Goal: Task Accomplishment & Management: Complete application form

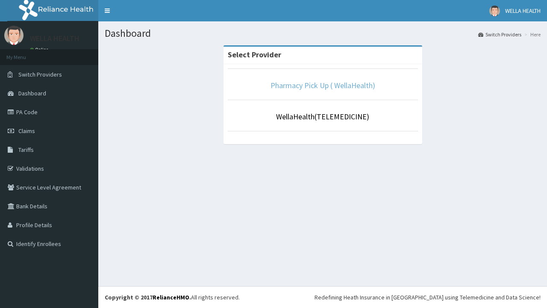
click at [323, 85] on link "Pharmacy Pick Up ( WellaHealth)" at bounding box center [322, 85] width 105 height 10
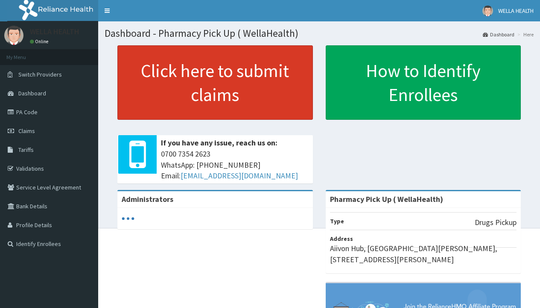
click at [215, 82] on link "Click here to submit claims" at bounding box center [215, 82] width 196 height 74
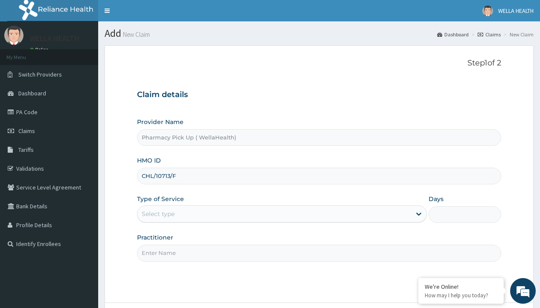
type input "CHL/10713/F"
type input "WellaHealth"
click at [158, 214] on div "Select type" at bounding box center [158, 213] width 33 height 9
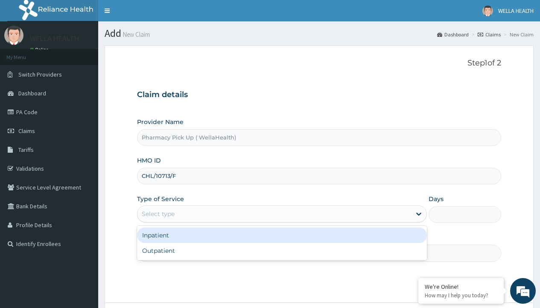
click at [282, 250] on div "Outpatient" at bounding box center [282, 250] width 290 height 15
type input "1"
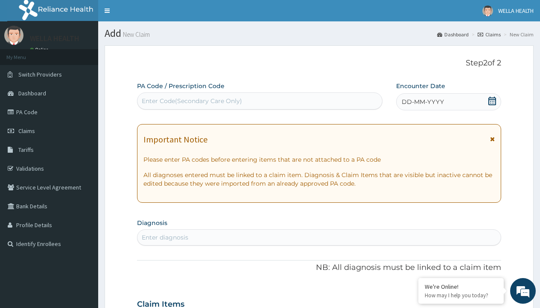
scroll to position [71, 0]
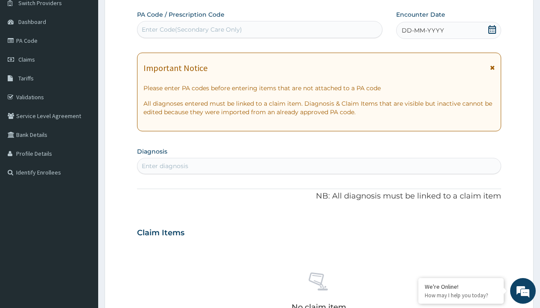
click at [423, 30] on span "DD-MM-YYYY" at bounding box center [423, 30] width 42 height 9
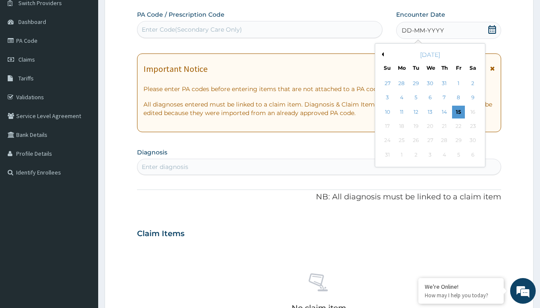
click at [382, 54] on button "Previous Month" at bounding box center [382, 54] width 4 height 4
click at [444, 126] on div "24" at bounding box center [444, 126] width 13 height 13
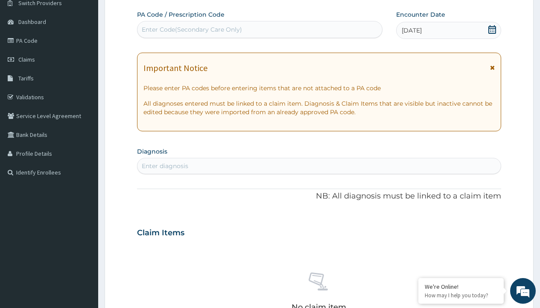
click at [165, 166] on div "Enter diagnosis" at bounding box center [165, 165] width 47 height 9
type input "prescription collected"
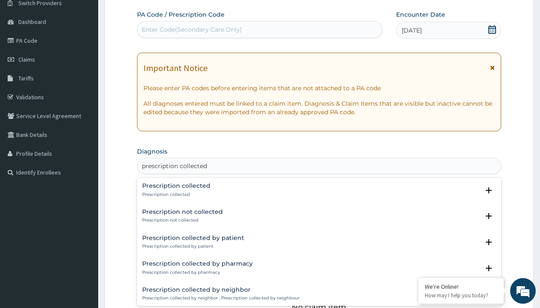
click at [175, 194] on p "Prescription collected" at bounding box center [176, 194] width 68 height 6
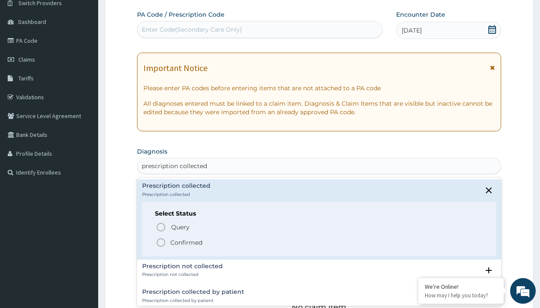
click at [186, 242] on p "Confirmed" at bounding box center [186, 242] width 32 height 9
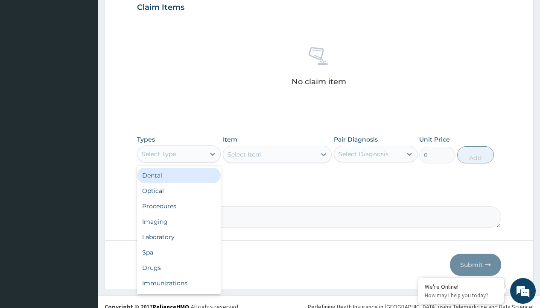
type input "procedures"
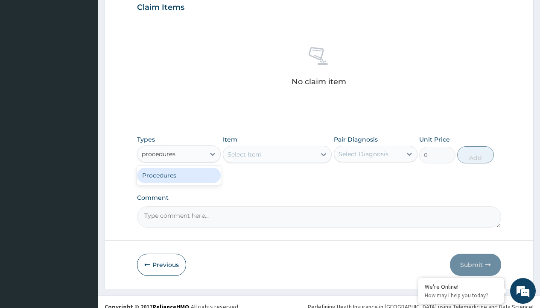
click at [179, 175] on div "Procedures" at bounding box center [179, 174] width 84 height 15
click at [244, 154] on div "Select Item" at bounding box center [245, 154] width 34 height 9
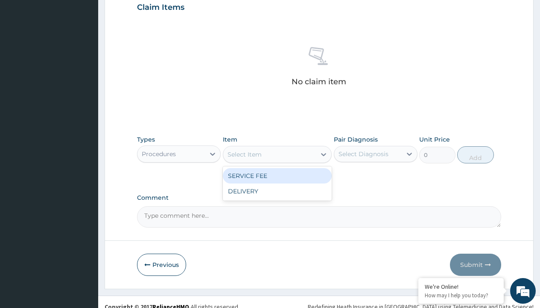
type input "service fee"
click at [277, 175] on div "SERVICE FEE" at bounding box center [277, 175] width 109 height 15
type input "100"
type input "prescription collected"
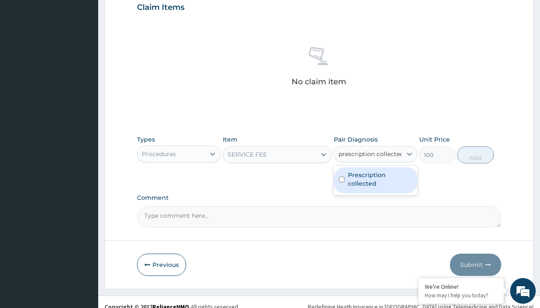
click at [376, 170] on label "Prescription collected" at bounding box center [380, 178] width 65 height 17
checkbox input "true"
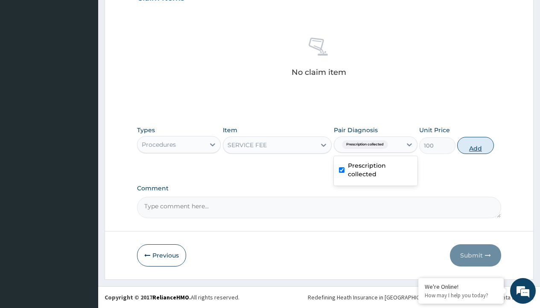
click at [476, 145] on button "Add" at bounding box center [476, 145] width 36 height 17
type input "0"
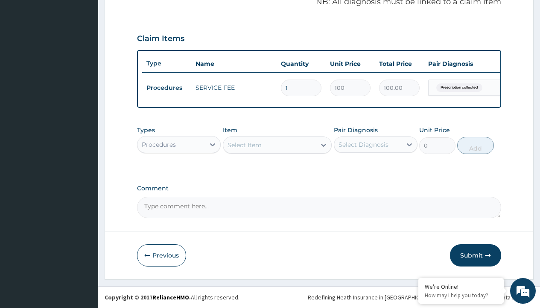
click at [159, 144] on div "Procedures" at bounding box center [159, 144] width 34 height 9
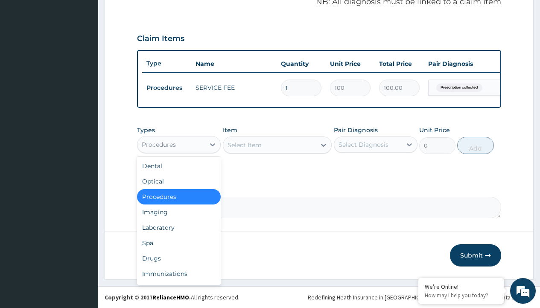
type input "drugs"
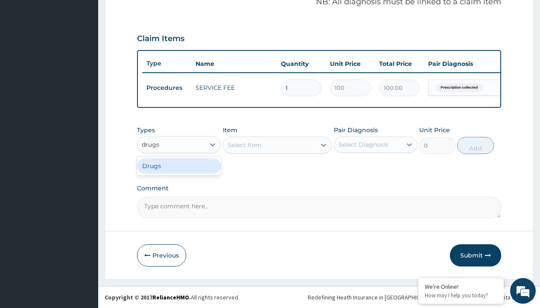
scroll to position [274, 0]
click at [179, 165] on div "Drugs" at bounding box center [179, 165] width 84 height 15
click at [244, 144] on div "Select Item" at bounding box center [277, 144] width 109 height 17
type input "paracetamol syrup avipol/bott"
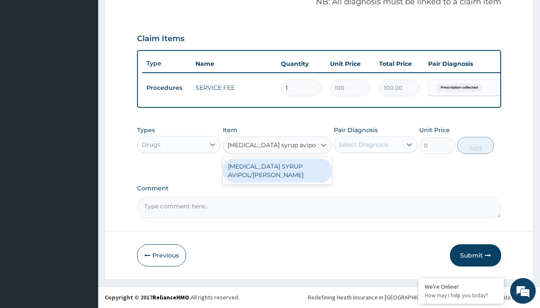
click at [277, 170] on div "PARACETAMOL SYRUP AVIPOL/BOTT" at bounding box center [277, 171] width 109 height 24
type input "1500"
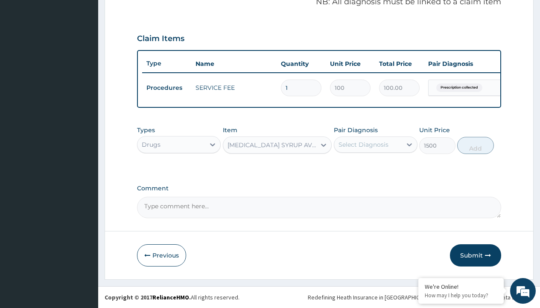
type input "prescription collected"
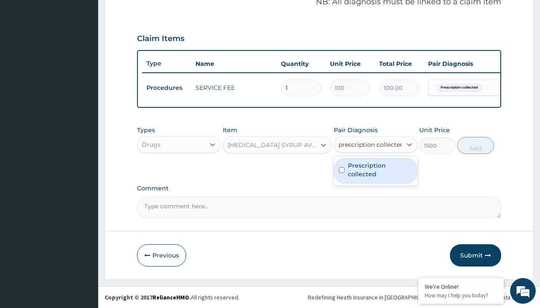
click at [376, 170] on label "Prescription collected" at bounding box center [380, 169] width 65 height 17
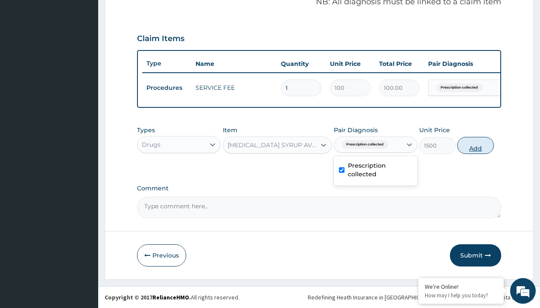
click at [476, 145] on button "Add" at bounding box center [476, 145] width 36 height 17
type input "0"
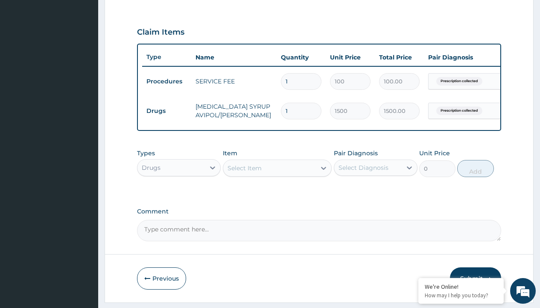
click at [167, 111] on td "Drugs" at bounding box center [166, 111] width 49 height 16
type input "drugs"
click at [179, 195] on div "Drugs" at bounding box center [179, 188] width 84 height 15
click at [244, 172] on div "Select Item" at bounding box center [245, 168] width 34 height 9
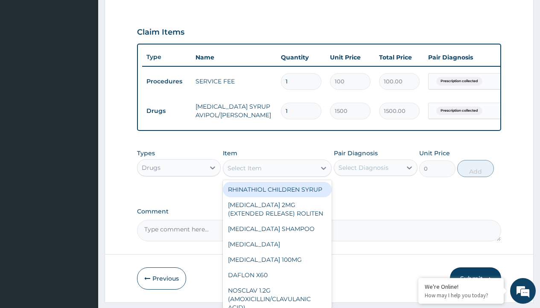
type input "chlorpheniramine (piriton) syrup"
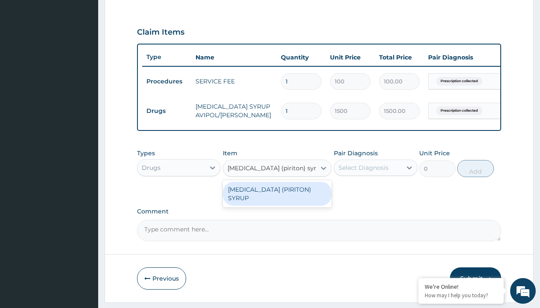
click at [277, 200] on div "CHLORPHENIRAMINE (PIRITON) SYRUP" at bounding box center [277, 194] width 109 height 24
type input "1165.800048828125"
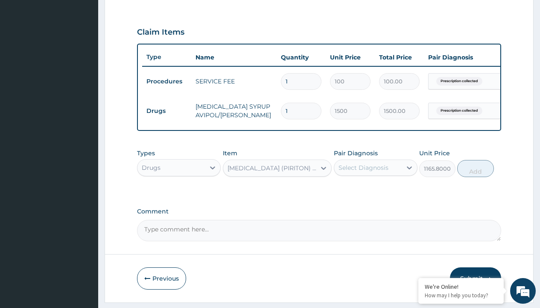
type input "prescription collected"
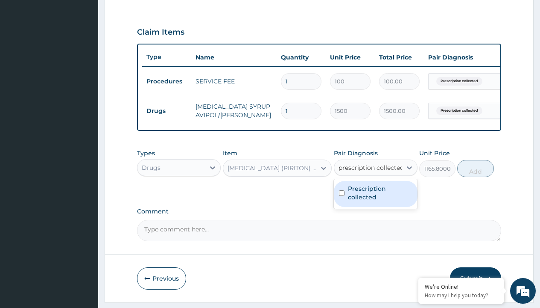
click at [376, 184] on label "Prescription collected" at bounding box center [380, 192] width 65 height 17
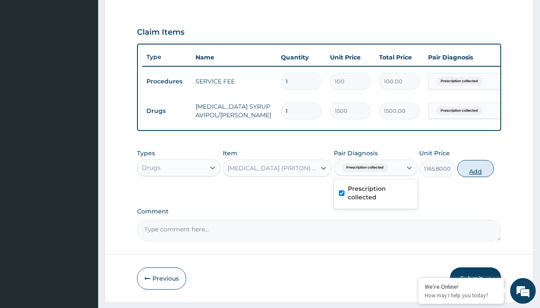
click at [476, 160] on button "Add" at bounding box center [476, 168] width 36 height 17
type input "0"
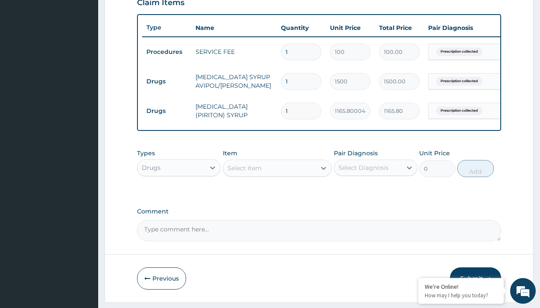
click at [167, 81] on td "Drugs" at bounding box center [166, 81] width 49 height 16
type input "procedures"
click at [179, 195] on div "Procedures" at bounding box center [179, 188] width 84 height 15
click at [244, 172] on div "Select Item" at bounding box center [245, 168] width 34 height 9
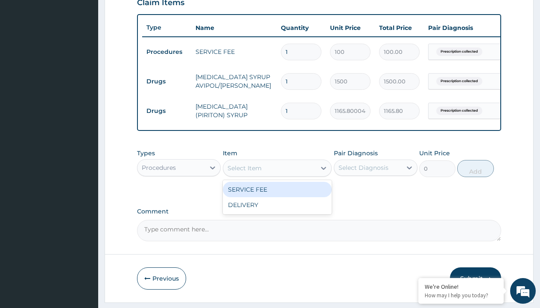
type input "delivery"
click at [277, 195] on div "DELIVERY" at bounding box center [277, 189] width 109 height 15
type input "2000"
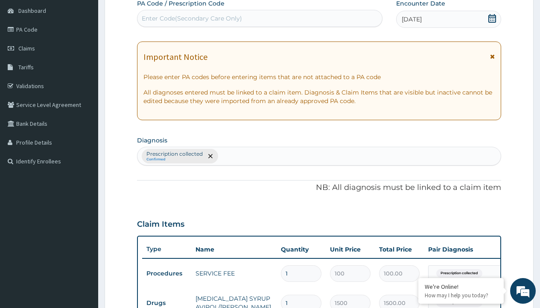
type input "prescription collected"
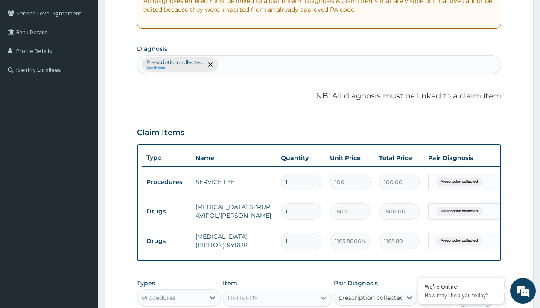
checkbox input "true"
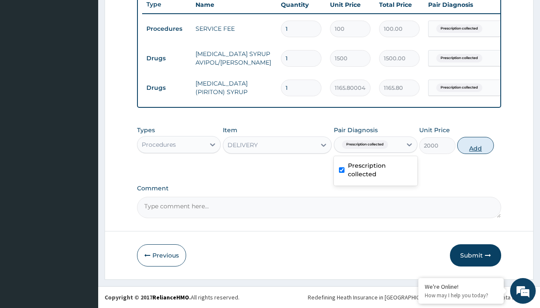
click at [476, 145] on button "Add" at bounding box center [476, 145] width 36 height 17
type input "0"
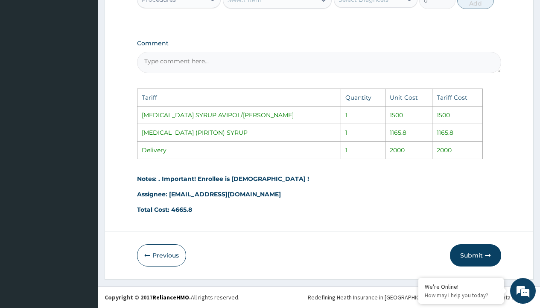
scroll to position [508, 0]
click at [481, 255] on button "Submit" at bounding box center [475, 255] width 51 height 22
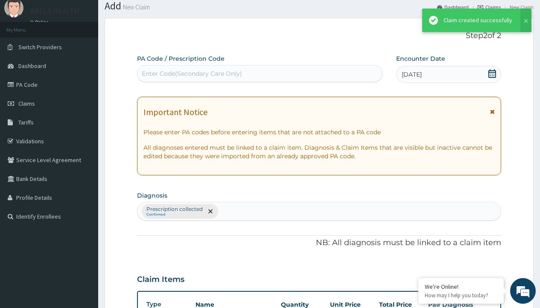
scroll to position [363, 0]
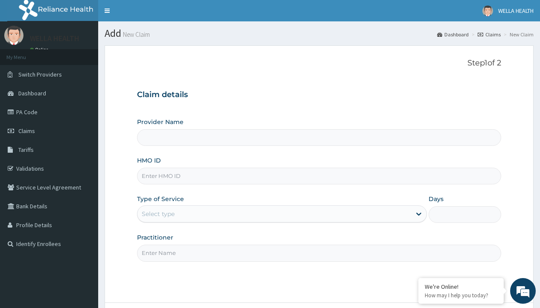
type input "Pharmacy Pick Up ( WellaHealth)"
type input "EFI/10021/B"
type input "WellaHealth"
click at [158, 214] on div "Select type" at bounding box center [158, 213] width 33 height 9
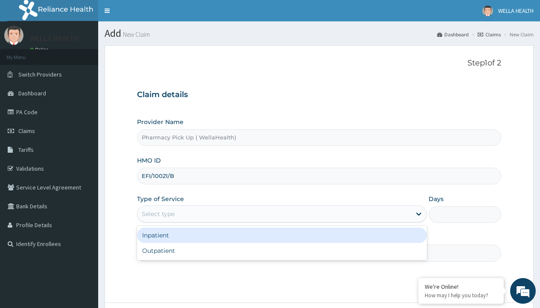
click at [282, 250] on div "Outpatient" at bounding box center [282, 250] width 290 height 15
type input "1"
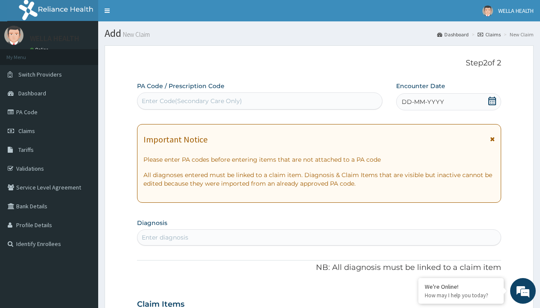
scroll to position [71, 0]
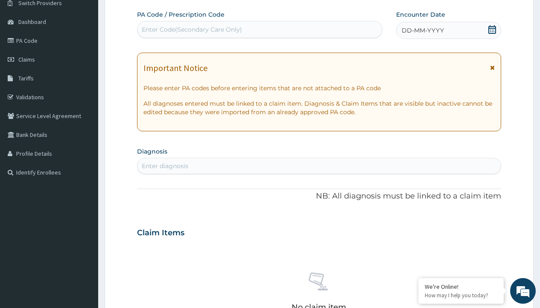
click at [423, 30] on span "DD-MM-YYYY" at bounding box center [423, 30] width 42 height 9
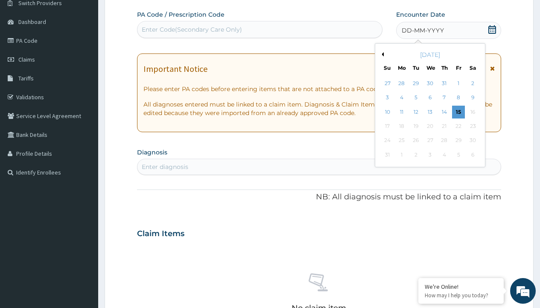
click at [382, 54] on button "Previous Month" at bounding box center [382, 54] width 4 height 4
click at [444, 126] on div "24" at bounding box center [444, 126] width 13 height 13
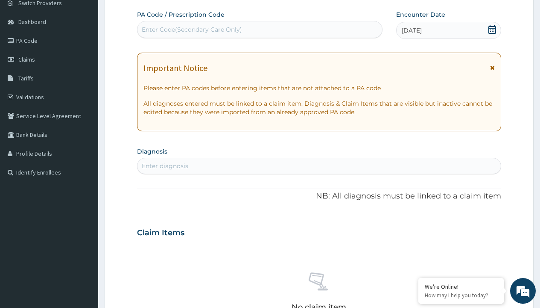
click at [165, 166] on div "Enter diagnosis" at bounding box center [165, 165] width 47 height 9
type input "prescription collected"
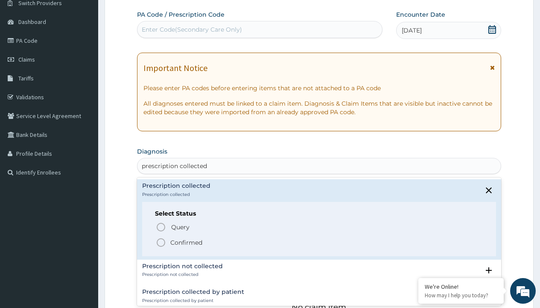
click at [186, 242] on p "Confirmed" at bounding box center [186, 242] width 32 height 9
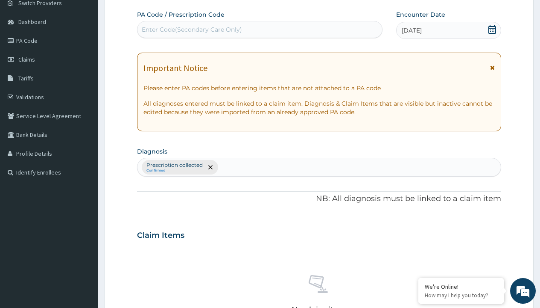
scroll to position [299, 0]
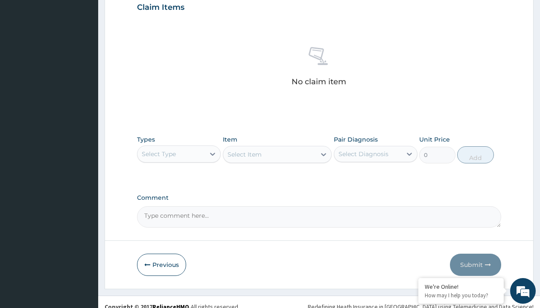
click at [159, 153] on div "Select Type" at bounding box center [159, 154] width 34 height 9
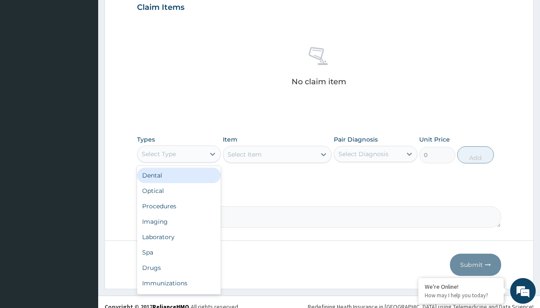
scroll to position [0, 0]
type input "procedures"
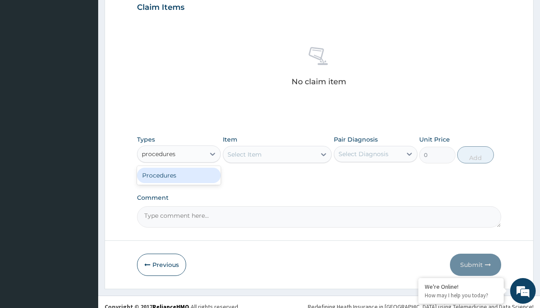
click at [179, 175] on div "Procedures" at bounding box center [179, 174] width 84 height 15
click at [244, 154] on div "Select Item" at bounding box center [277, 154] width 109 height 17
type input "service fee"
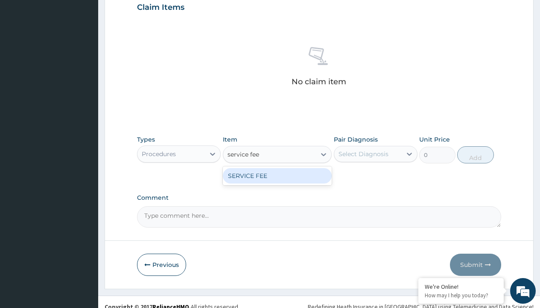
click at [277, 175] on div "SERVICE FEE" at bounding box center [277, 175] width 109 height 15
type input "100"
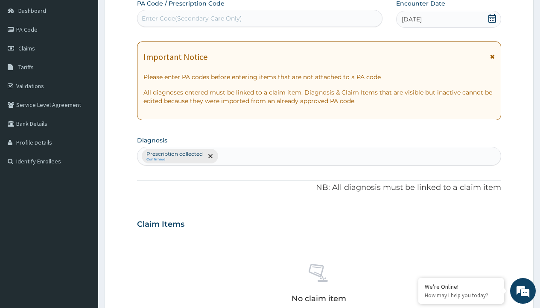
type input "prescription collected"
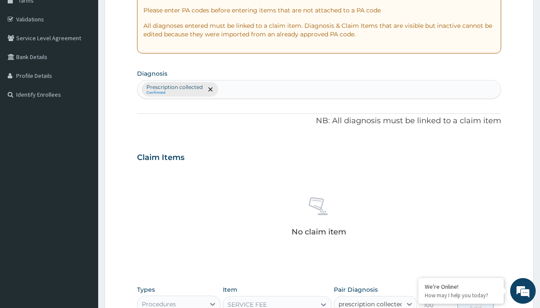
scroll to position [308, 0]
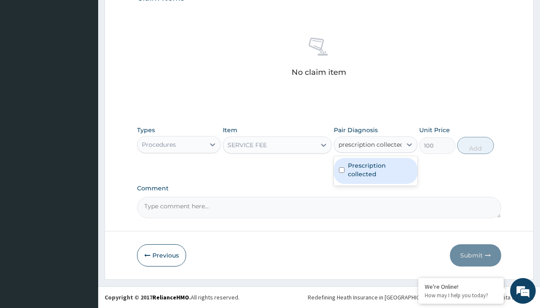
click at [376, 170] on label "Prescription collected" at bounding box center [380, 169] width 65 height 17
checkbox input "true"
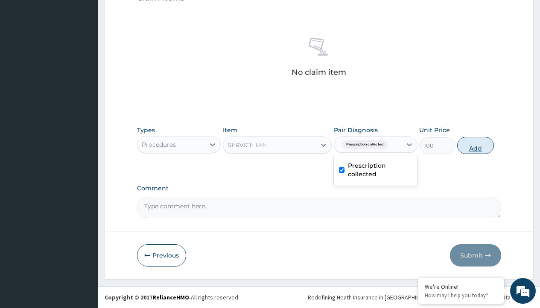
click at [476, 145] on button "Add" at bounding box center [476, 145] width 36 height 17
type input "0"
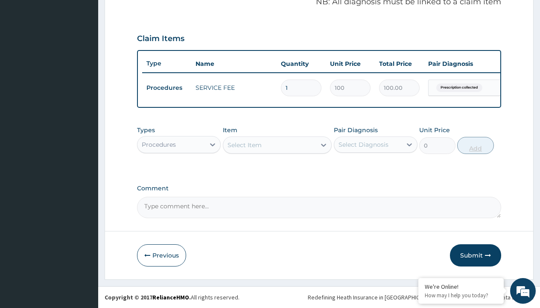
scroll to position [274, 0]
click at [159, 144] on div "Procedures" at bounding box center [159, 144] width 34 height 9
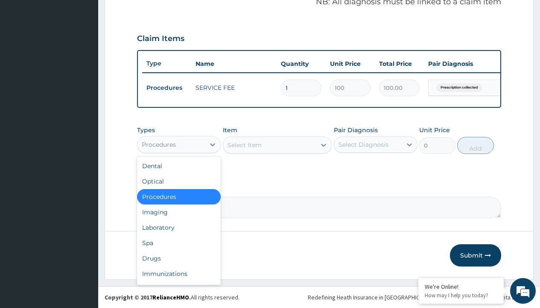
type input "drugs"
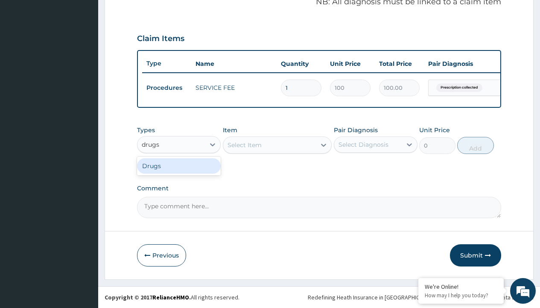
click at [179, 165] on div "Drugs" at bounding box center [179, 165] width 84 height 15
click at [244, 144] on div "Select Item" at bounding box center [277, 144] width 109 height 17
type input "natrilix sr 1.5mg indapamide x30"
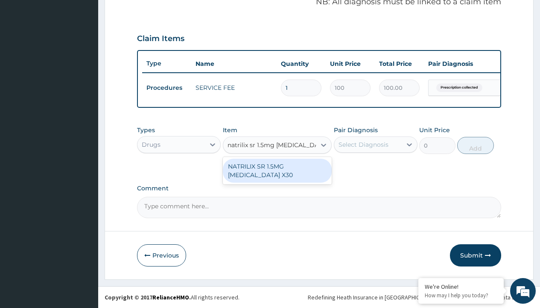
click at [277, 170] on div "NATRILIX SR 1.5MG INDAPAMIDE X30" at bounding box center [277, 171] width 109 height 24
type input "426.7000122070312"
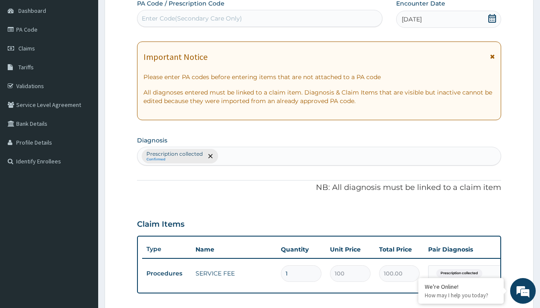
type input "prescription collected"
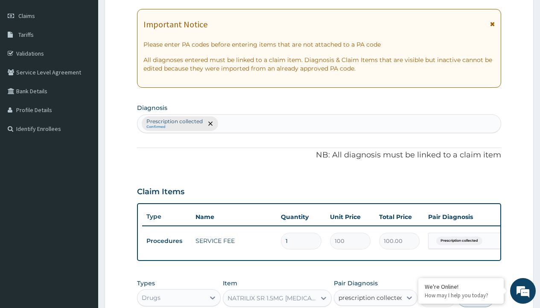
checkbox input "true"
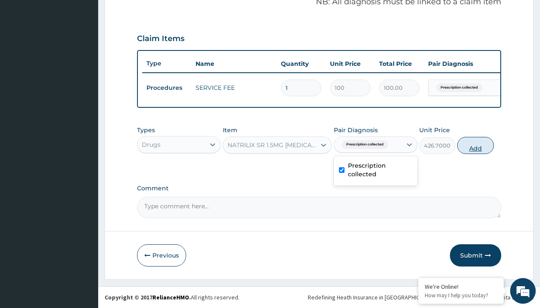
click at [476, 145] on button "Add" at bounding box center [476, 145] width 36 height 17
type input "0"
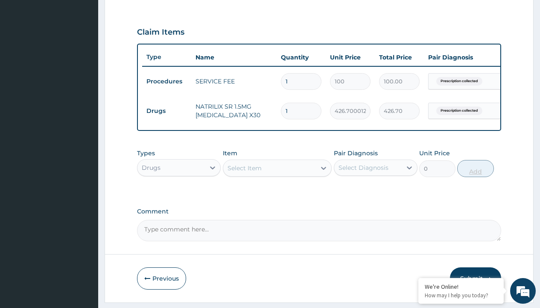
type input "30"
type input "12801.00"
type input "30"
click at [167, 111] on td "Drugs" at bounding box center [166, 111] width 49 height 16
type input "drugs"
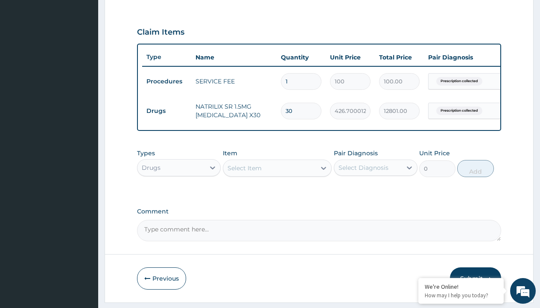
scroll to position [0, 0]
click at [179, 195] on div "Drugs" at bounding box center [179, 188] width 84 height 15
click at [244, 172] on div "Select Item" at bounding box center [245, 168] width 34 height 9
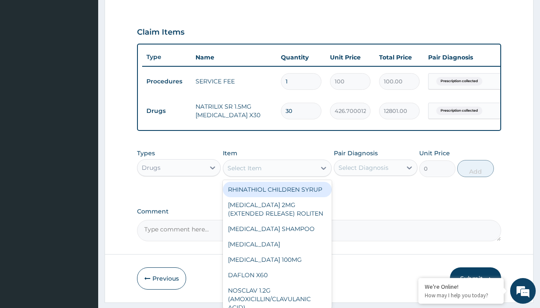
type input "forxiga (dapagliflozin) 10mg x28"
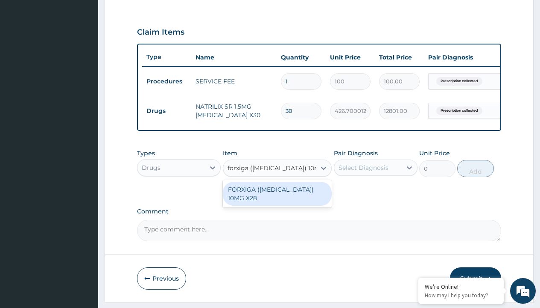
click at [277, 200] on div "FORXIGA (DAPAGLIFLOZIN) 10MG X28" at bounding box center [277, 194] width 109 height 24
type input "2166.699951171875"
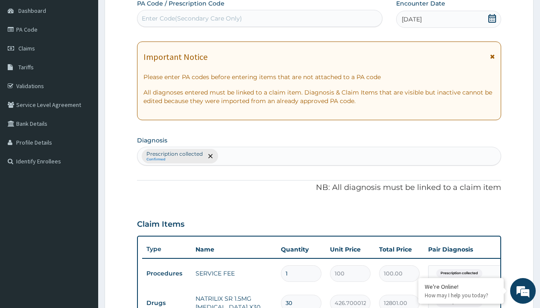
type input "prescription collected"
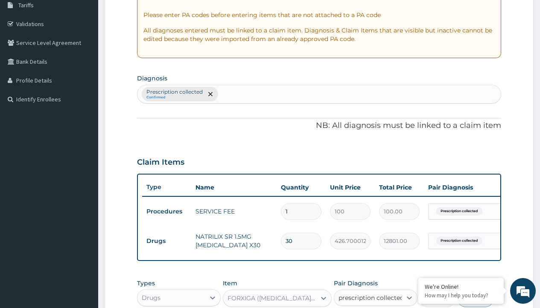
checkbox input "true"
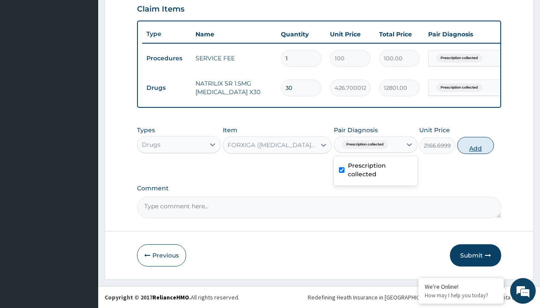
click at [476, 145] on button "Add" at bounding box center [476, 145] width 36 height 17
type input "0"
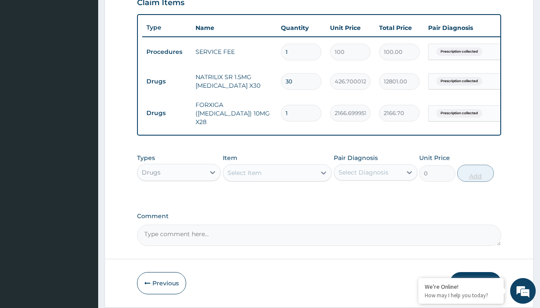
type input "14"
type input "30333.80"
type input "14"
click at [167, 81] on td "Drugs" at bounding box center [166, 81] width 49 height 16
type input "drugs"
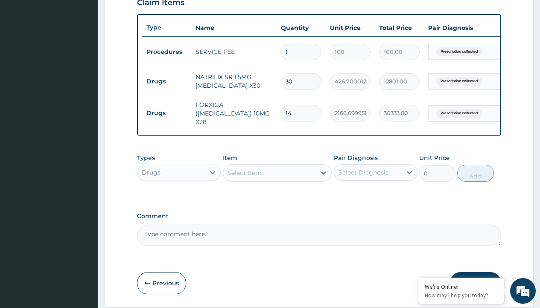
scroll to position [0, 0]
click at [179, 200] on div "Drugs" at bounding box center [179, 193] width 84 height 15
click at [244, 177] on div "Select Item" at bounding box center [245, 172] width 34 height 9
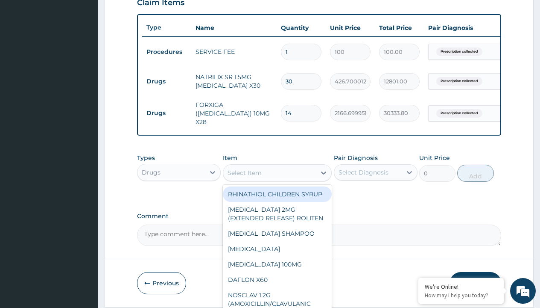
type input "clopidogrel 75mg (pocco)/pack"
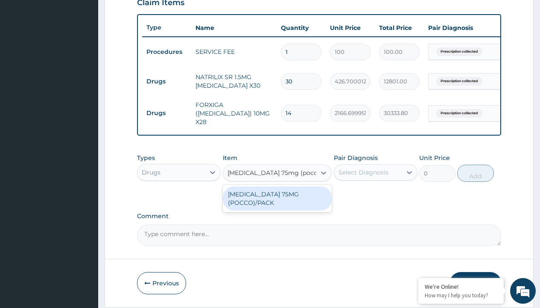
click at [277, 204] on div "CLOPIDOGREL 75MG (POCCO)/PACK" at bounding box center [277, 198] width 109 height 24
type input "119.5999984741211"
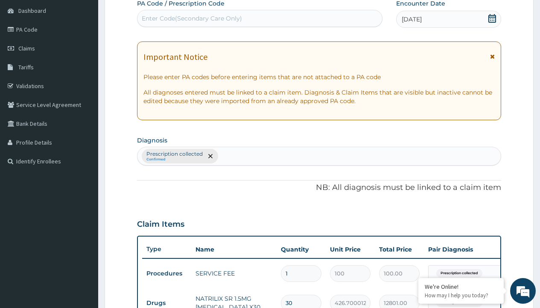
type input "prescription collected"
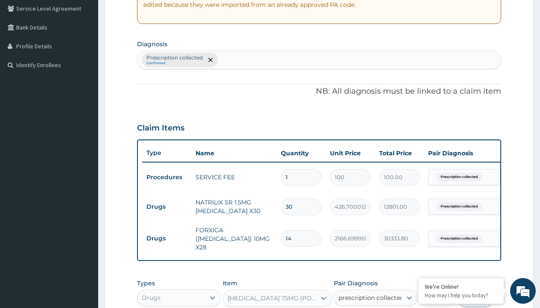
checkbox input "true"
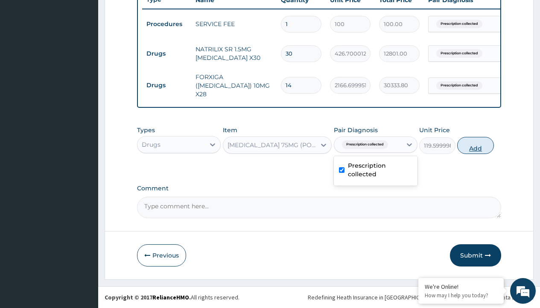
click at [476, 145] on button "Add" at bounding box center [476, 145] width 36 height 17
type input "0"
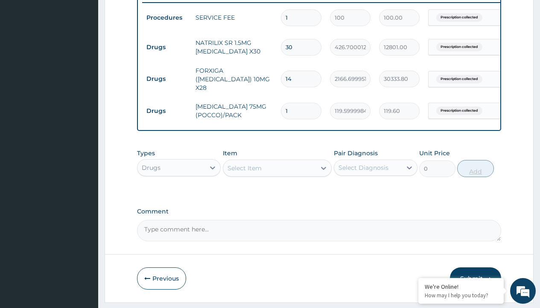
type input "28"
type input "3348.80"
type input "28"
click at [167, 47] on td "Drugs" at bounding box center [166, 47] width 49 height 16
type input "drugs"
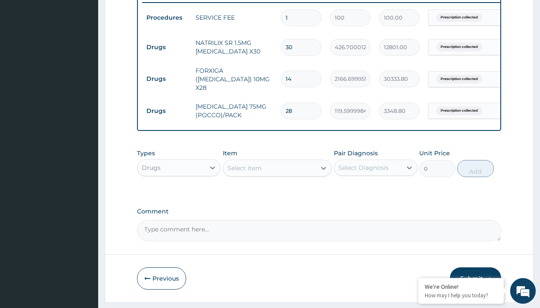
scroll to position [0, 0]
click at [179, 195] on div "Drugs" at bounding box center [179, 188] width 84 height 15
click at [244, 172] on div "Select Item" at bounding box center [245, 168] width 34 height 9
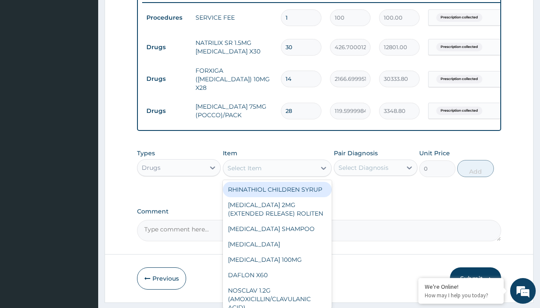
type input "bisoprolol 2.5mg (sandoz)/pack"
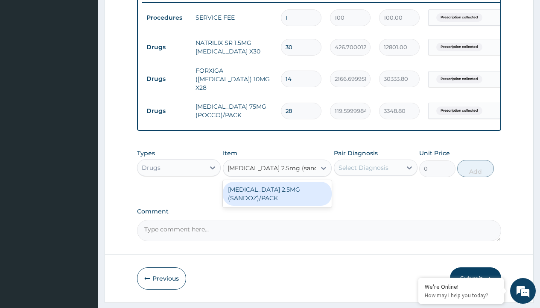
click at [277, 200] on div "BISOPROLOL 2.5MG (SANDOZ)/PACK" at bounding box center [277, 194] width 109 height 24
type input "125.4000015258789"
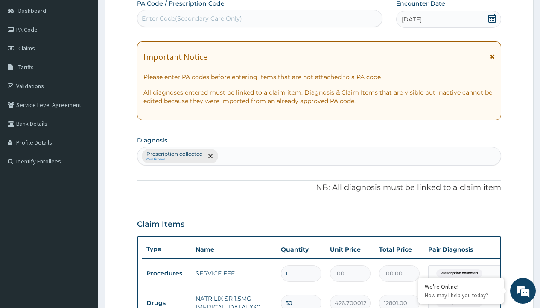
type input "prescription collected"
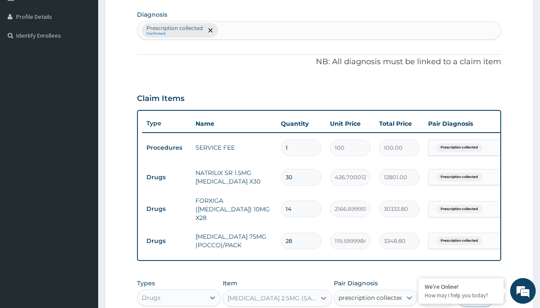
checkbox input "true"
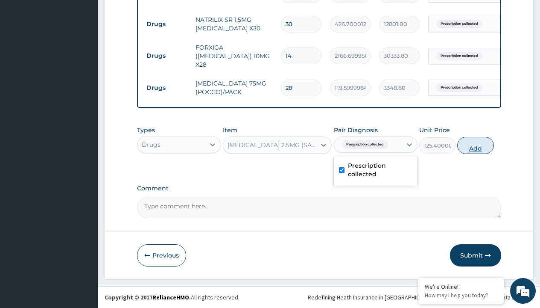
click at [476, 145] on button "Add" at bounding box center [476, 145] width 36 height 17
type input "0"
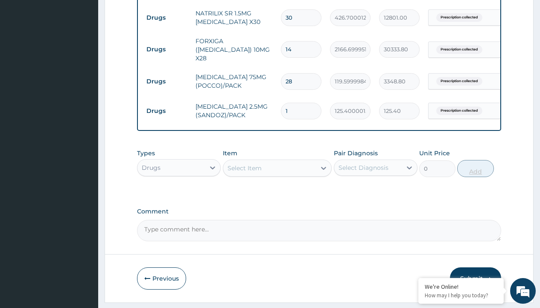
type input "28"
type input "3511.20"
type input "28"
click at [167, 18] on td "Drugs" at bounding box center [166, 18] width 49 height 16
type input "procedures"
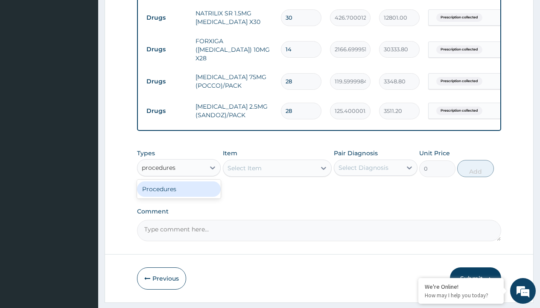
click at [179, 195] on div "Procedures" at bounding box center [179, 188] width 84 height 15
click at [244, 172] on div "Select Item" at bounding box center [245, 168] width 34 height 9
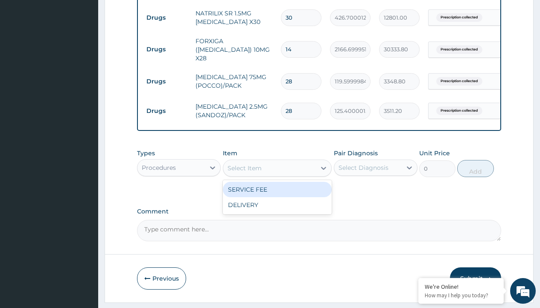
type input "delivery"
click at [277, 195] on div "DELIVERY" at bounding box center [277, 189] width 109 height 15
type input "2000"
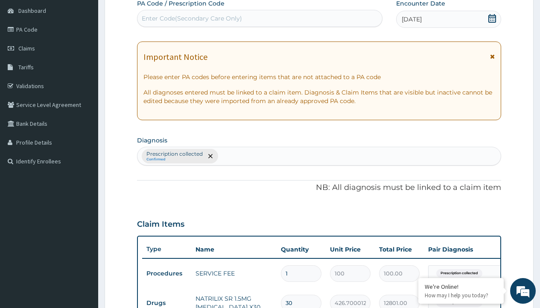
type input "prescription collected"
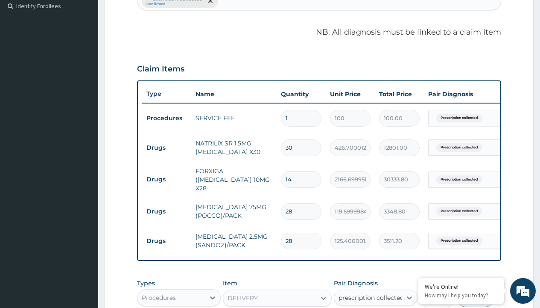
checkbox input "true"
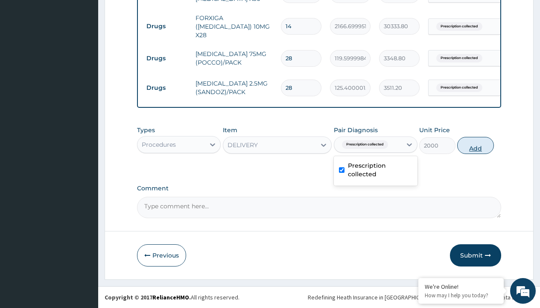
click at [476, 145] on button "Add" at bounding box center [476, 145] width 36 height 17
type input "0"
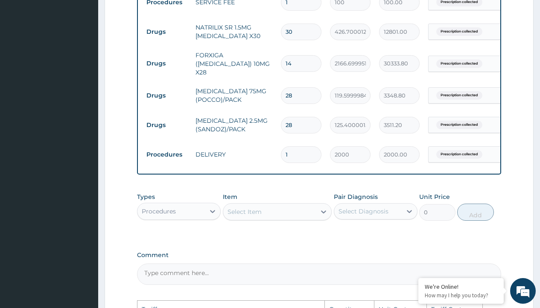
scroll to position [0, 65]
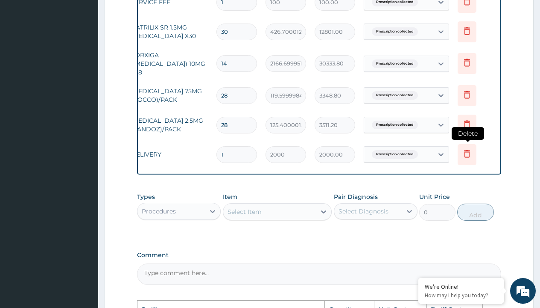
click at [464, 154] on icon at bounding box center [467, 153] width 10 height 10
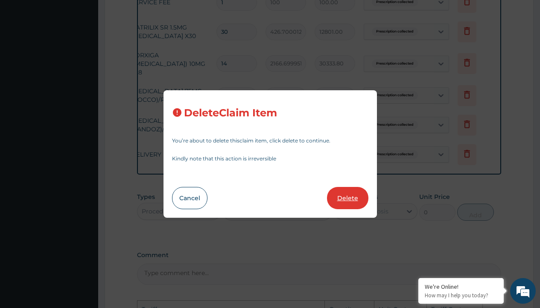
click at [355, 194] on button "Delete" at bounding box center [347, 198] width 41 height 22
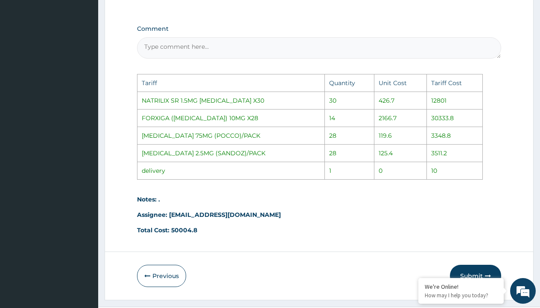
scroll to position [577, 0]
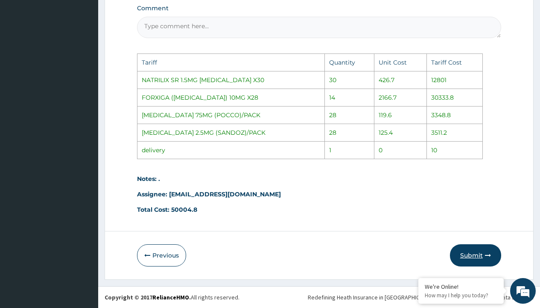
click at [465, 250] on button "Submit" at bounding box center [475, 255] width 51 height 22
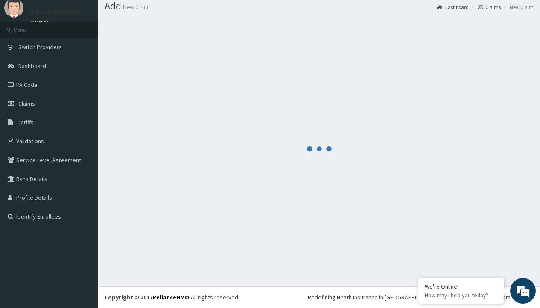
scroll to position [397, 0]
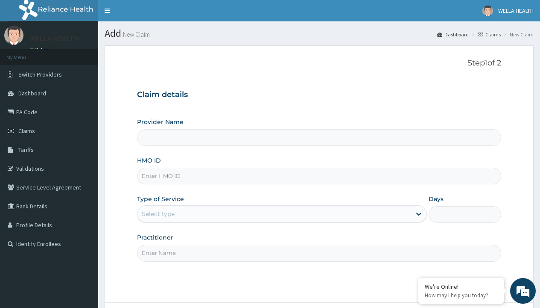
type input "ENP/10544/A"
type input "Pharmacy Pick Up ( WellaHealth)"
type input "ENP/10544/A"
type input "WellaHealth"
click at [158, 214] on div "Select type" at bounding box center [158, 213] width 33 height 9
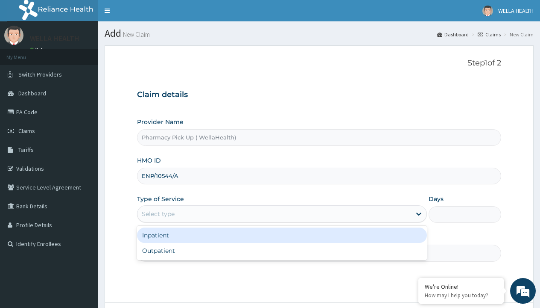
click at [282, 250] on div "Outpatient" at bounding box center [282, 250] width 290 height 15
type input "1"
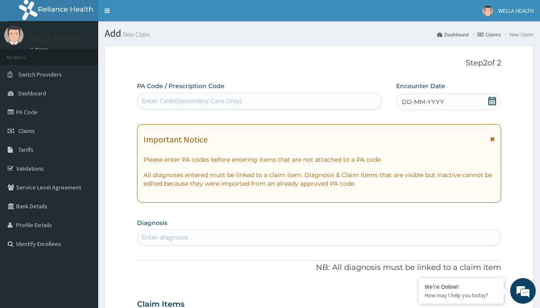
scroll to position [71, 0]
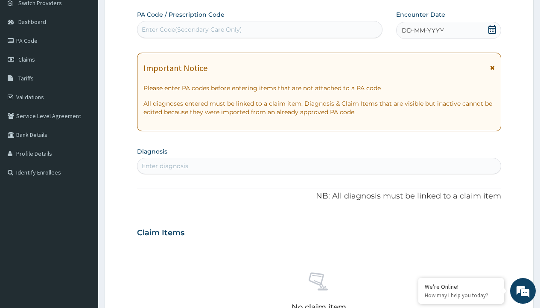
click at [423, 30] on span "DD-MM-YYYY" at bounding box center [423, 30] width 42 height 9
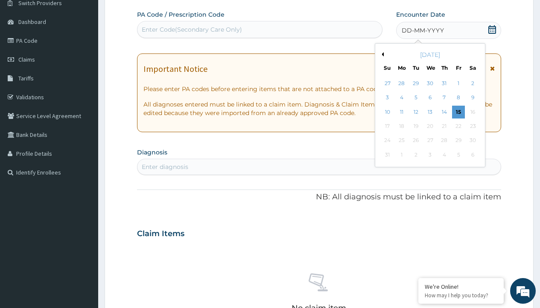
click at [382, 54] on button "Previous Month" at bounding box center [382, 54] width 4 height 4
click at [444, 126] on div "24" at bounding box center [444, 126] width 13 height 13
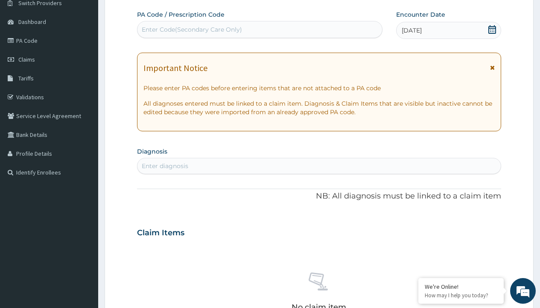
click at [191, 29] on div "Enter Code(Secondary Care Only)" at bounding box center [192, 29] width 100 height 9
type input "PRX/B262CF81"
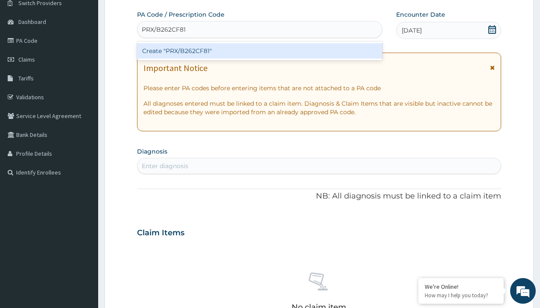
click at [260, 51] on div "Create "PRX/B262CF81"" at bounding box center [259, 50] width 245 height 15
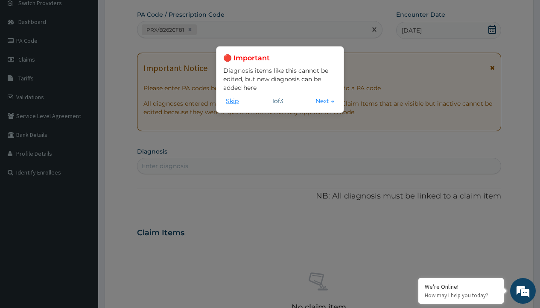
click at [232, 100] on button "Skip" at bounding box center [232, 100] width 18 height 9
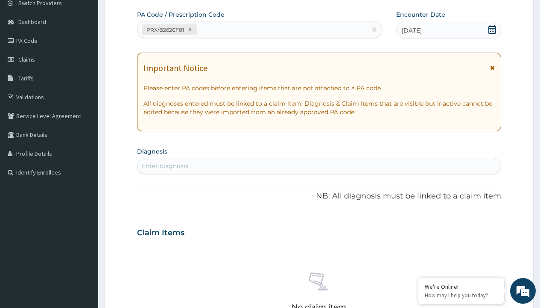
click at [165, 166] on div "Enter diagnosis" at bounding box center [165, 165] width 47 height 9
type input "prescription collected"
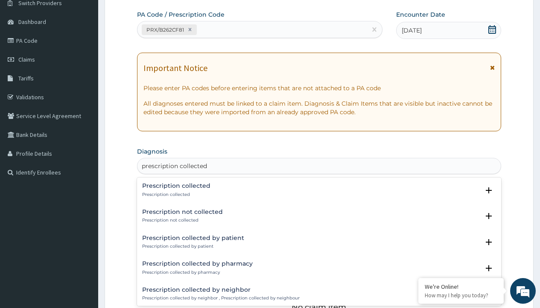
click at [175, 194] on p "Prescription collected" at bounding box center [176, 194] width 68 height 6
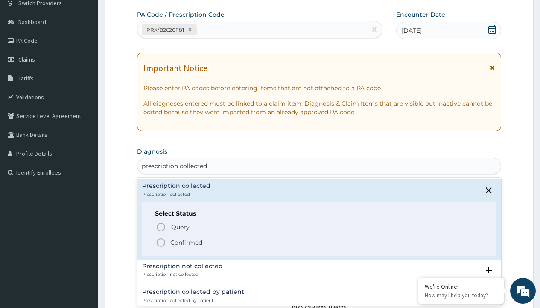
click at [186, 242] on p "Confirmed" at bounding box center [186, 242] width 32 height 9
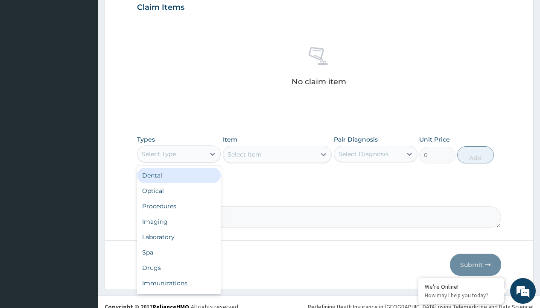
type input "procedures"
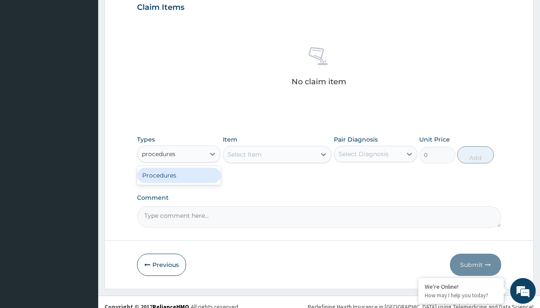
scroll to position [0, 0]
click at [179, 175] on div "Procedures" at bounding box center [179, 174] width 84 height 15
click at [244, 154] on div "Select Item" at bounding box center [277, 154] width 109 height 17
type input "service fee"
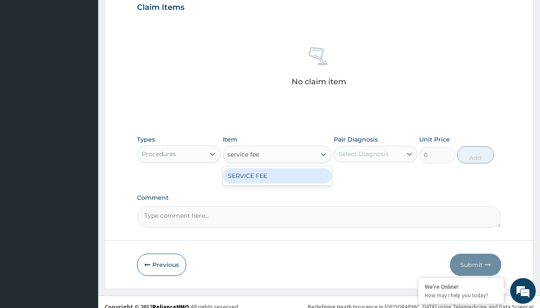
click at [277, 175] on div "SERVICE FEE" at bounding box center [277, 175] width 109 height 15
type input "100"
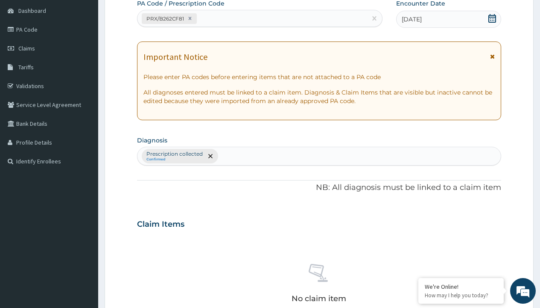
type input "prescription collected"
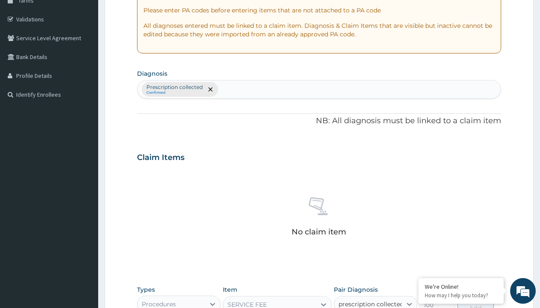
checkbox input "true"
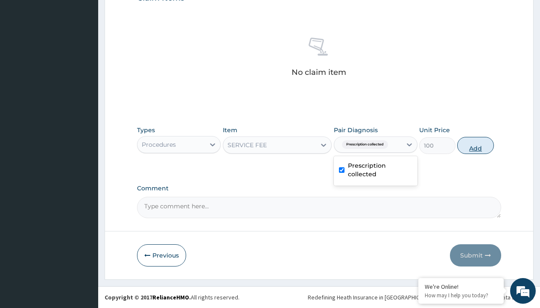
click at [476, 145] on button "Add" at bounding box center [476, 145] width 36 height 17
type input "0"
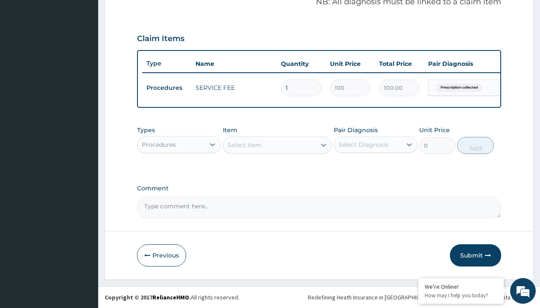
click at [159, 144] on div "Procedures" at bounding box center [159, 144] width 34 height 9
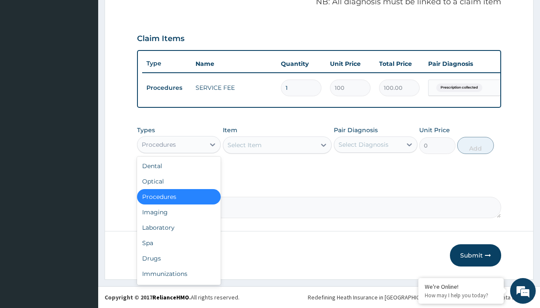
type input "drugs"
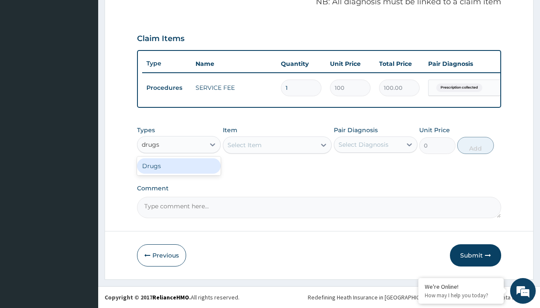
click at [179, 165] on div "Drugs" at bounding box center [179, 165] width 84 height 15
click at [244, 144] on div "Select Item" at bounding box center [277, 144] width 109 height 17
type input "diovan 80mg x 28"
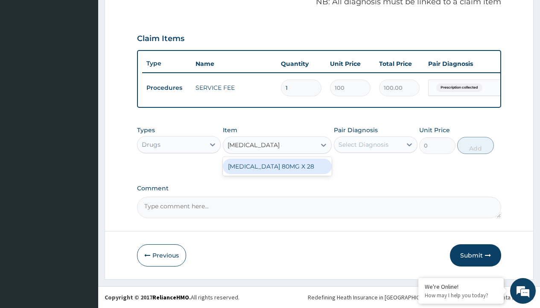
click at [277, 166] on div "DIOVAN 80MG X 28" at bounding box center [277, 166] width 109 height 15
type input "1255.400024414062"
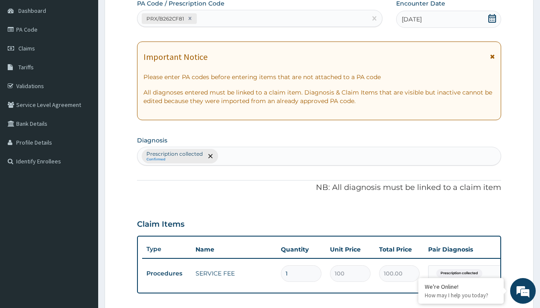
type input "prescription collected"
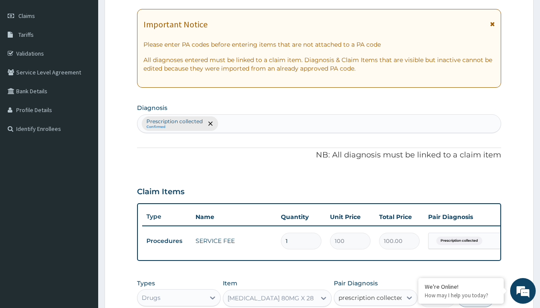
checkbox input "true"
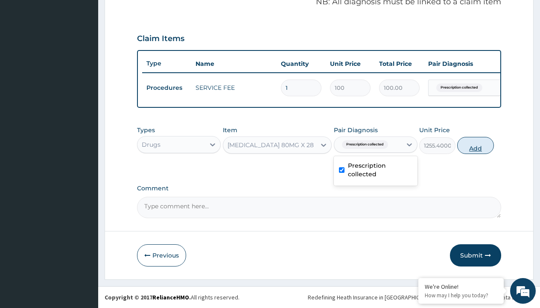
click at [476, 145] on button "Add" at bounding box center [476, 145] width 36 height 17
type input "0"
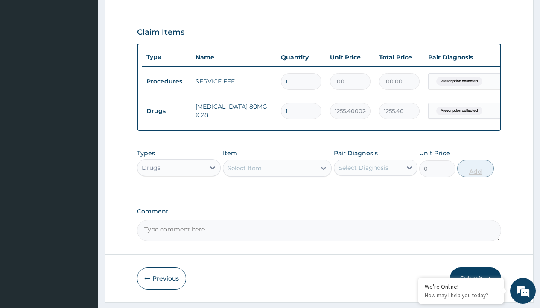
type input "28"
type input "35151.20"
type input "28"
click at [167, 111] on td "Drugs" at bounding box center [166, 111] width 49 height 16
type input "procedures"
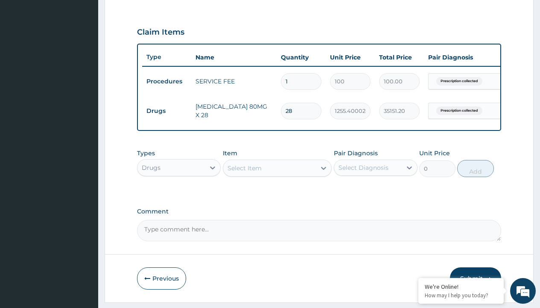
scroll to position [0, 0]
click at [179, 195] on div "Procedures" at bounding box center [179, 188] width 84 height 15
click at [244, 172] on div "Select Item" at bounding box center [245, 168] width 34 height 9
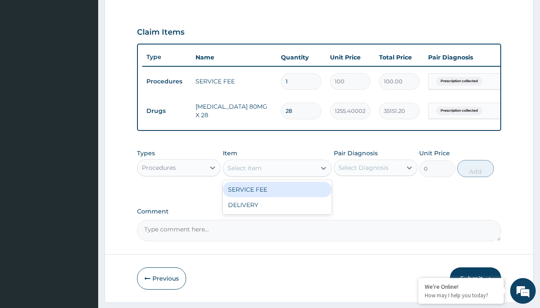
type input "delivery"
click at [277, 195] on div "DELIVERY" at bounding box center [277, 189] width 109 height 15
type input "2000"
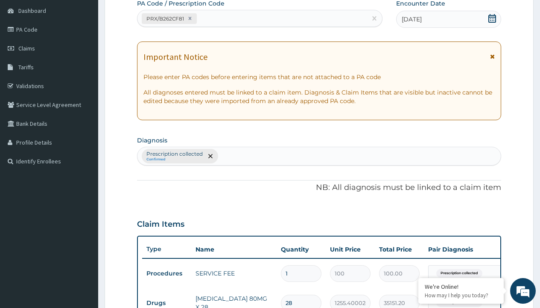
type input "prescription collected"
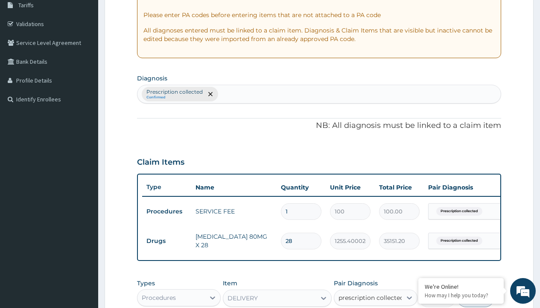
checkbox input "true"
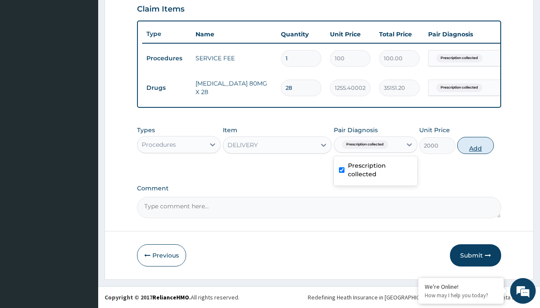
click at [476, 145] on button "Add" at bounding box center [476, 145] width 36 height 17
type input "0"
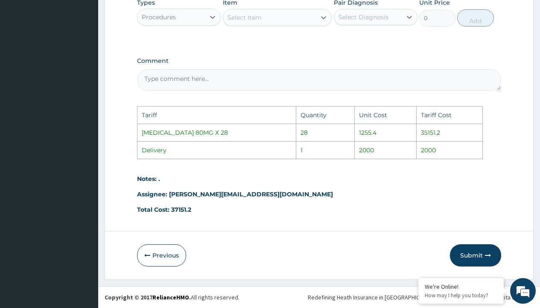
scroll to position [461, 0]
click at [473, 255] on button "Submit" at bounding box center [475, 255] width 51 height 22
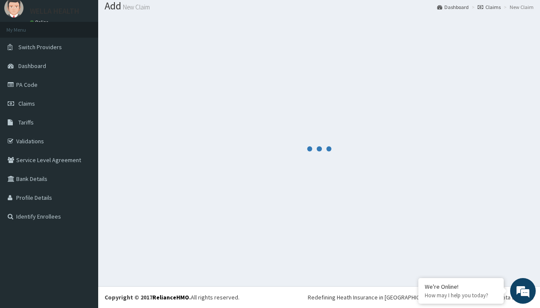
scroll to position [333, 0]
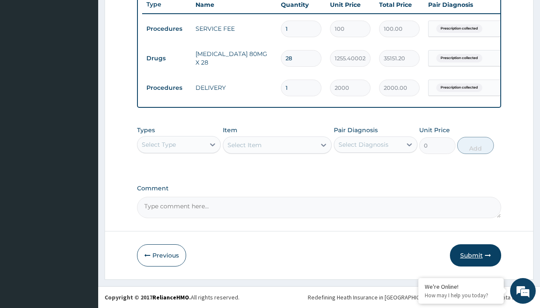
click at [458, 252] on button "Submit" at bounding box center [475, 255] width 51 height 22
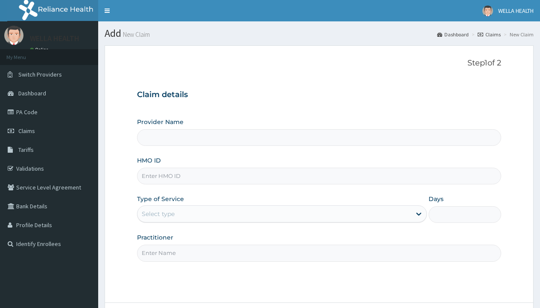
type input "Pharmacy Pick Up ( WellaHealth)"
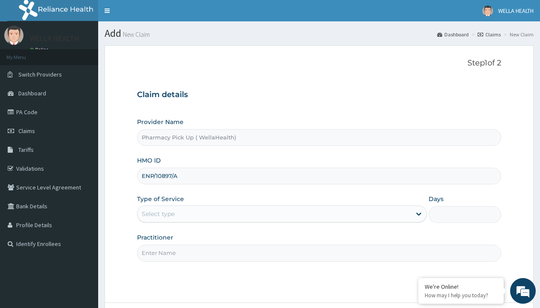
type input "ENP/10897/A"
type input "WellaHealth"
click at [158, 214] on div "Select type" at bounding box center [158, 213] width 33 height 9
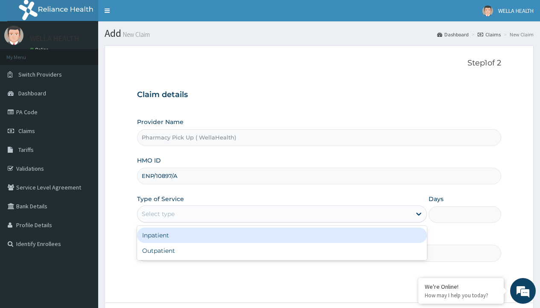
click at [282, 250] on div "Outpatient" at bounding box center [282, 250] width 290 height 15
type input "1"
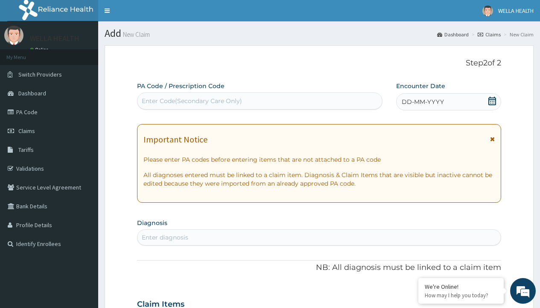
scroll to position [71, 0]
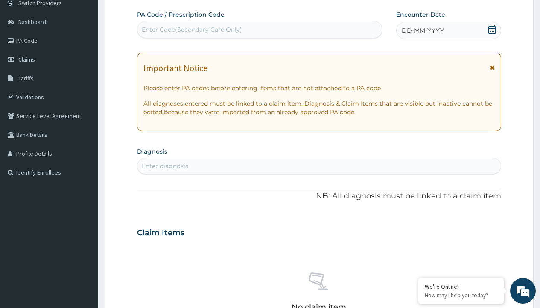
click at [423, 30] on span "DD-MM-YYYY" at bounding box center [423, 30] width 42 height 9
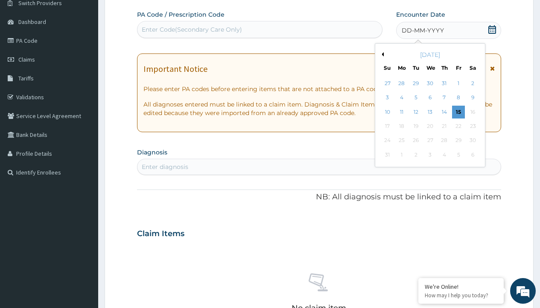
click at [382, 54] on button "Previous Month" at bounding box center [382, 54] width 4 height 4
click at [444, 126] on div "24" at bounding box center [444, 126] width 13 height 13
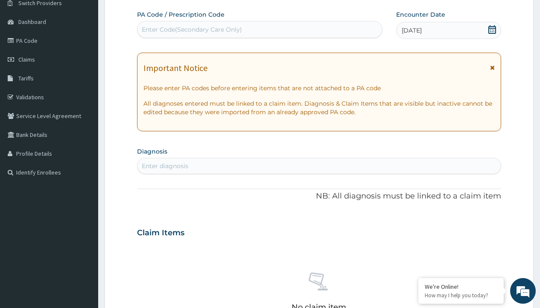
click at [165, 166] on div "Enter diagnosis" at bounding box center [165, 165] width 47 height 9
type input "prescription collected"
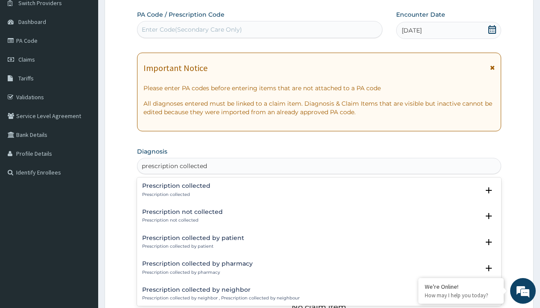
click at [175, 194] on p "Prescription collected" at bounding box center [176, 194] width 68 height 6
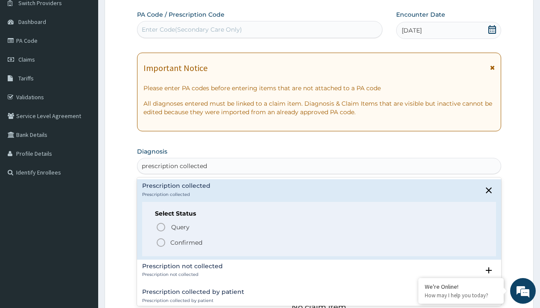
click at [186, 242] on p "Confirmed" at bounding box center [186, 242] width 32 height 9
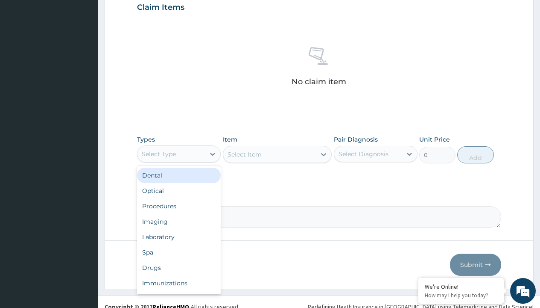
type input "procedures"
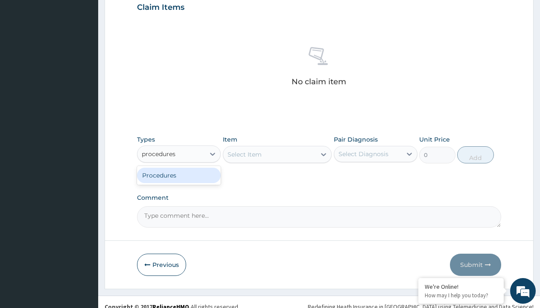
click at [179, 175] on div "Procedures" at bounding box center [179, 174] width 84 height 15
click at [244, 154] on div "Select Item" at bounding box center [277, 154] width 109 height 17
type input "service fee"
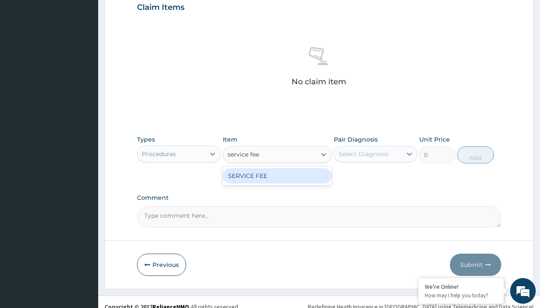
click at [277, 175] on div "SERVICE FEE" at bounding box center [277, 175] width 109 height 15
type input "100"
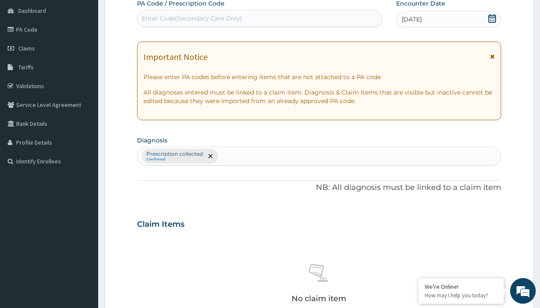
type input "prescription collected"
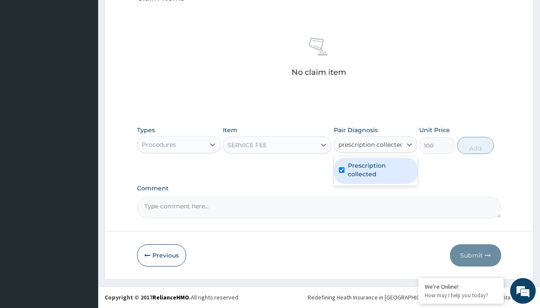
checkbox input "true"
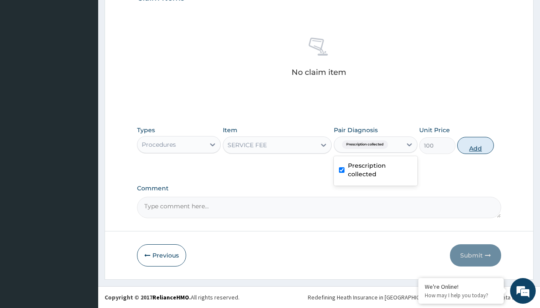
click at [476, 145] on button "Add" at bounding box center [476, 145] width 36 height 17
type input "0"
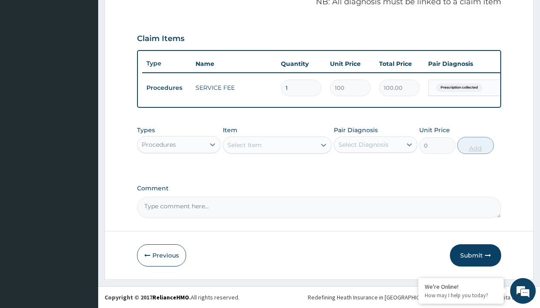
scroll to position [274, 0]
click at [159, 144] on div "Procedures" at bounding box center [159, 144] width 34 height 9
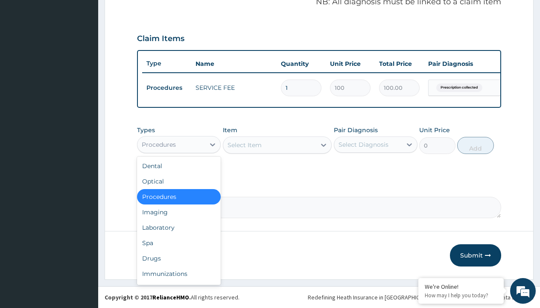
type input "drugs"
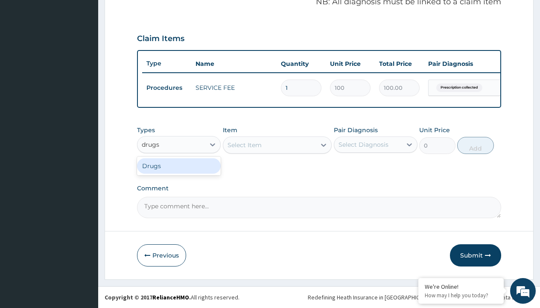
click at [179, 165] on div "Drugs" at bounding box center [179, 165] width 84 height 15
click at [244, 144] on div "Select Item" at bounding box center [277, 144] width 109 height 17
type input "biopentin 300mg x30"
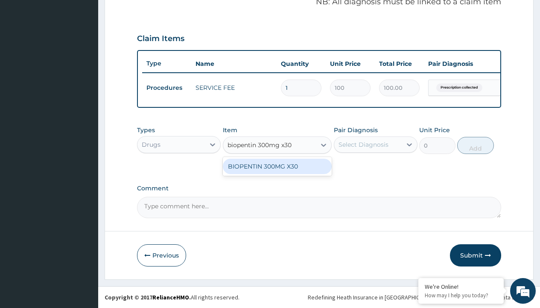
click at [277, 166] on div "BIOPENTIN 300MG X30" at bounding box center [277, 166] width 109 height 15
type input "360"
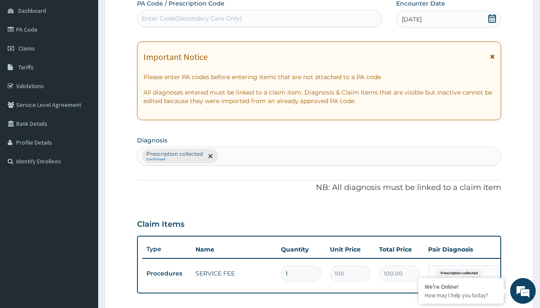
type input "prescription collected"
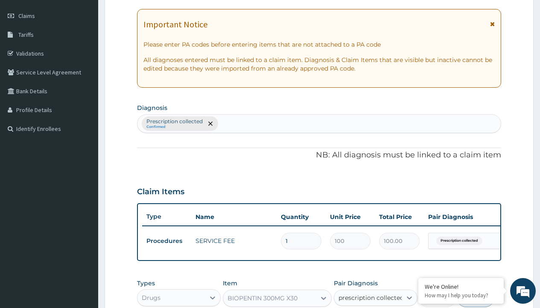
checkbox input "true"
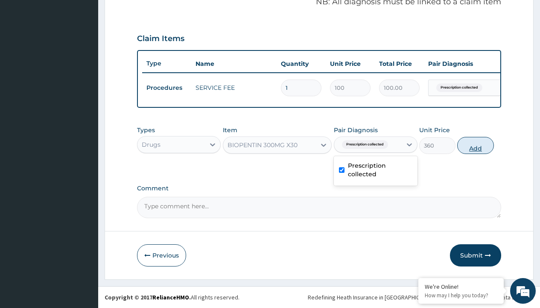
click at [476, 145] on button "Add" at bounding box center [476, 145] width 36 height 17
type input "0"
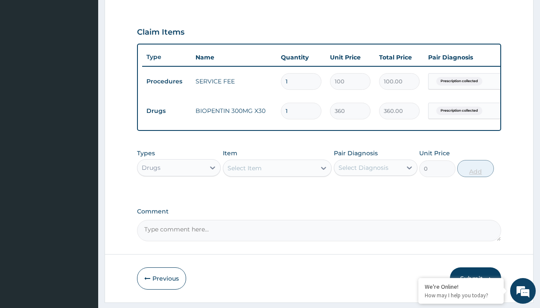
type input "30"
type input "10800.00"
type input "30"
click at [167, 111] on td "Drugs" at bounding box center [166, 111] width 49 height 16
type input "procedures"
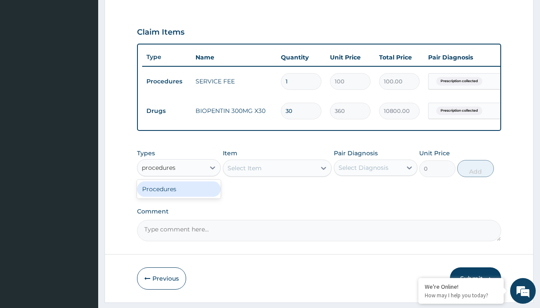
scroll to position [0, 0]
click at [179, 195] on div "Procedures" at bounding box center [179, 188] width 84 height 15
click at [244, 172] on div "Select Item" at bounding box center [245, 168] width 34 height 9
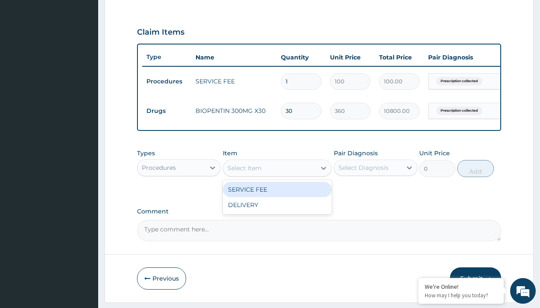
type input "delivery"
click at [277, 195] on div "DELIVERY" at bounding box center [277, 189] width 109 height 15
type input "2000"
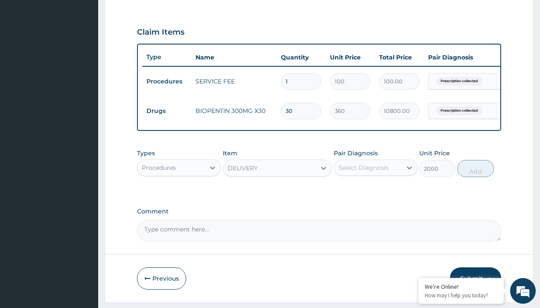
scroll to position [82, 0]
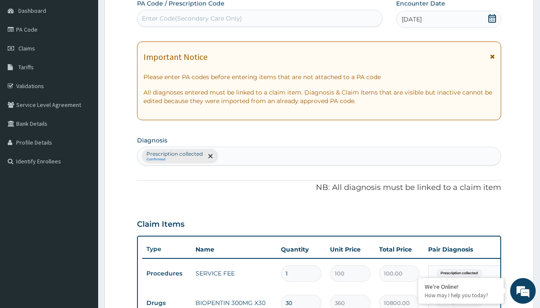
click at [174, 154] on p "Prescription collected" at bounding box center [175, 153] width 56 height 7
type input "prescription collected"
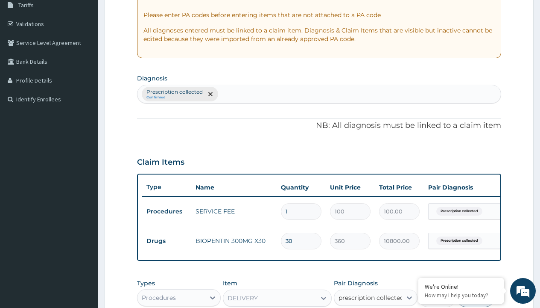
checkbox input "true"
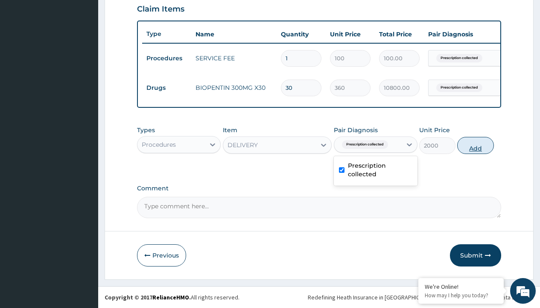
click at [476, 145] on button "Add" at bounding box center [476, 145] width 36 height 17
type input "0"
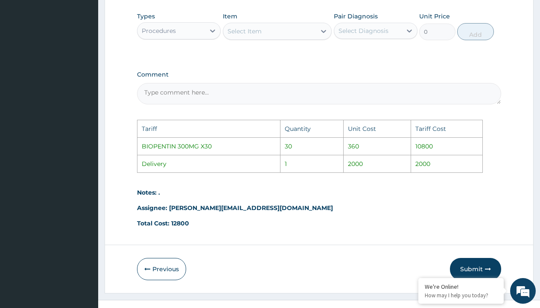
scroll to position [461, 0]
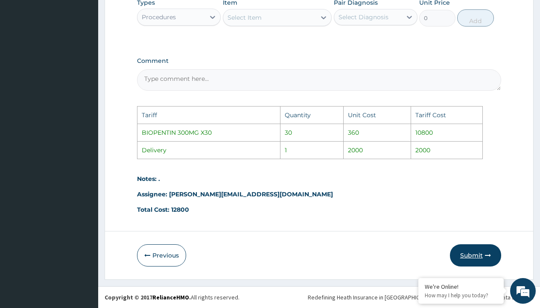
click at [469, 249] on button "Submit" at bounding box center [475, 255] width 51 height 22
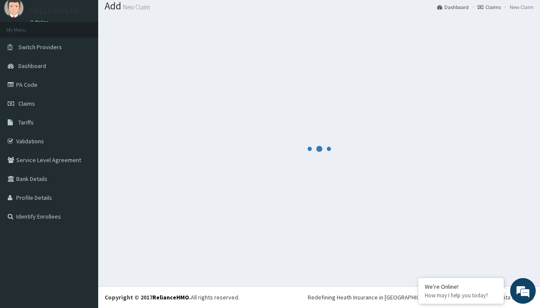
scroll to position [333, 0]
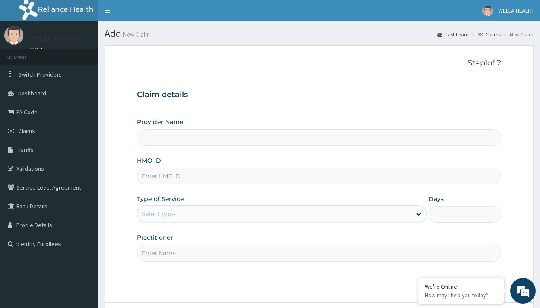
type input "FIE/10007/B"
type input "Pharmacy Pick Up ( WellaHealth)"
type input "FIE/10007/B"
type input "WellaHealth"
click at [158, 214] on div "Select type" at bounding box center [158, 213] width 33 height 9
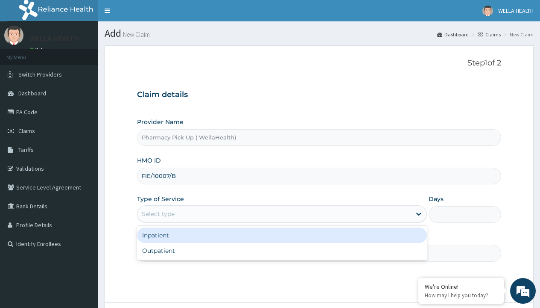
click at [282, 250] on div "Outpatient" at bounding box center [282, 250] width 290 height 15
type input "1"
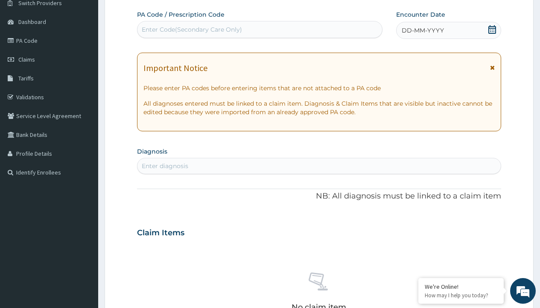
click at [423, 30] on span "DD-MM-YYYY" at bounding box center [423, 30] width 42 height 9
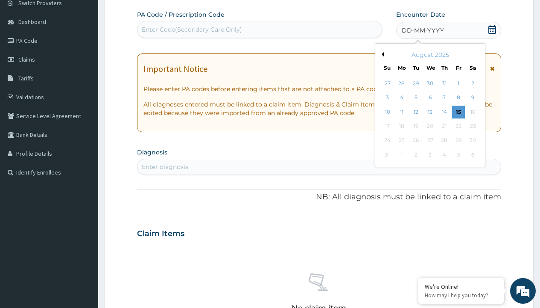
click at [382, 54] on button "Previous Month" at bounding box center [382, 54] width 4 height 4
click at [444, 126] on div "24" at bounding box center [444, 126] width 13 height 13
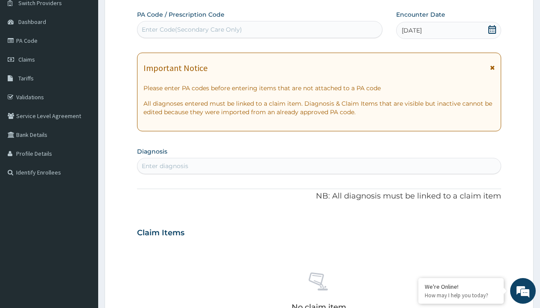
click at [165, 166] on div "Enter diagnosis" at bounding box center [165, 165] width 47 height 9
type input "prescription collected"
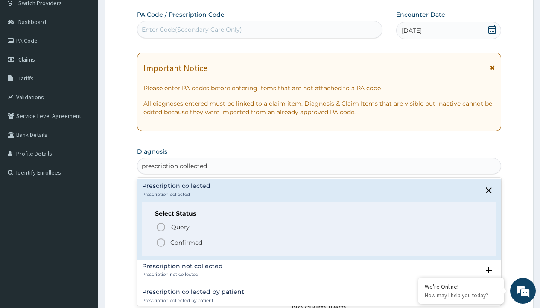
click at [186, 242] on p "Confirmed" at bounding box center [186, 242] width 32 height 9
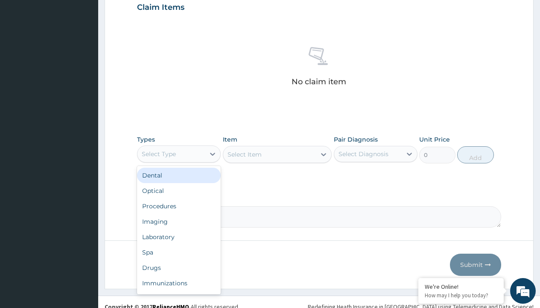
type input "procedures"
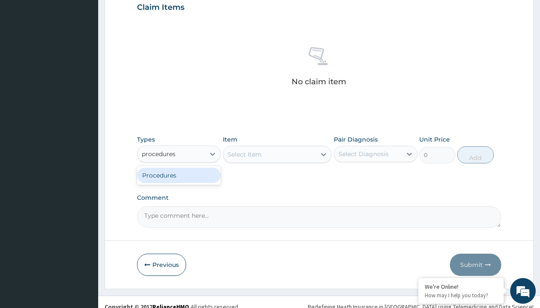
click at [179, 175] on div "Procedures" at bounding box center [179, 174] width 84 height 15
click at [244, 154] on div "Select Item" at bounding box center [277, 154] width 109 height 17
type input "service fee"
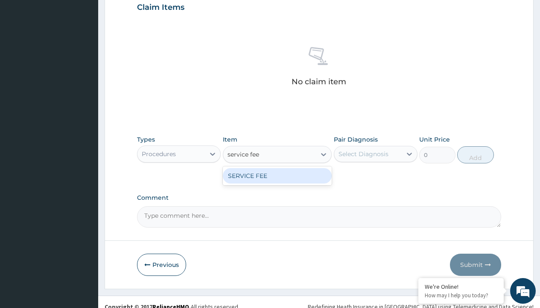
click at [277, 175] on div "SERVICE FEE" at bounding box center [277, 175] width 109 height 15
type input "100"
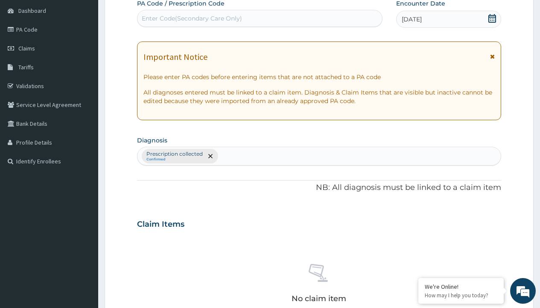
type input "prescription collected"
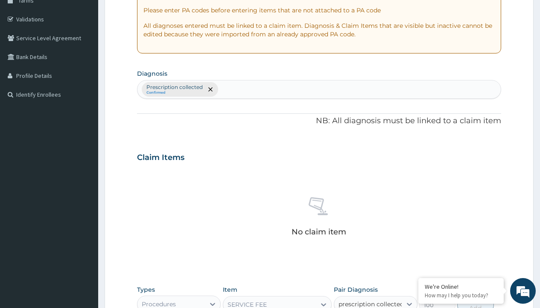
checkbox input "true"
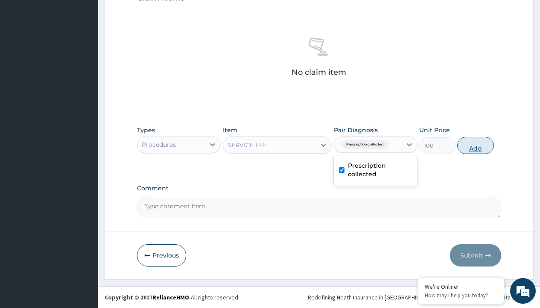
click at [476, 145] on button "Add" at bounding box center [476, 145] width 36 height 17
type input "0"
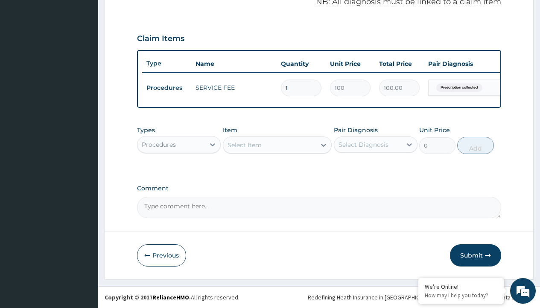
click at [159, 144] on div "Procedures" at bounding box center [159, 144] width 34 height 9
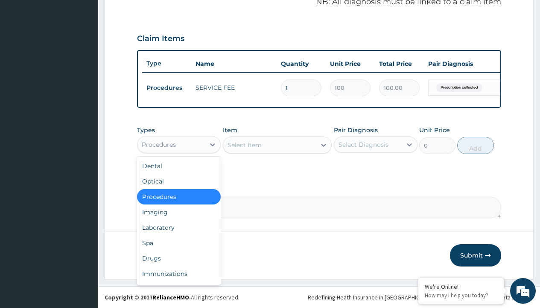
type input "drugs"
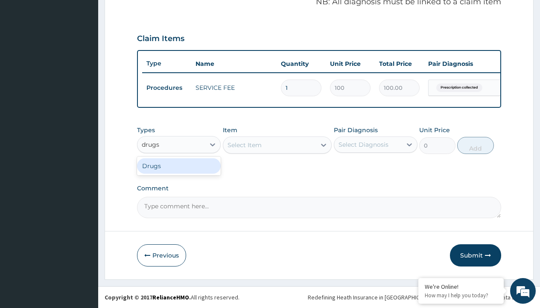
click at [179, 165] on div "Drugs" at bounding box center [179, 165] width 84 height 15
click at [244, 144] on div "Select Item" at bounding box center [277, 144] width 109 height 17
type input "galvus met 50/1000mg vidagliptin/metformin x 60 tabs/pack"
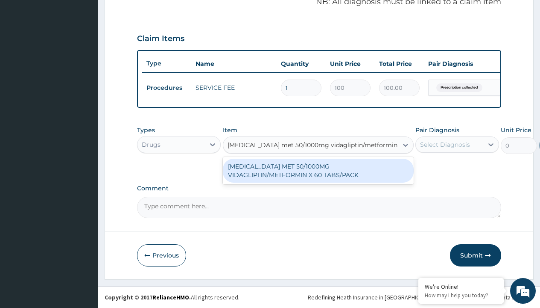
click at [318, 170] on div "[MEDICAL_DATA] MET 50/1000MG VIDAGLIPTIN/METFORMIN X 60 TABS/PACK" at bounding box center [318, 171] width 191 height 24
type input "737"
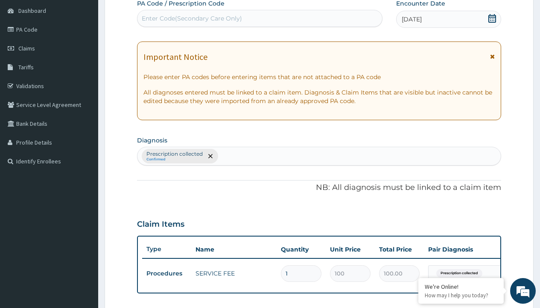
type input "prescription collected"
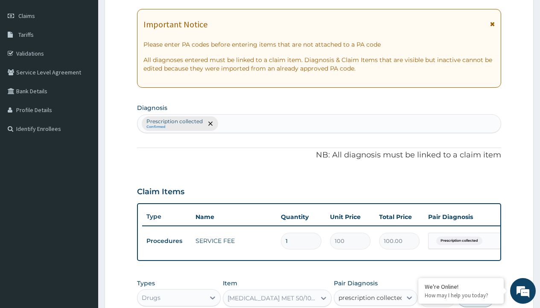
checkbox input "true"
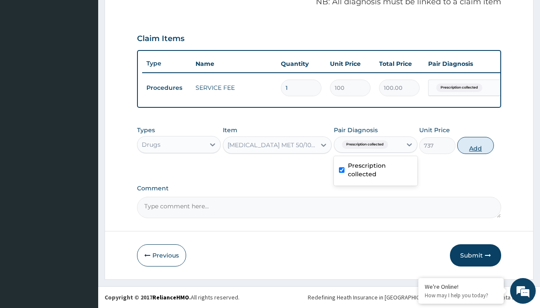
click at [476, 145] on button "Add" at bounding box center [476, 145] width 36 height 17
type input "0"
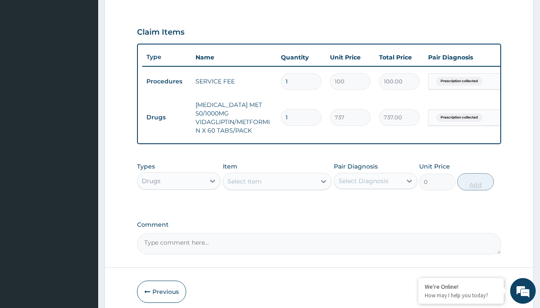
type input "60"
type input "44220.00"
type input "60"
click at [167, 113] on td "Drugs" at bounding box center [166, 117] width 49 height 16
type input "drugs"
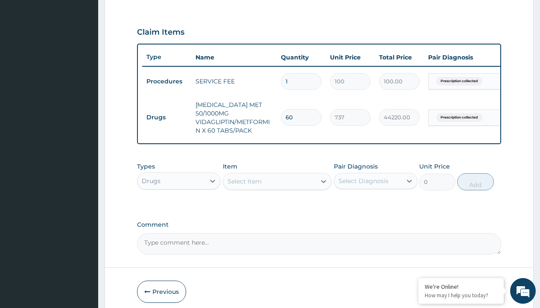
scroll to position [0, 0]
click at [179, 200] on div "Drugs" at bounding box center [179, 201] width 84 height 15
click at [244, 179] on div "Select Item" at bounding box center [245, 181] width 34 height 9
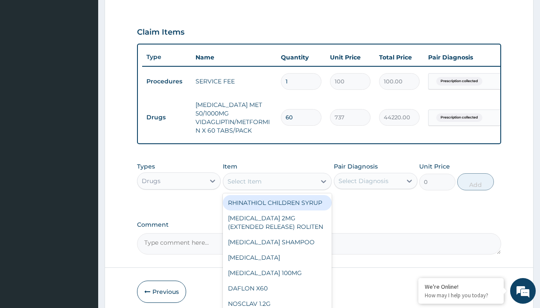
type input "isosorbide isordil 5mg x 30"
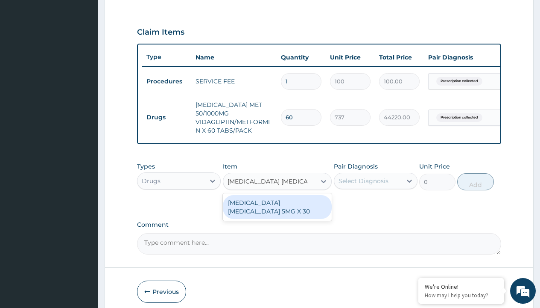
click at [277, 200] on div "[MEDICAL_DATA] [MEDICAL_DATA] 5MG X 30" at bounding box center [277, 207] width 109 height 24
type input "310"
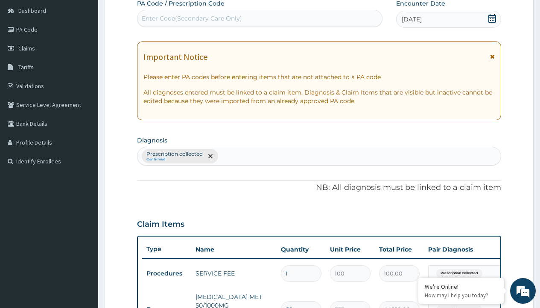
type input "prescription collected"
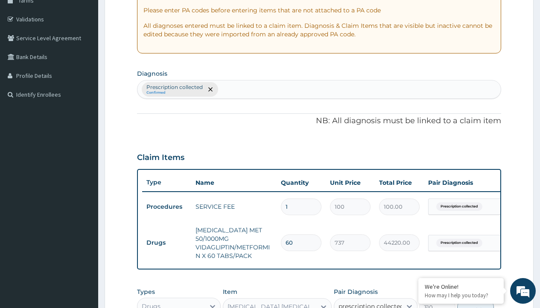
checkbox input "true"
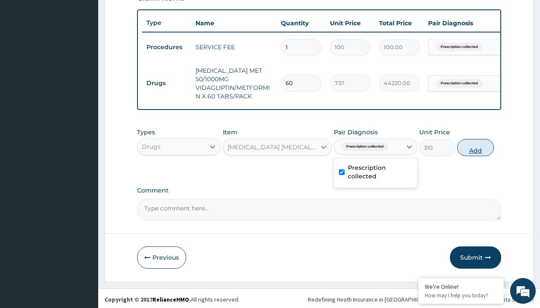
click at [476, 145] on button "Add" at bounding box center [476, 147] width 36 height 17
type input "0"
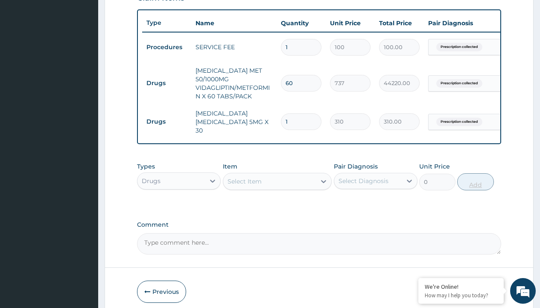
type input "30"
type input "9300.00"
type input "30"
click at [167, 79] on td "Drugs" at bounding box center [166, 83] width 49 height 16
type input "procedures"
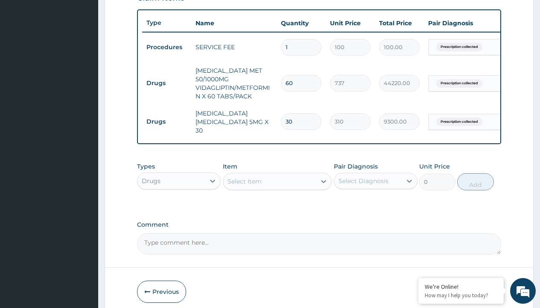
scroll to position [0, 0]
click at [179, 195] on div "Procedures" at bounding box center [179, 201] width 84 height 15
click at [244, 177] on div "Select Item" at bounding box center [245, 181] width 34 height 9
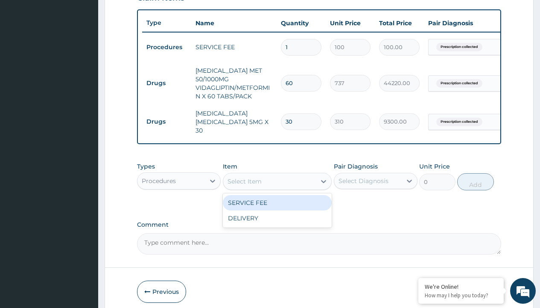
type input "delivery"
click at [277, 195] on div "DELIVERY" at bounding box center [277, 202] width 109 height 15
type input "2000"
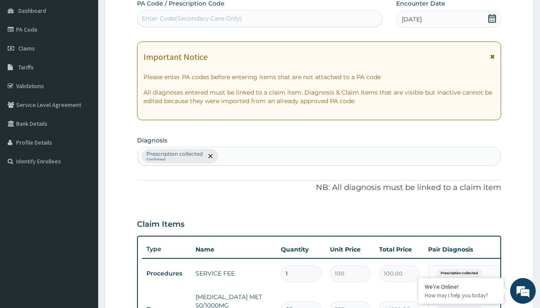
type input "prescription collected"
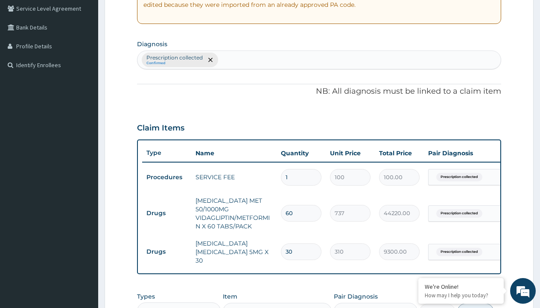
checkbox input "true"
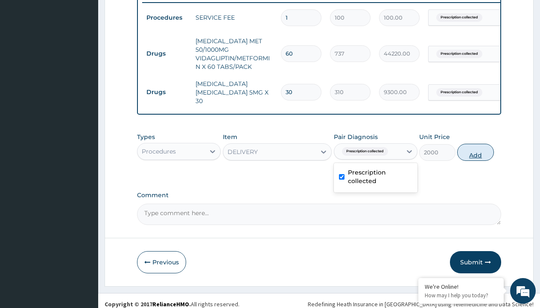
click at [476, 145] on button "Add" at bounding box center [476, 152] width 36 height 17
type input "0"
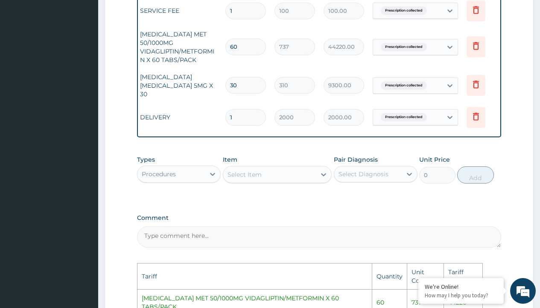
scroll to position [0, 65]
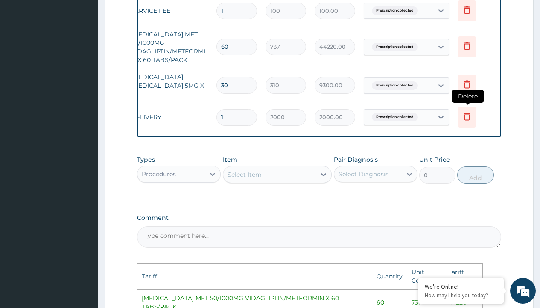
click at [464, 108] on icon at bounding box center [467, 117] width 19 height 21
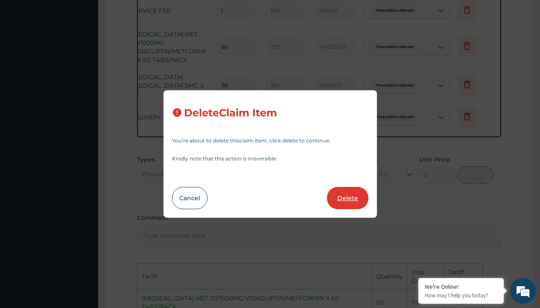
click at [352, 197] on button "Delete" at bounding box center [347, 198] width 41 height 22
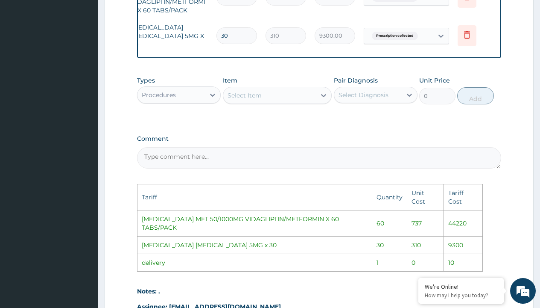
scroll to position [483, 0]
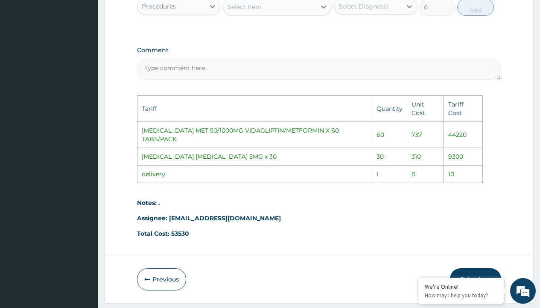
click at [465, 268] on button "Submit" at bounding box center [475, 279] width 51 height 22
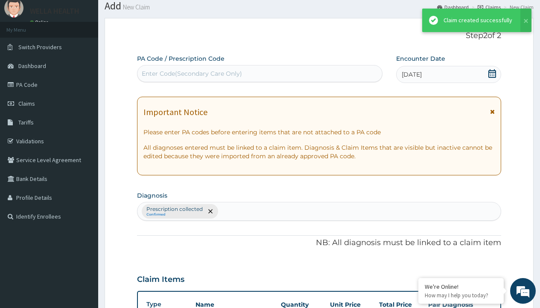
scroll to position [338, 0]
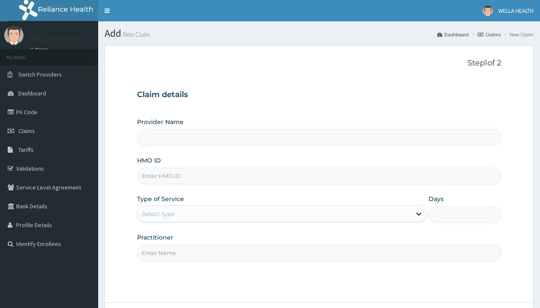
type input "Pharmacy Pick Up ( WellaHealth)"
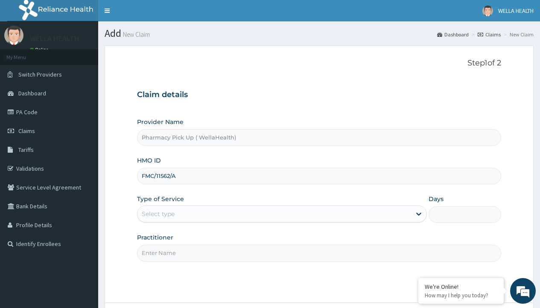
type input "FMC/11562/A"
type input "WellaHealth"
type input "FMC/11700/A"
type input "WellaHealth"
click at [158, 214] on div "Select type" at bounding box center [158, 213] width 33 height 9
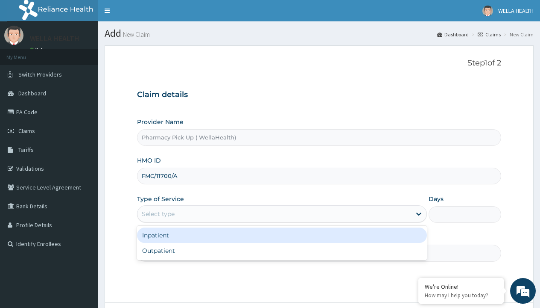
click at [282, 250] on div "Outpatient" at bounding box center [282, 250] width 290 height 15
type input "1"
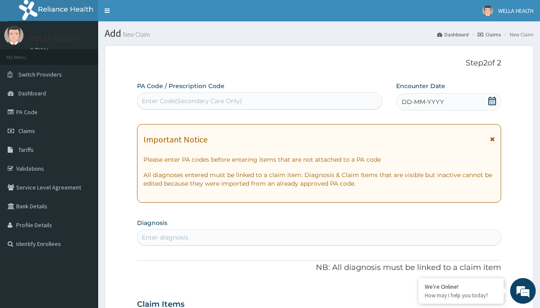
scroll to position [71, 0]
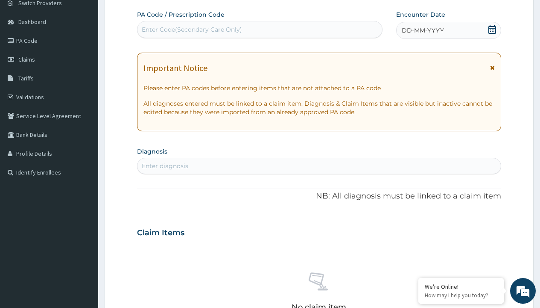
click at [423, 30] on span "DD-MM-YYYY" at bounding box center [423, 30] width 42 height 9
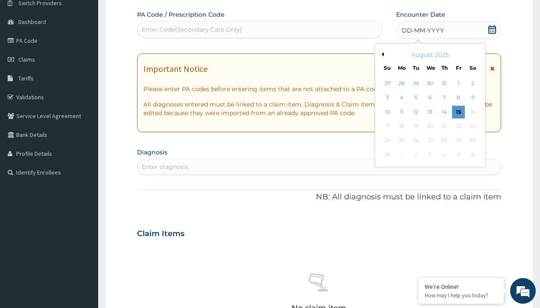
click at [382, 54] on button "Previous Month" at bounding box center [382, 54] width 4 height 4
click at [444, 126] on div "24" at bounding box center [444, 126] width 13 height 13
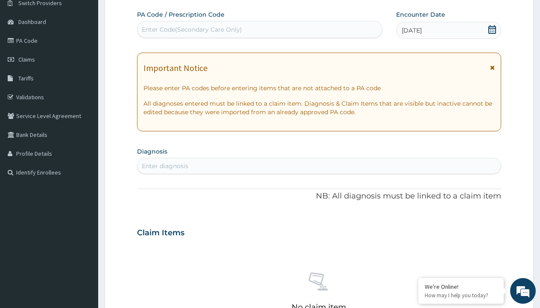
click at [165, 166] on div "Enter diagnosis" at bounding box center [165, 165] width 47 height 9
type input "prescription collected"
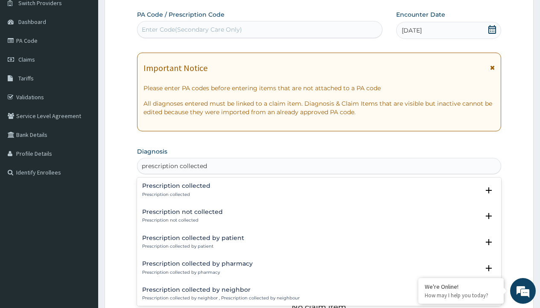
click at [175, 194] on p "Prescription collected" at bounding box center [176, 194] width 68 height 6
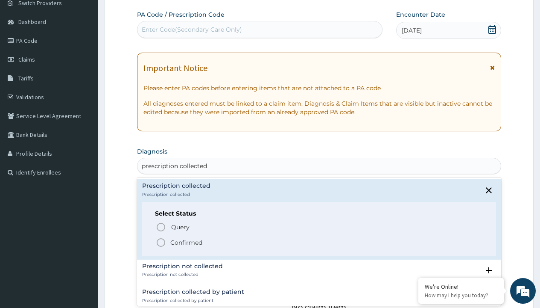
click at [186, 242] on p "Confirmed" at bounding box center [186, 242] width 32 height 9
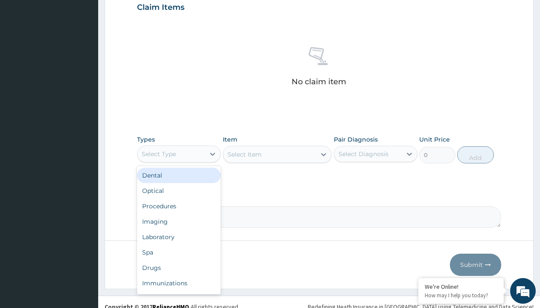
type input "procedures"
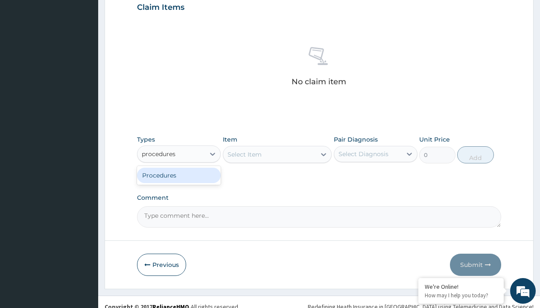
scroll to position [0, 0]
click at [179, 175] on div "Procedures" at bounding box center [179, 174] width 84 height 15
click at [244, 154] on div "Select Item" at bounding box center [277, 154] width 109 height 17
type input "service fee"
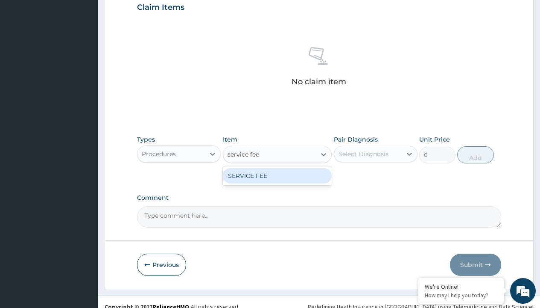
click at [277, 175] on div "SERVICE FEE" at bounding box center [277, 175] width 109 height 15
type input "100"
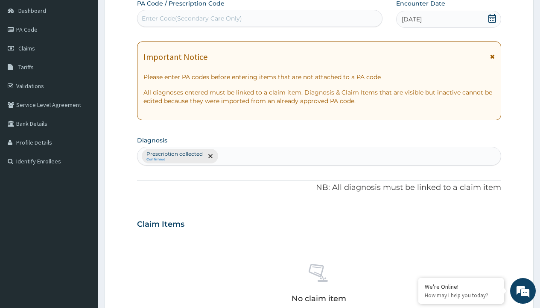
type input "prescription collected"
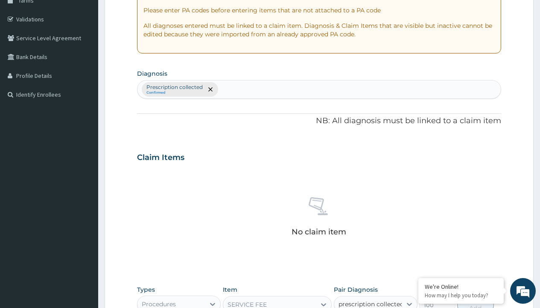
checkbox input "true"
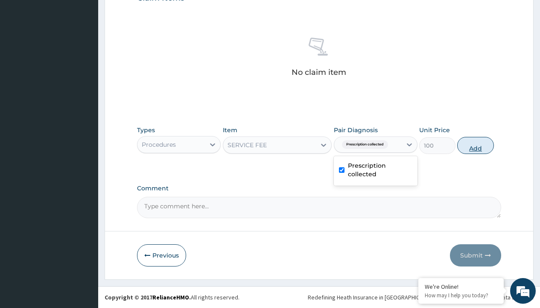
click at [476, 145] on button "Add" at bounding box center [476, 145] width 36 height 17
type input "0"
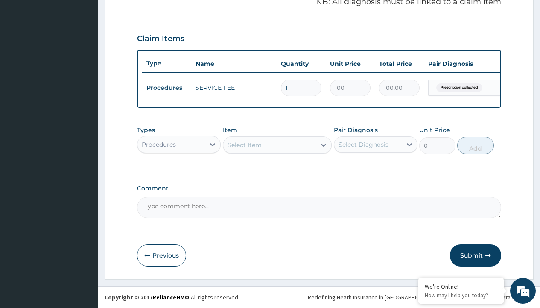
scroll to position [274, 0]
click at [159, 144] on div "Procedures" at bounding box center [159, 144] width 34 height 9
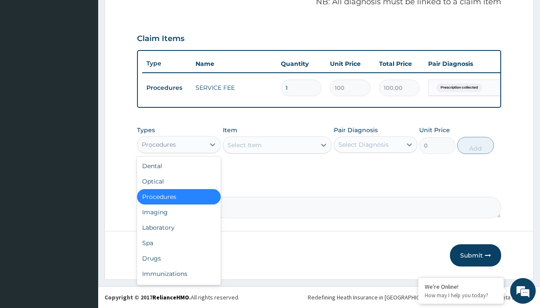
type input "drugs"
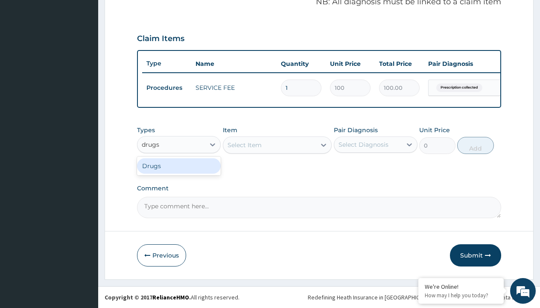
click at [179, 165] on div "Drugs" at bounding box center [179, 165] width 84 height 15
click at [244, 144] on div "Select Item" at bounding box center [277, 144] width 109 height 17
type input "[MEDICAL_DATA] [MEDICAL_DATA] 1.5mg"
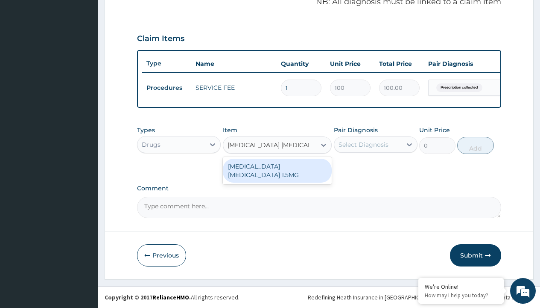
click at [277, 166] on div "[MEDICAL_DATA] [MEDICAL_DATA] 1.5MG" at bounding box center [277, 171] width 109 height 24
type input "85"
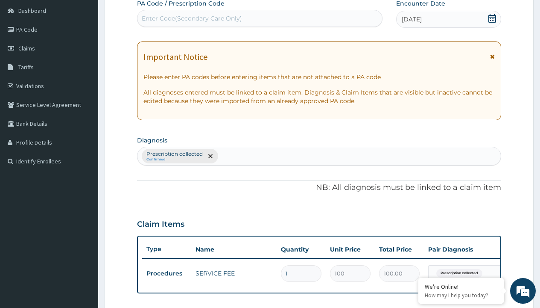
type input "prescription collected"
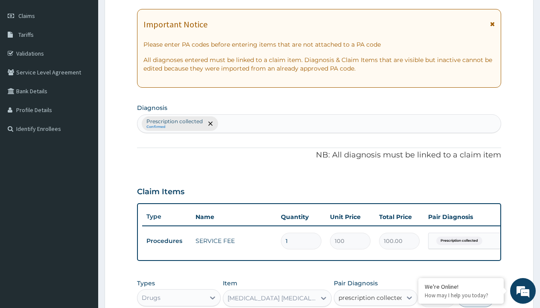
checkbox input "true"
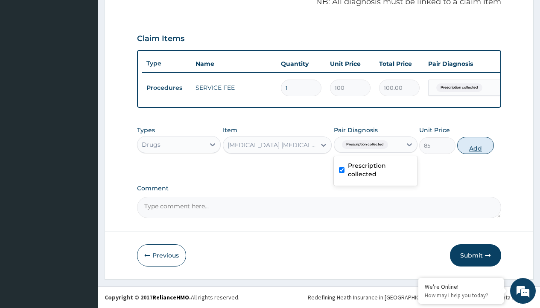
click at [476, 145] on button "Add" at bounding box center [476, 145] width 36 height 17
type input "0"
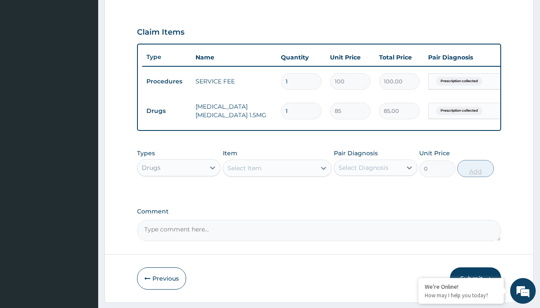
type input "10"
type input "850.00"
type input "10"
click at [167, 111] on td "Drugs" at bounding box center [166, 111] width 49 height 16
type input "drugs"
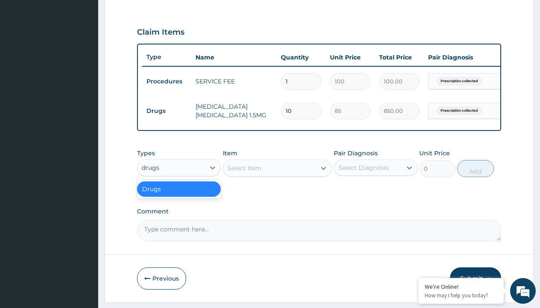
scroll to position [0, 0]
click at [179, 195] on div "Drugs" at bounding box center [179, 188] width 84 height 15
click at [244, 172] on div "Select Item" at bounding box center [245, 168] width 34 height 9
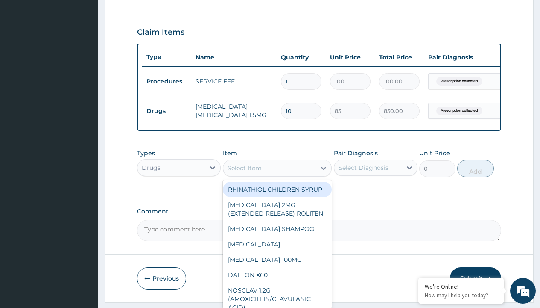
type input "atorvastatin (astin) 20mg x 30"
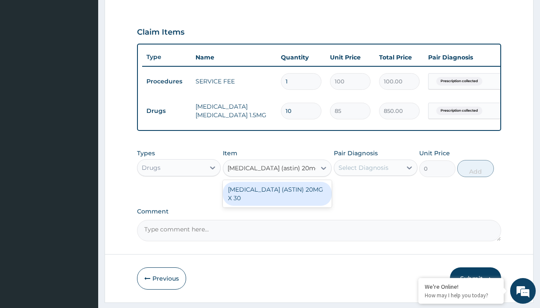
click at [277, 200] on div "ATORVASTATIN (ASTIN) 20MG X 30" at bounding box center [277, 194] width 109 height 24
type input "128.6000061035156"
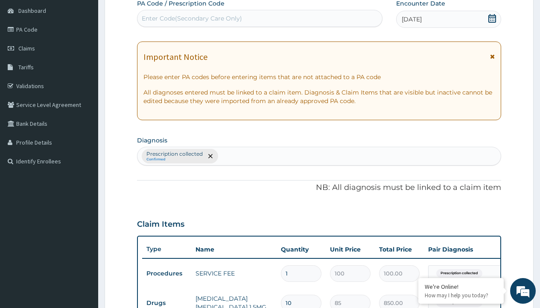
type input "prescription collected"
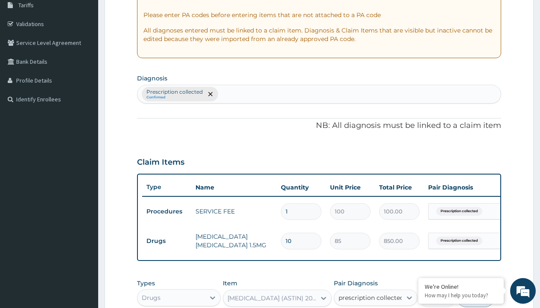
checkbox input "true"
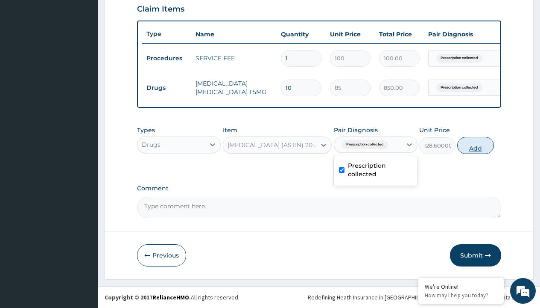
click at [476, 145] on button "Add" at bounding box center [476, 145] width 36 height 17
type input "0"
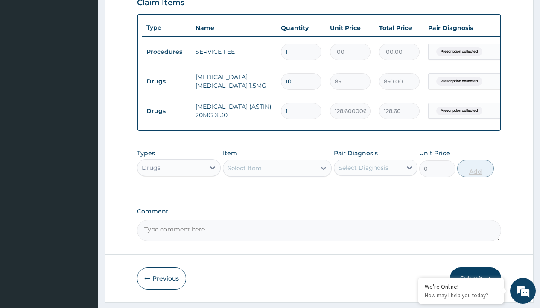
type input "30"
type input "3858.00"
type input "30"
click at [167, 81] on td "Drugs" at bounding box center [166, 81] width 49 height 16
type input "procedures"
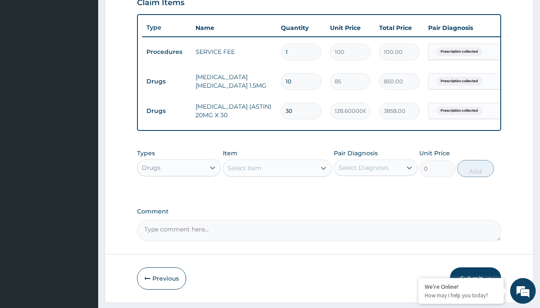
scroll to position [0, 0]
click at [179, 195] on div "Procedures" at bounding box center [179, 188] width 84 height 15
click at [244, 172] on div "Select Item" at bounding box center [245, 168] width 34 height 9
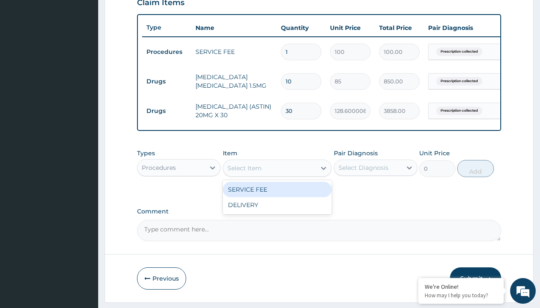
type input "delivery"
click at [277, 195] on div "DELIVERY" at bounding box center [277, 189] width 109 height 15
type input "2000"
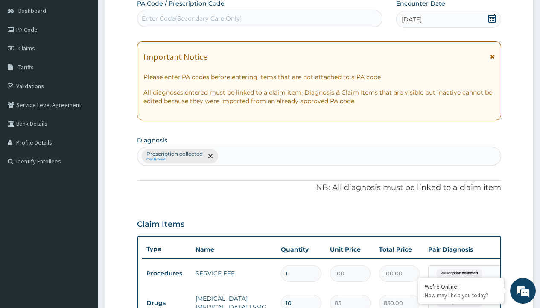
type input "prescription collected"
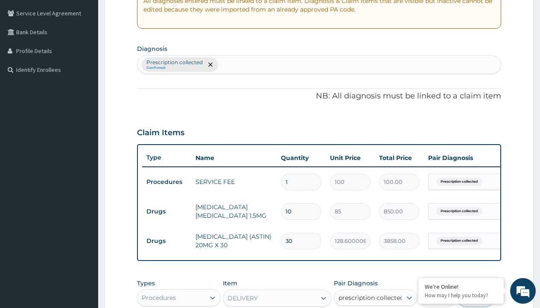
checkbox input "true"
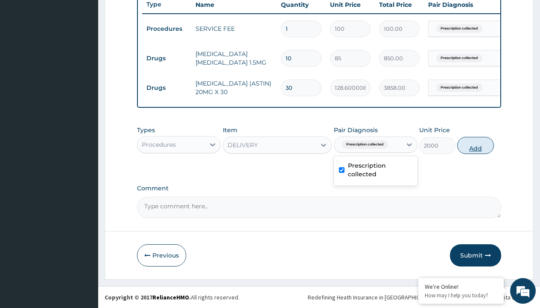
click at [476, 145] on button "Add" at bounding box center [476, 145] width 36 height 17
type input "0"
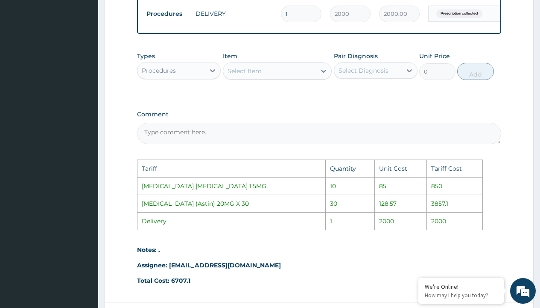
scroll to position [508, 0]
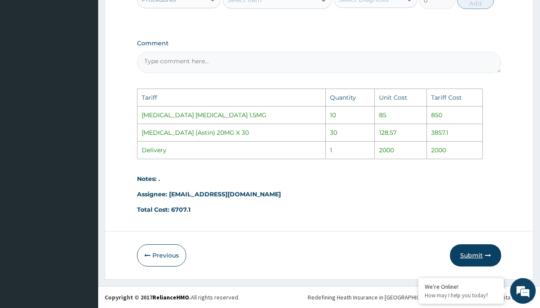
click at [478, 248] on button "Submit" at bounding box center [475, 255] width 51 height 22
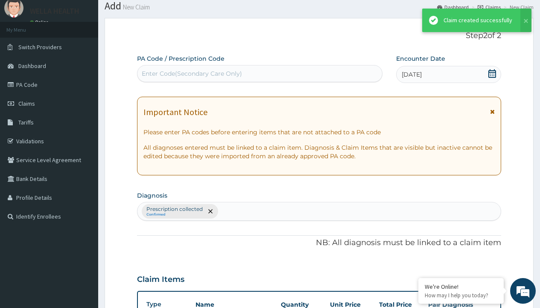
scroll to position [363, 0]
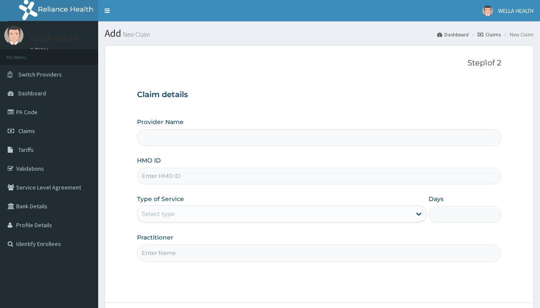
type input "Pharmacy Pick Up ( WellaHealth)"
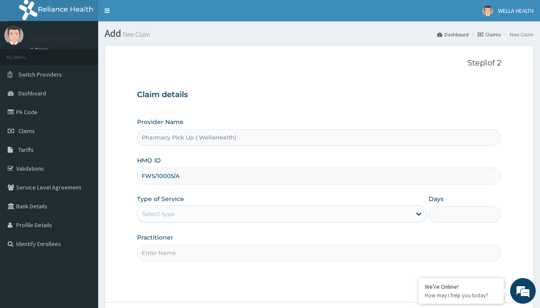
type input "FWS/10005/A"
type input "WellaHealth"
click at [158, 214] on div "Select type" at bounding box center [158, 213] width 33 height 9
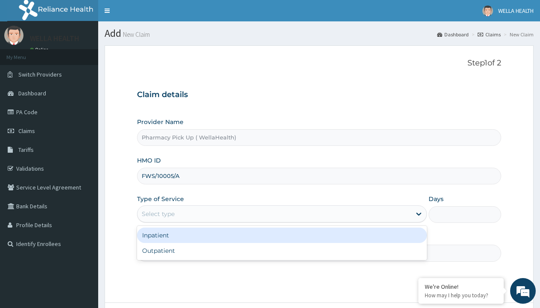
click at [282, 250] on div "Outpatient" at bounding box center [282, 250] width 290 height 15
type input "1"
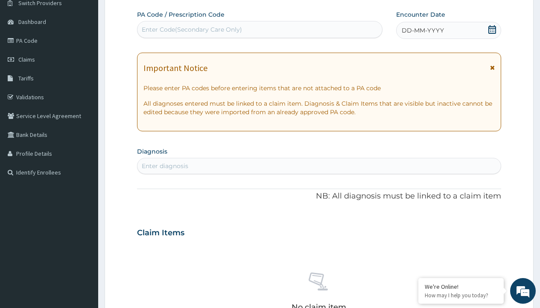
click at [423, 30] on span "DD-MM-YYYY" at bounding box center [423, 30] width 42 height 9
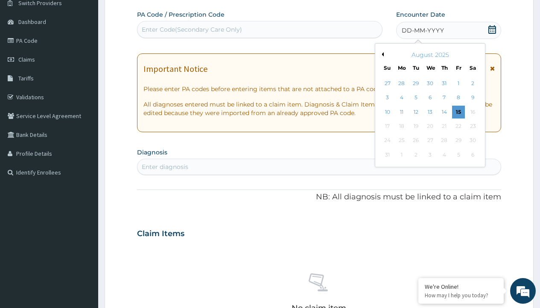
click at [382, 54] on button "Previous Month" at bounding box center [382, 54] width 4 height 4
click at [444, 126] on div "24" at bounding box center [444, 126] width 13 height 13
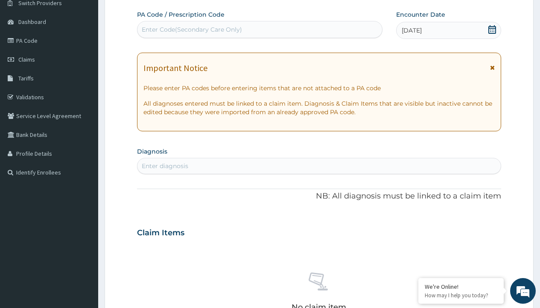
click at [191, 29] on div "Enter Code(Secondary Care Only)" at bounding box center [192, 29] width 100 height 9
type input "PRX/4997016B"
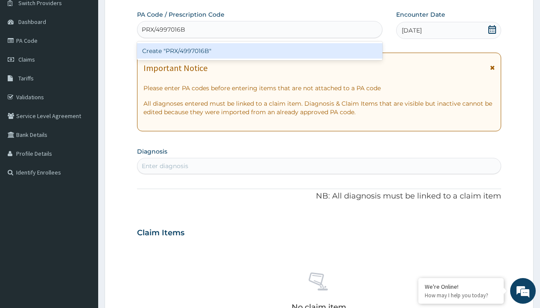
scroll to position [0, 0]
click at [260, 51] on div "Create "PRX/4997016B"" at bounding box center [259, 50] width 245 height 15
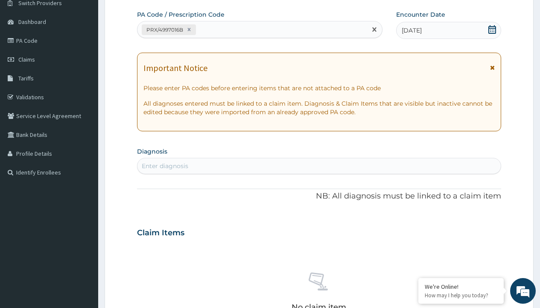
click at [165, 166] on div "Enter diagnosis" at bounding box center [165, 165] width 47 height 9
type input "prescription collected"
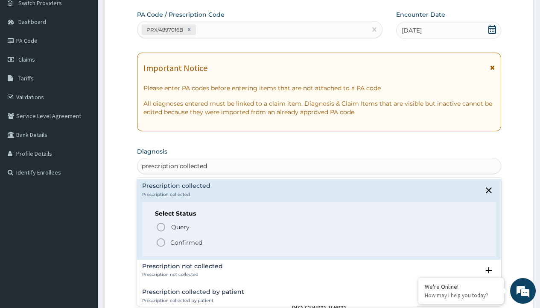
click at [186, 242] on p "Confirmed" at bounding box center [186, 242] width 32 height 9
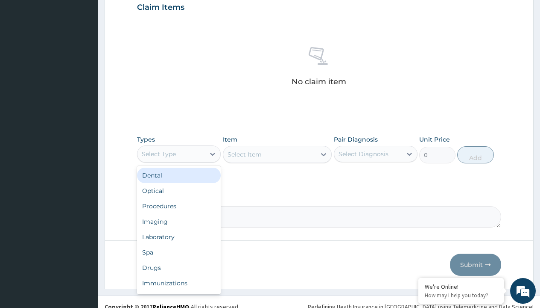
type input "procedures"
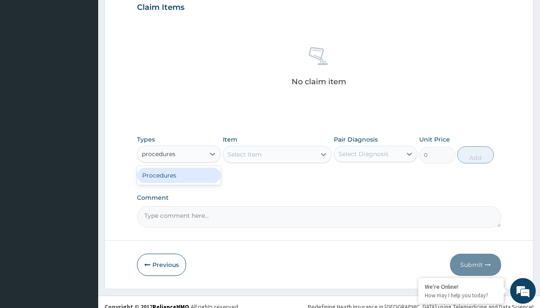
scroll to position [0, 0]
click at [179, 175] on div "Procedures" at bounding box center [179, 174] width 84 height 15
click at [244, 154] on div "Select Item" at bounding box center [277, 154] width 109 height 17
type input "service fee"
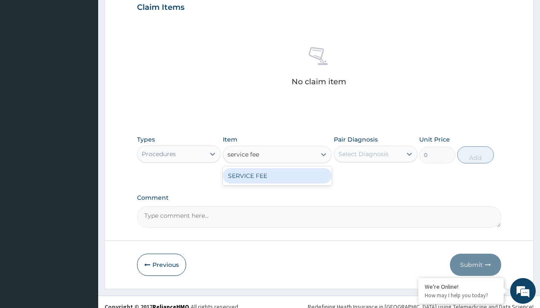
click at [277, 175] on div "SERVICE FEE" at bounding box center [277, 175] width 109 height 15
type input "100"
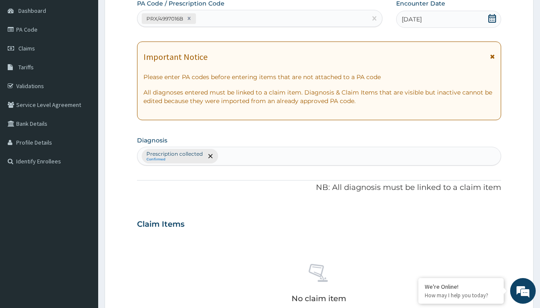
type input "prescription collected"
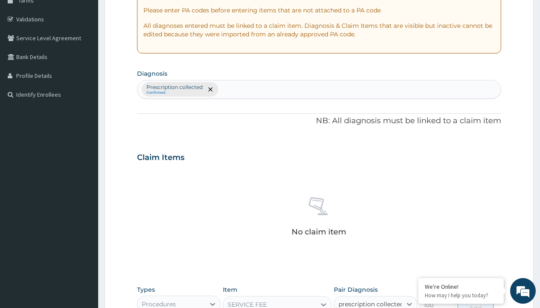
checkbox input "true"
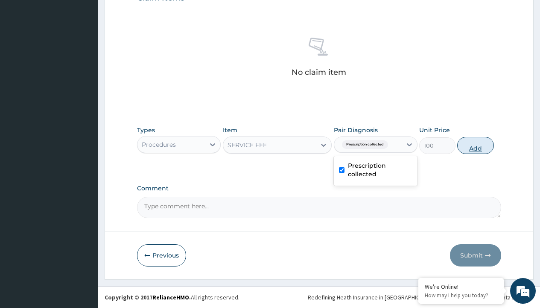
click at [476, 145] on button "Add" at bounding box center [476, 145] width 36 height 17
type input "0"
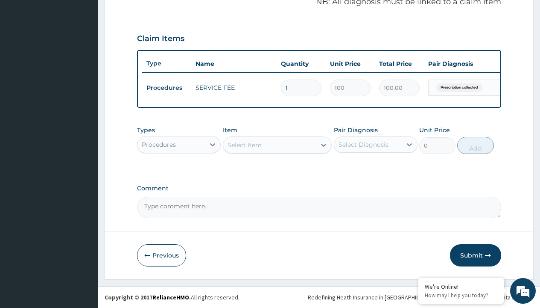
click at [159, 144] on div "Procedures" at bounding box center [159, 144] width 34 height 9
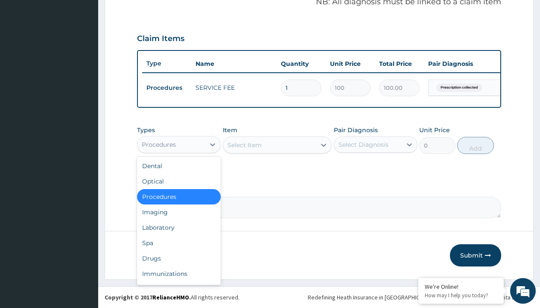
type input "drugs"
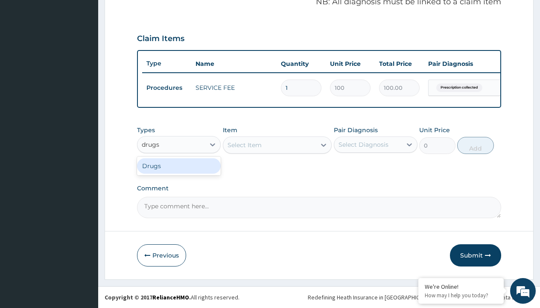
scroll to position [0, 0]
click at [179, 165] on div "Drugs" at bounding box center [179, 165] width 84 height 15
click at [244, 144] on div "Select Item" at bounding box center [277, 144] width 109 height 17
type input "montral (montelukast/ [MEDICAL_DATA]) 10/5mg tab x 10"
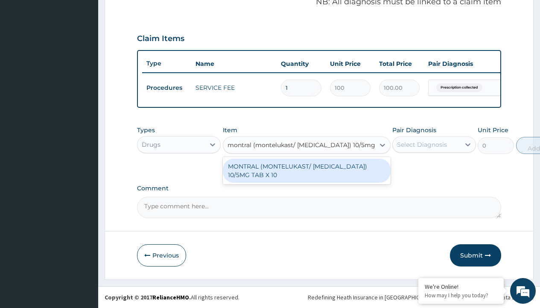
click at [307, 170] on div "MONTRAL (MONTELUKAST/ [MEDICAL_DATA]) 10/5MG TAB X 10" at bounding box center [307, 171] width 168 height 24
type input "350"
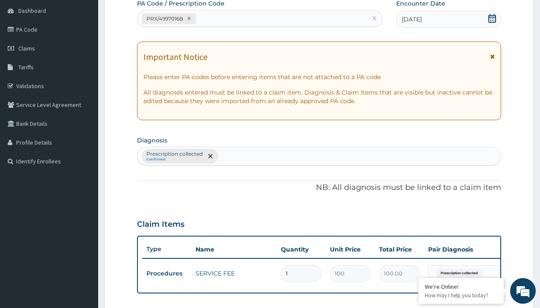
type input "prescription collected"
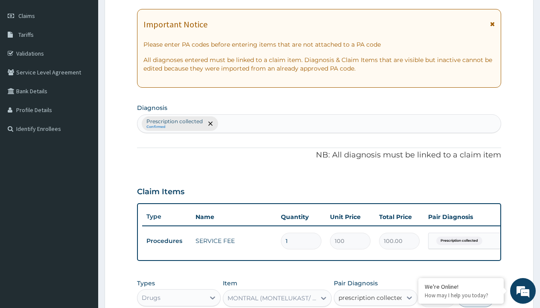
checkbox input "true"
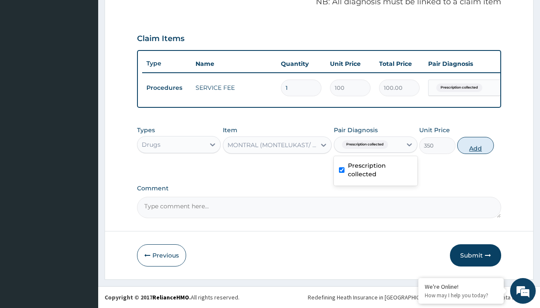
click at [476, 145] on button "Add" at bounding box center [476, 145] width 36 height 17
type input "0"
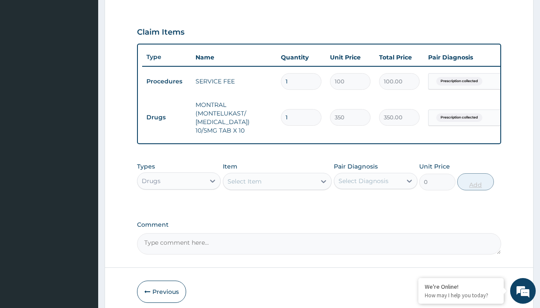
type input "20"
type input "7000.00"
type input "20"
click at [167, 117] on td "Drugs" at bounding box center [166, 117] width 49 height 16
type input "procedures"
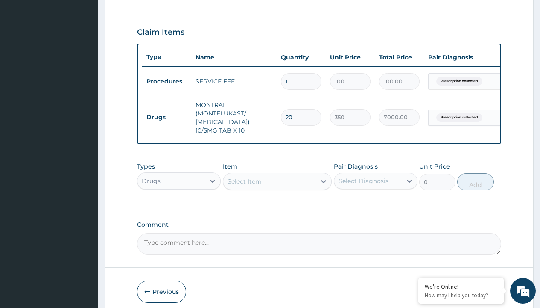
scroll to position [0, 0]
click at [179, 208] on div "Procedures" at bounding box center [179, 201] width 84 height 15
click at [244, 185] on div "Select Item" at bounding box center [245, 181] width 34 height 9
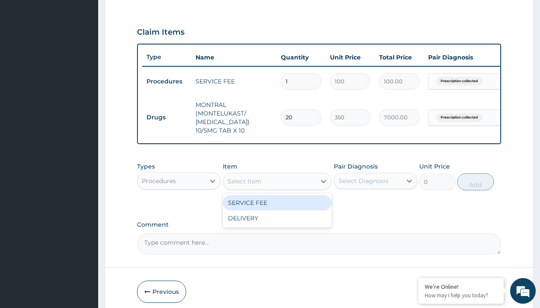
type input "delivery"
click at [277, 208] on div "DELIVERY" at bounding box center [277, 202] width 109 height 15
type input "2000"
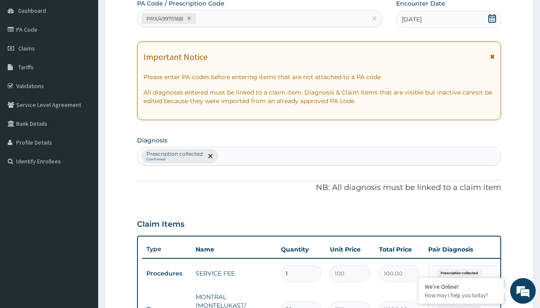
type input "prescription collected"
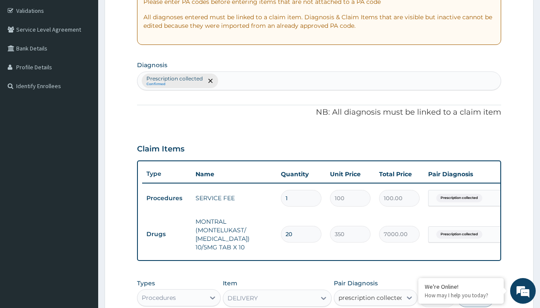
checkbox input "true"
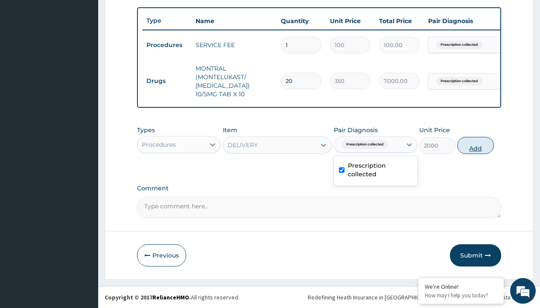
click at [476, 145] on button "Add" at bounding box center [476, 145] width 36 height 17
type input "0"
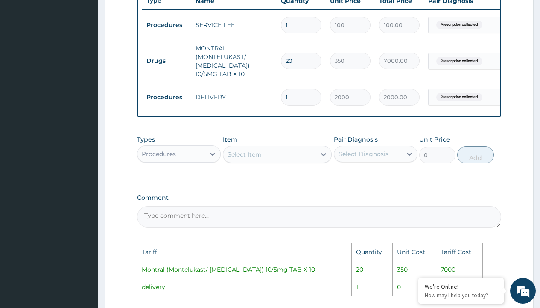
scroll to position [330, 0]
click at [299, 63] on input "20" at bounding box center [301, 61] width 41 height 17
type input "2"
type input "700.00"
type input "23"
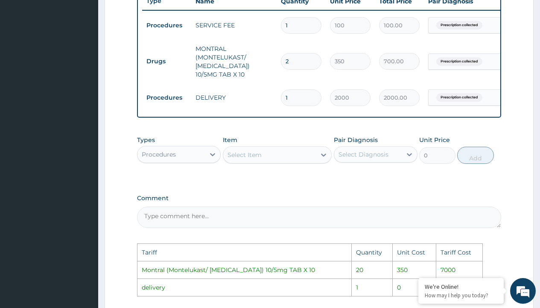
type input "8050.00"
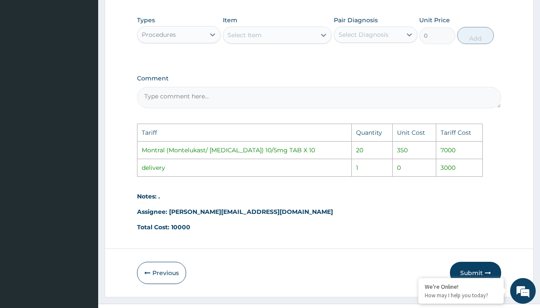
scroll to position [474, 0]
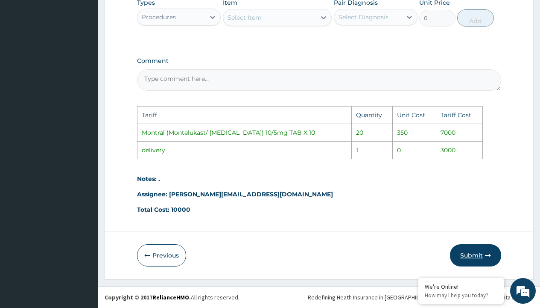
type input "23"
click at [476, 249] on button "Submit" at bounding box center [475, 255] width 51 height 22
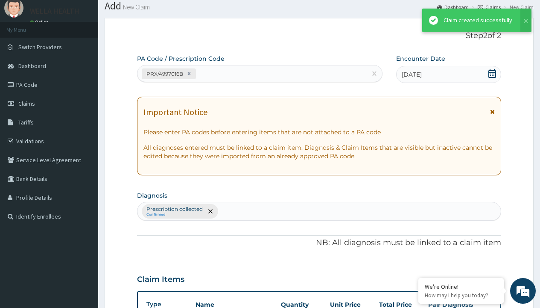
scroll to position [346, 0]
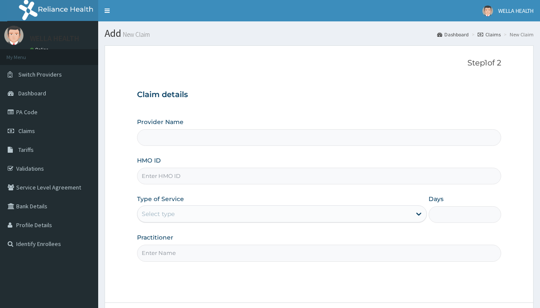
type input "GEH/10022/A"
type input "Pharmacy Pick Up ( WellaHealth)"
type input "GEH/10022/A"
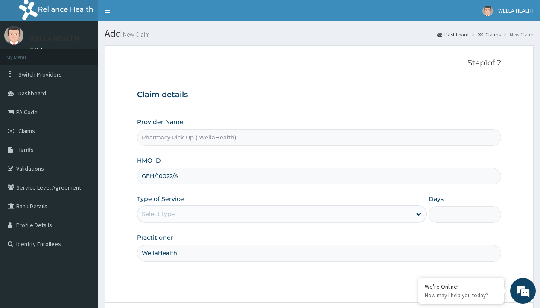
type input "WellaHealth"
click at [158, 214] on div "Select type" at bounding box center [158, 213] width 33 height 9
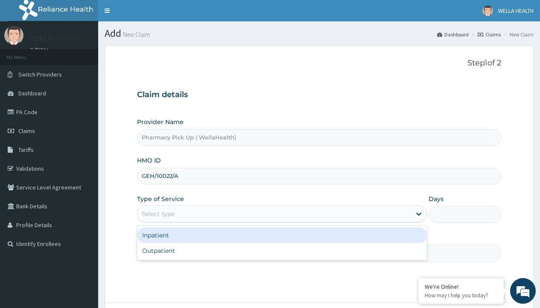
click at [282, 250] on div "Outpatient" at bounding box center [282, 250] width 290 height 15
type input "1"
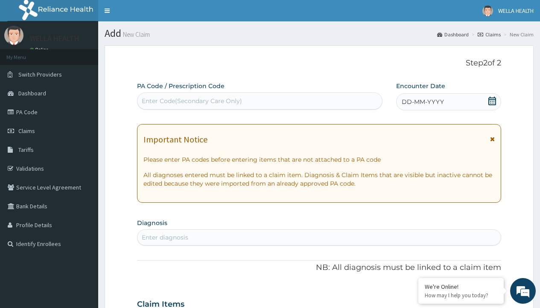
scroll to position [71, 0]
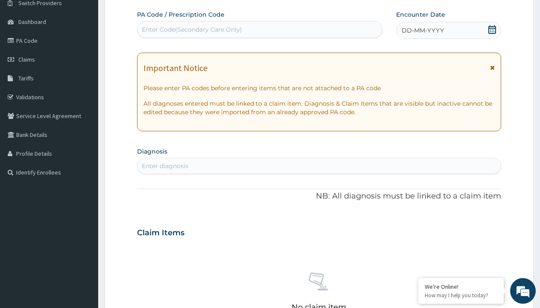
click at [423, 30] on span "DD-MM-YYYY" at bounding box center [423, 30] width 42 height 9
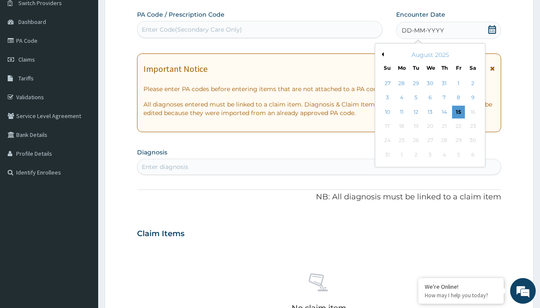
click at [382, 54] on button "Previous Month" at bounding box center [382, 54] width 4 height 4
click at [444, 126] on div "24" at bounding box center [444, 126] width 13 height 13
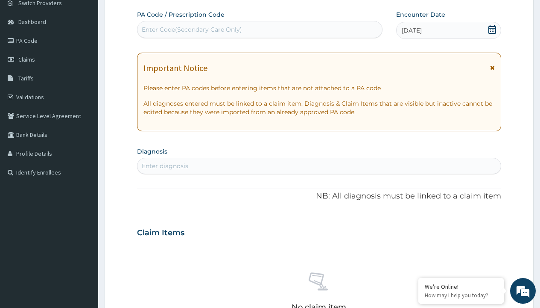
click at [165, 166] on div "Enter diagnosis" at bounding box center [165, 165] width 47 height 9
type input "prescription collected"
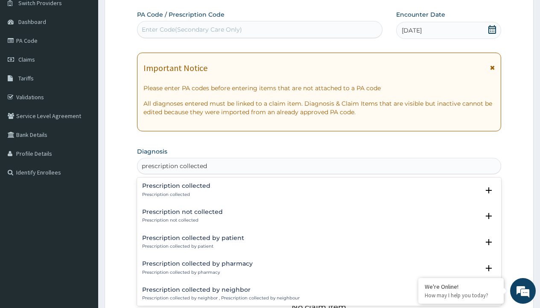
click at [175, 194] on p "Prescription collected" at bounding box center [176, 194] width 68 height 6
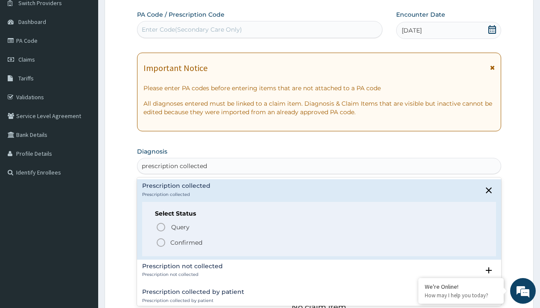
click at [186, 242] on p "Confirmed" at bounding box center [186, 242] width 32 height 9
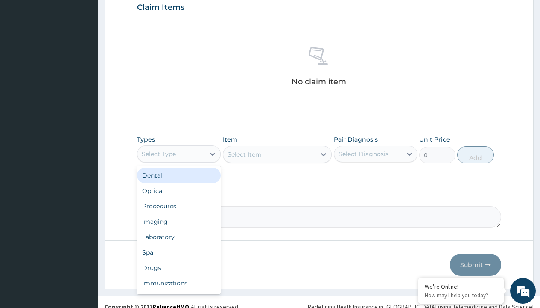
type input "procedures"
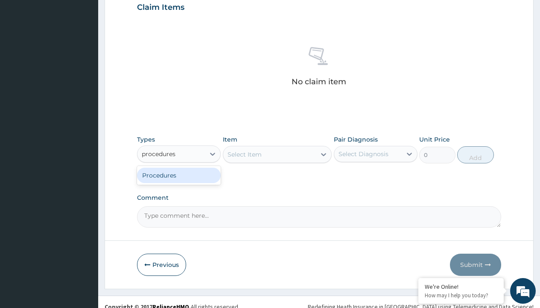
scroll to position [0, 0]
click at [179, 175] on div "Procedures" at bounding box center [179, 174] width 84 height 15
click at [244, 154] on div "Select Item" at bounding box center [277, 154] width 109 height 17
type input "service fee"
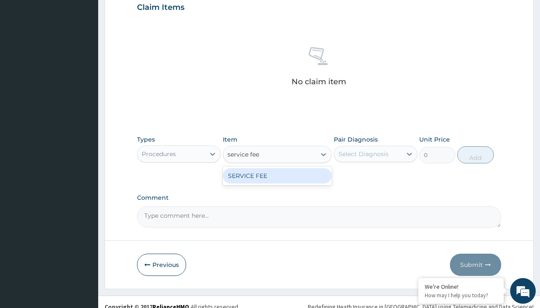
click at [277, 175] on div "SERVICE FEE" at bounding box center [277, 175] width 109 height 15
type input "100"
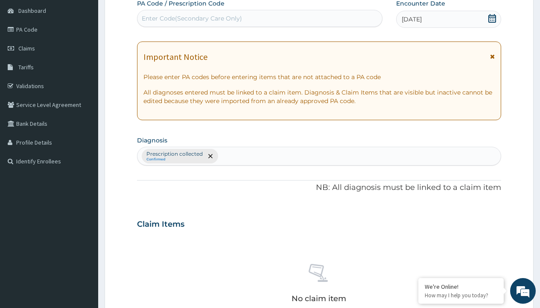
type input "prescription collected"
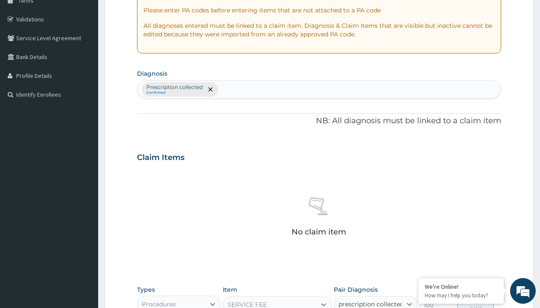
checkbox input "true"
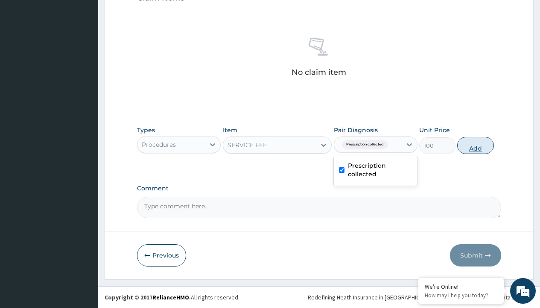
click at [476, 145] on button "Add" at bounding box center [476, 145] width 36 height 17
type input "0"
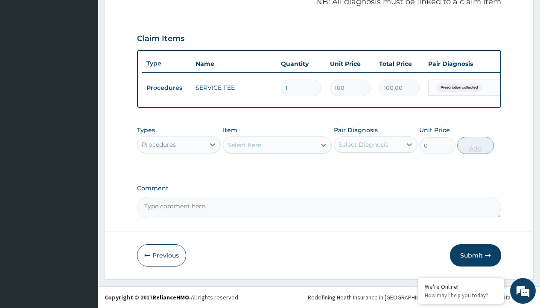
scroll to position [274, 0]
click at [159, 144] on div "Procedures" at bounding box center [159, 144] width 34 height 9
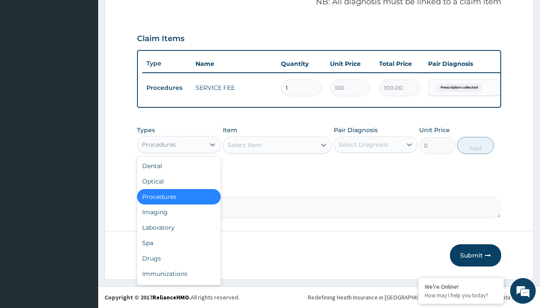
type input "drugs"
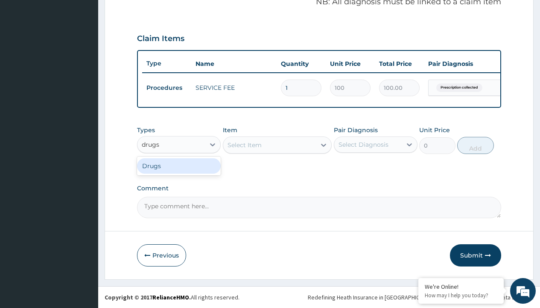
click at [179, 165] on div "Drugs" at bounding box center [179, 165] width 84 height 15
click at [244, 144] on div "Select Item" at bounding box center [277, 144] width 109 height 17
type input "cefuroxime 500mg x10"
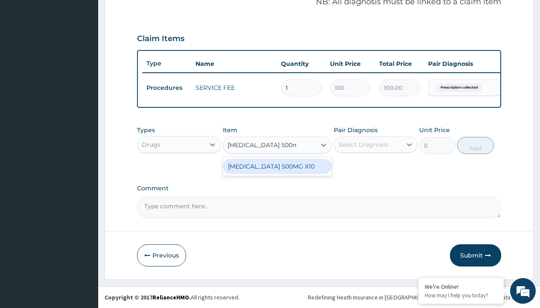
click at [277, 166] on div "CEFUROXIME 500MG X10" at bounding box center [277, 166] width 109 height 15
type input "630"
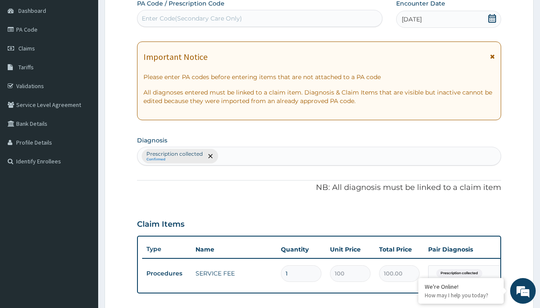
type input "prescription collected"
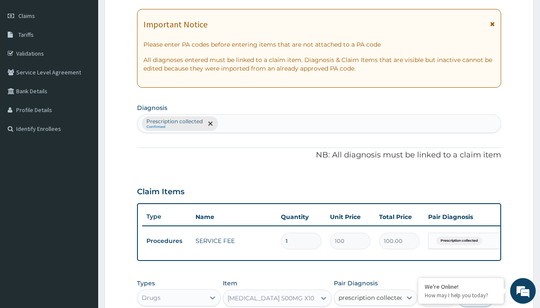
scroll to position [274, 0]
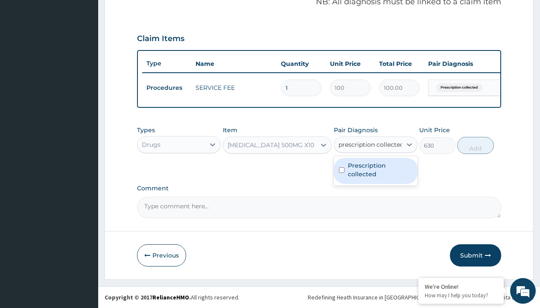
click at [376, 170] on label "Prescription collected" at bounding box center [380, 169] width 65 height 17
checkbox input "true"
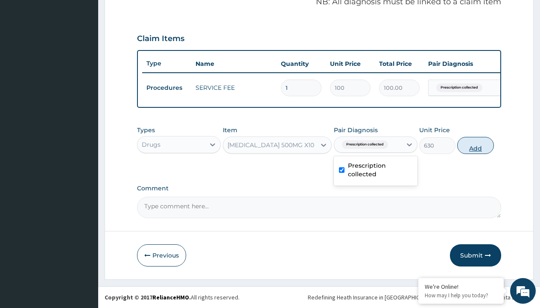
click at [476, 145] on button "Add" at bounding box center [476, 145] width 36 height 17
type input "0"
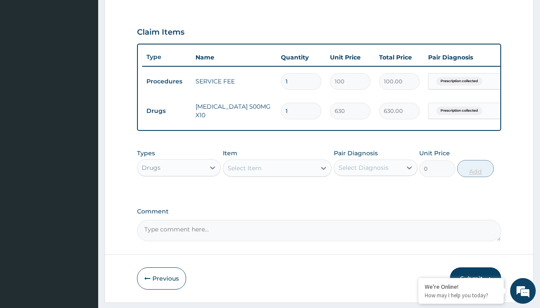
type input "10"
type input "6300.00"
type input "10"
click at [167, 111] on td "Drugs" at bounding box center [166, 111] width 49 height 16
type input "drugs"
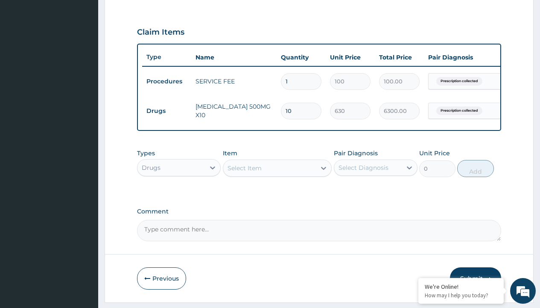
scroll to position [0, 0]
click at [179, 195] on div "Drugs" at bounding box center [179, 188] width 84 height 15
click at [244, 172] on div "Select Item" at bounding box center [245, 168] width 34 height 9
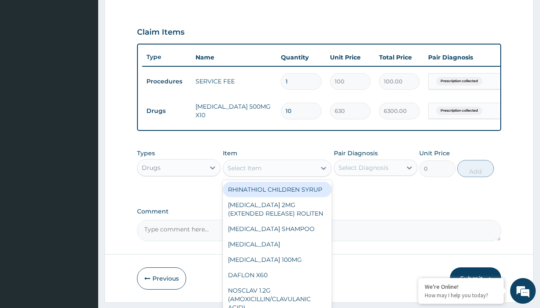
type input "flagyl 400mg x 10"
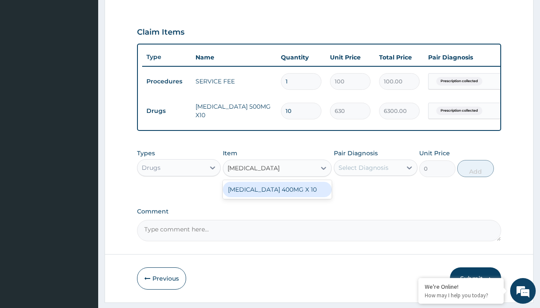
click at [277, 195] on div "FLAGYL 400MG X 10" at bounding box center [277, 189] width 109 height 15
type input "114"
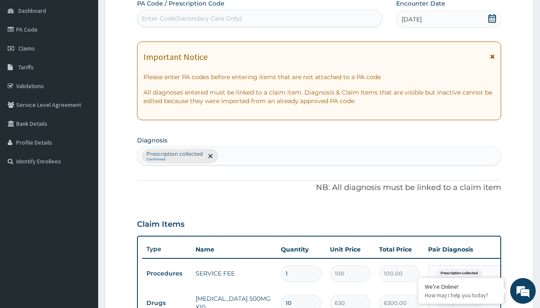
type input "prescription collected"
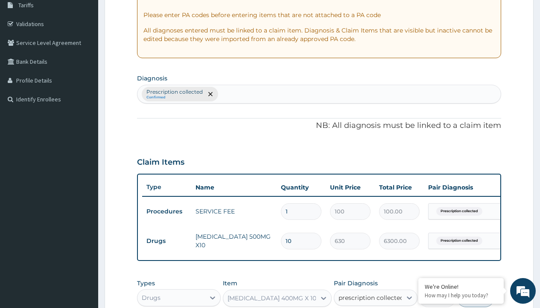
checkbox input "true"
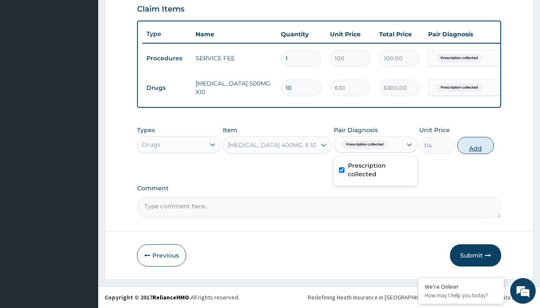
click at [476, 145] on button "Add" at bounding box center [476, 145] width 36 height 17
type input "0"
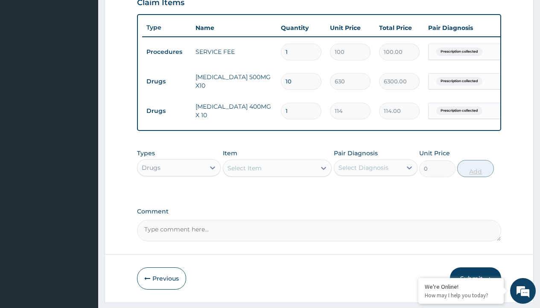
type input "10"
type input "1140.00"
type input "10"
click at [167, 81] on td "Drugs" at bounding box center [166, 81] width 49 height 16
type input "drugs"
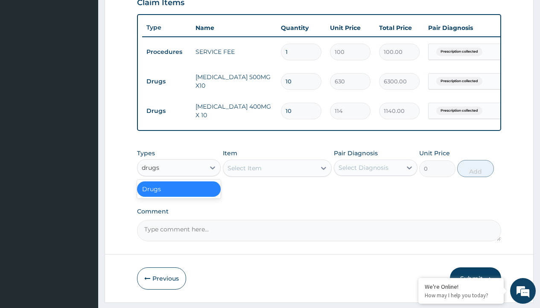
scroll to position [0, 0]
click at [179, 195] on div "Drugs" at bounding box center [179, 188] width 84 height 15
click at [244, 172] on div "Select Item" at bounding box center [245, 168] width 34 height 9
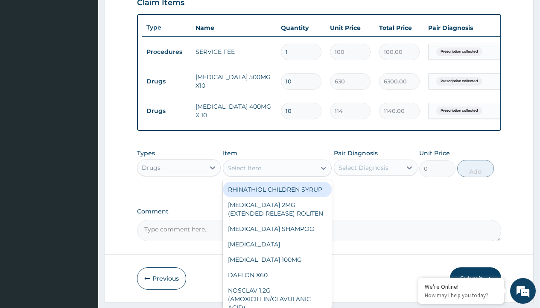
type input "loperamide caps 2mg/sach"
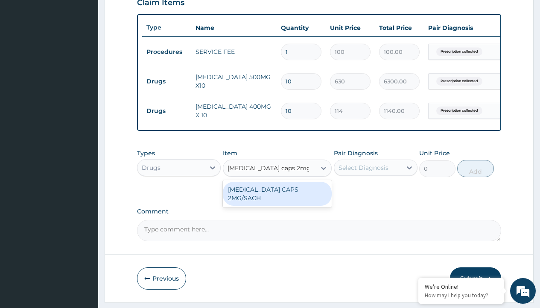
click at [277, 195] on div "LOPERAMIDE CAPS 2MG/SACH" at bounding box center [277, 194] width 109 height 24
type input "420"
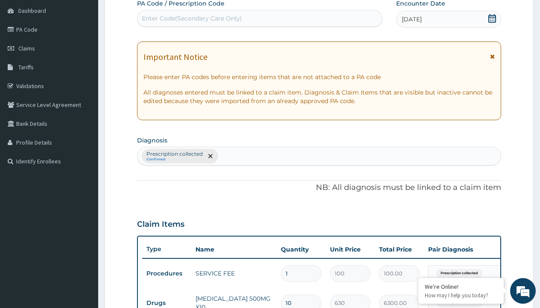
scroll to position [174, 0]
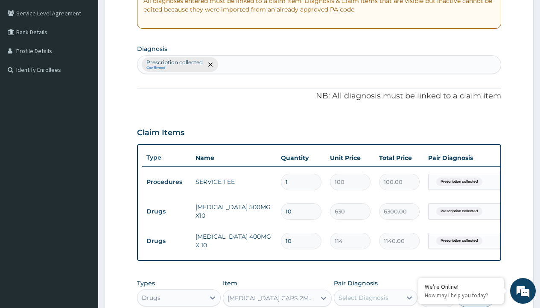
type input "prescription collected"
checkbox input "true"
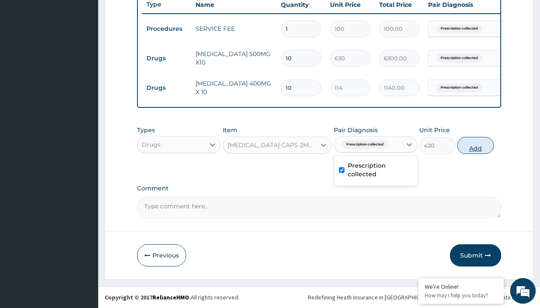
click at [476, 145] on button "Add" at bounding box center [476, 145] width 36 height 17
type input "0"
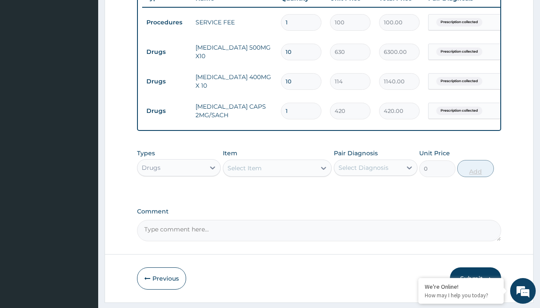
type input "10"
type input "4200.00"
type input "10"
click at [167, 52] on td "Drugs" at bounding box center [166, 52] width 49 height 16
type input "drugs"
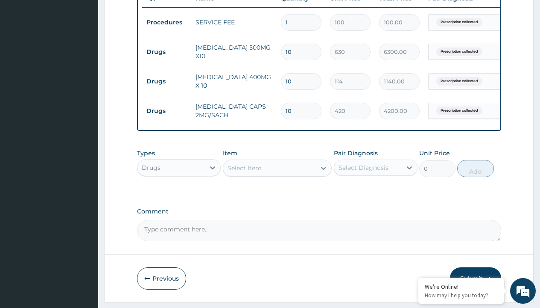
scroll to position [0, 0]
click at [179, 195] on div "Drugs" at bounding box center [179, 188] width 84 height 15
click at [244, 172] on div "Select Item" at bounding box center [245, 168] width 34 height 9
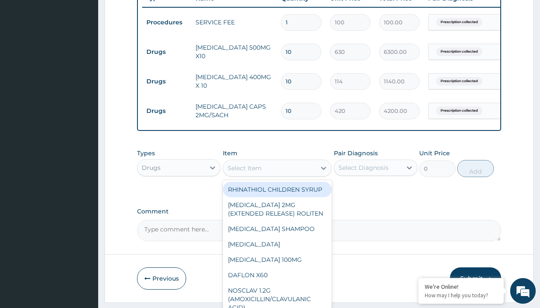
type input "zinc 20mg by 10"
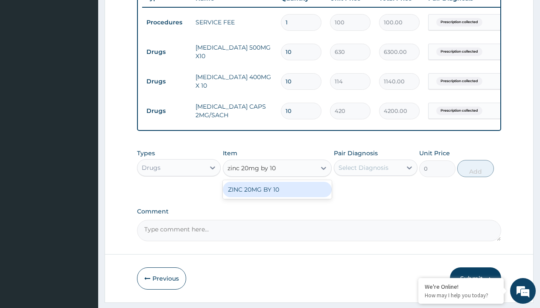
click at [277, 195] on div "ZINC 20MG BY 10" at bounding box center [277, 189] width 109 height 15
type input "15"
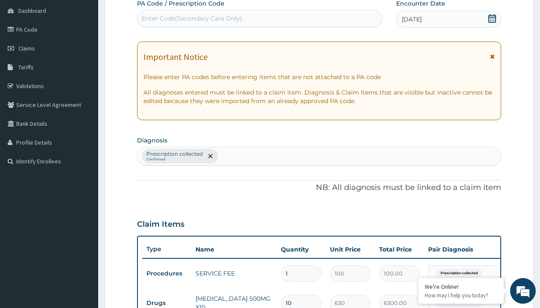
type input "prescription collected"
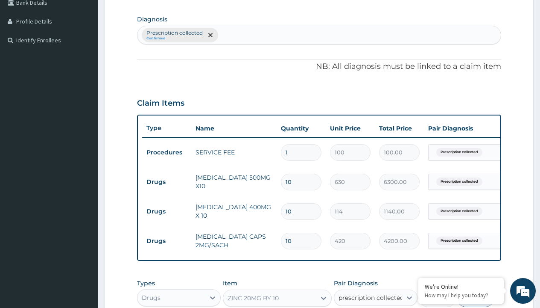
checkbox input "true"
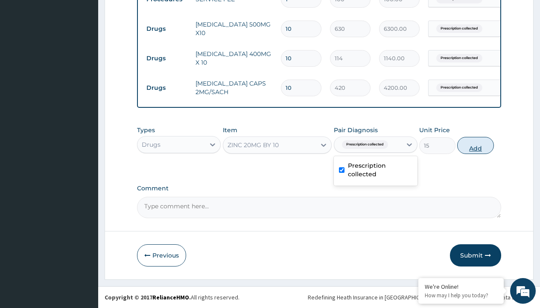
click at [476, 145] on button "Add" at bounding box center [476, 145] width 36 height 17
type input "0"
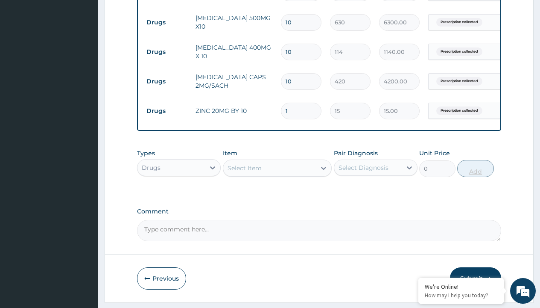
type input "10"
type input "150.00"
type input "10"
click at [167, 22] on td "Drugs" at bounding box center [166, 23] width 49 height 16
type input "drugs"
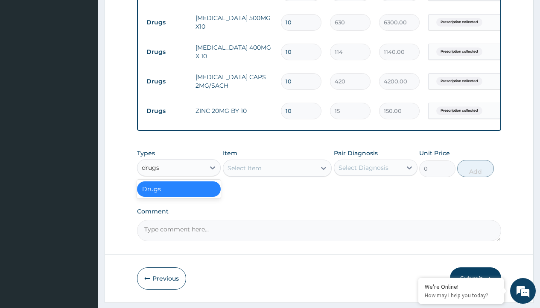
click at [179, 195] on div "Drugs" at bounding box center [179, 188] width 84 height 15
click at [244, 172] on div "Select Item" at bounding box center [245, 168] width 34 height 9
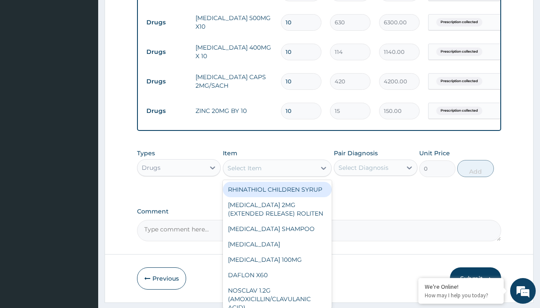
type input "brustan-n (ibuprofen) 400mg tablet"
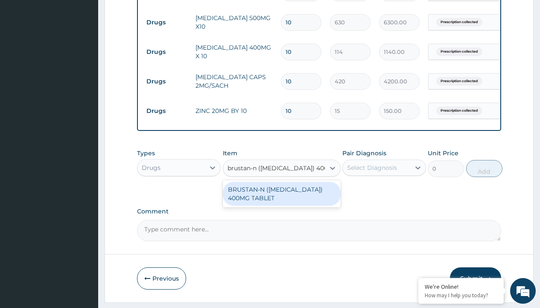
click at [282, 200] on div "BRUSTAN-N (IBUPROFEN) 400MG TABLET" at bounding box center [282, 194] width 118 height 24
type input "70"
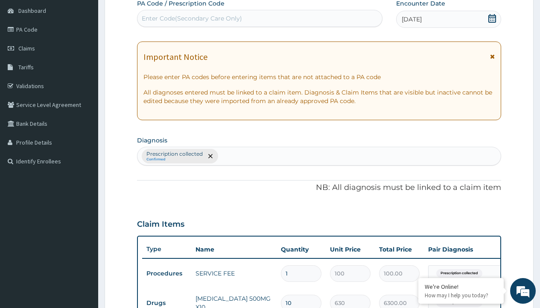
type input "prescription collected"
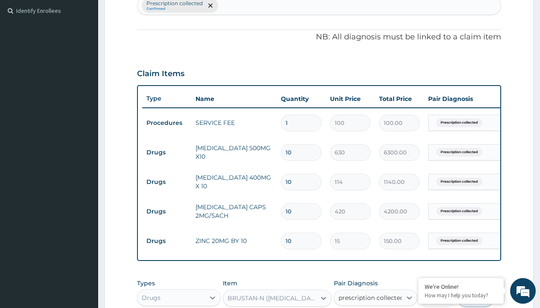
checkbox input "true"
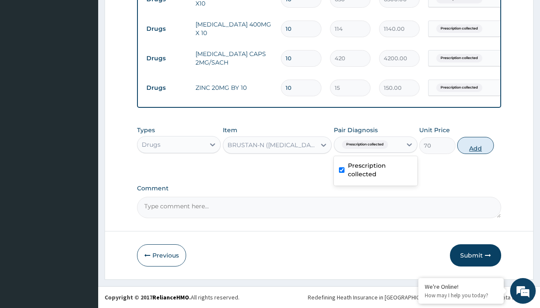
click at [476, 145] on button "Add" at bounding box center [476, 145] width 36 height 17
type input "0"
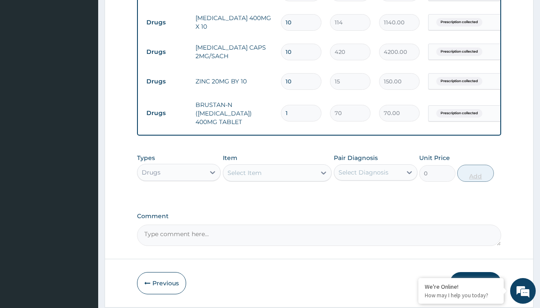
type input "10"
type input "700.00"
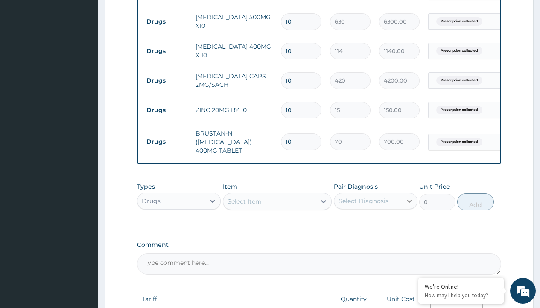
scroll to position [338, 0]
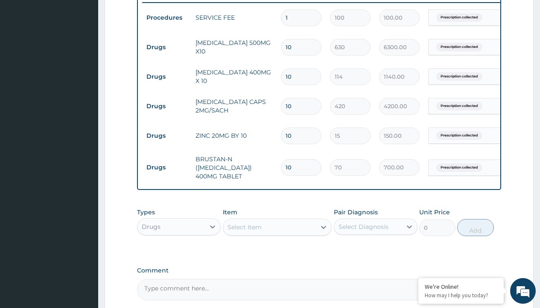
type input "10"
click at [294, 44] on input "10" at bounding box center [301, 47] width 41 height 17
type input "1"
type input "630.00"
type input "0.00"
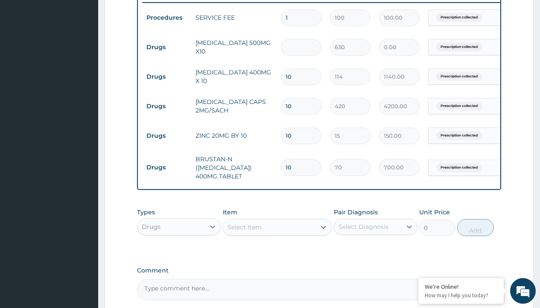
type input "9"
type input "5670.00"
type input "9"
click at [309, 104] on input "10" at bounding box center [301, 106] width 41 height 17
type input "1"
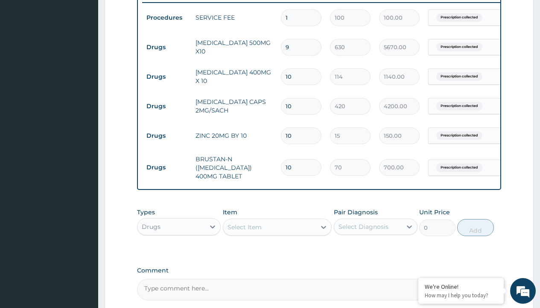
type input "420.00"
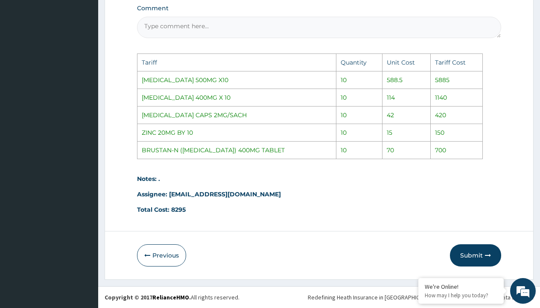
scroll to position [606, 0]
type input "1"
click at [474, 255] on button "Submit" at bounding box center [475, 255] width 51 height 22
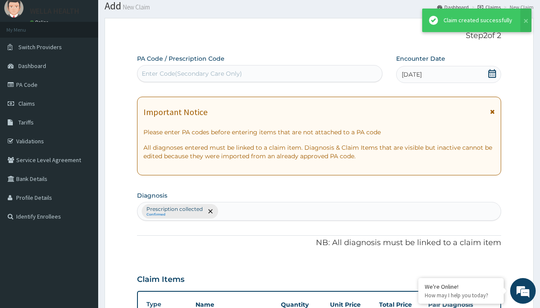
scroll to position [426, 0]
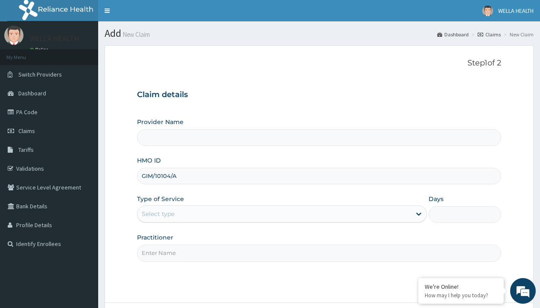
type input "GIM/10104/A"
type input "WellaHealth"
type input "Pharmacy Pick Up ( WellaHealth)"
type input "WellaHealth"
click at [158, 214] on div "Select type" at bounding box center [158, 213] width 33 height 9
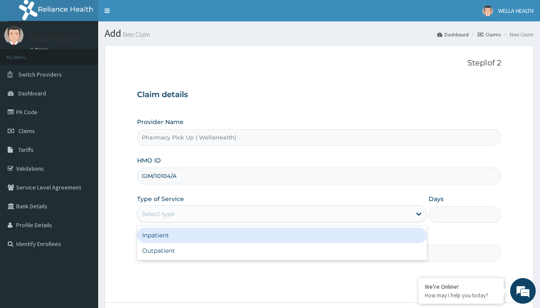
click at [282, 250] on div "Outpatient" at bounding box center [282, 250] width 290 height 15
type input "1"
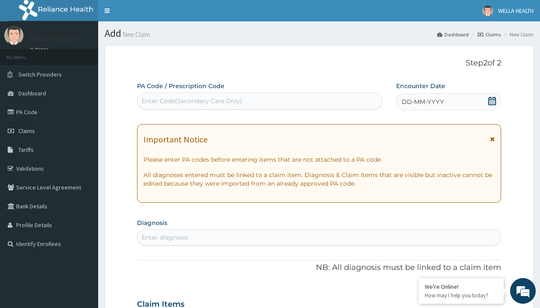
scroll to position [71, 0]
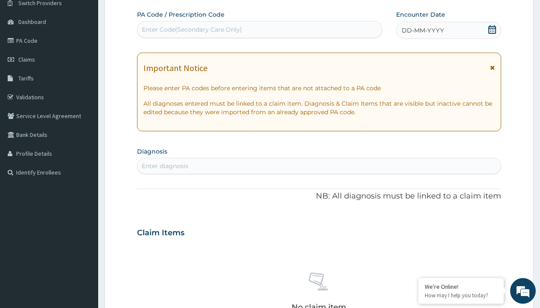
click at [423, 30] on span "DD-MM-YYYY" at bounding box center [423, 30] width 42 height 9
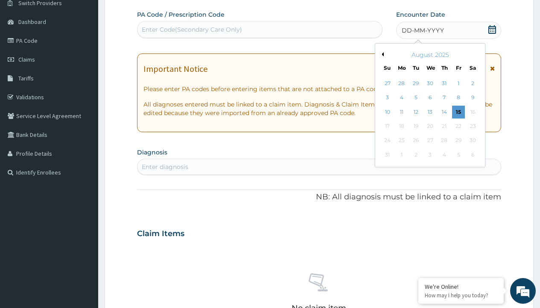
click at [382, 54] on button "Previous Month" at bounding box center [382, 54] width 4 height 4
click at [444, 126] on div "24" at bounding box center [444, 126] width 13 height 13
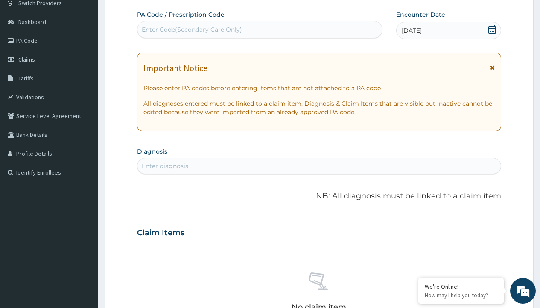
click at [165, 166] on div "Enter diagnosis" at bounding box center [165, 165] width 47 height 9
type input "prescription collected"
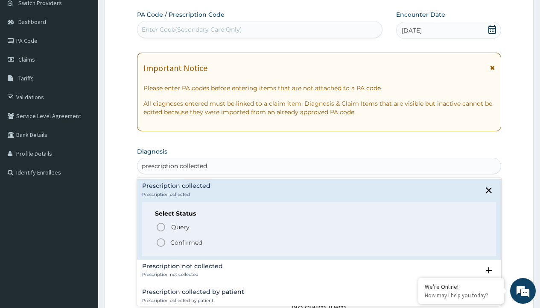
click at [186, 242] on p "Confirmed" at bounding box center [186, 242] width 32 height 9
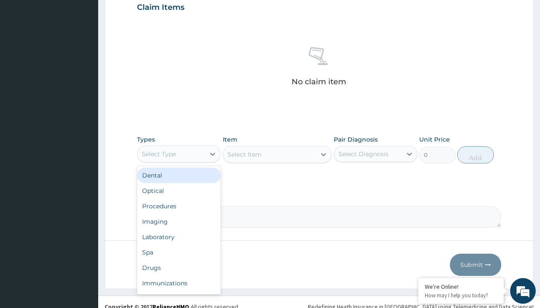
type input "procedures"
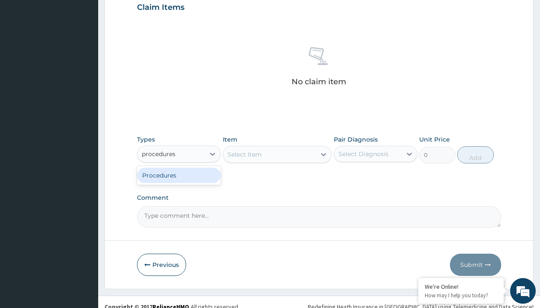
click at [179, 175] on div "Procedures" at bounding box center [179, 174] width 84 height 15
click at [244, 154] on div "Select Item" at bounding box center [245, 154] width 34 height 9
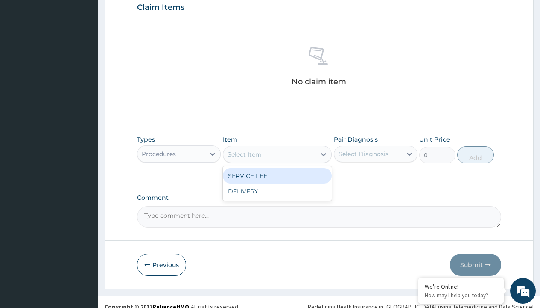
type input "service fee"
click at [277, 175] on div "SERVICE FEE" at bounding box center [277, 175] width 109 height 15
type input "100"
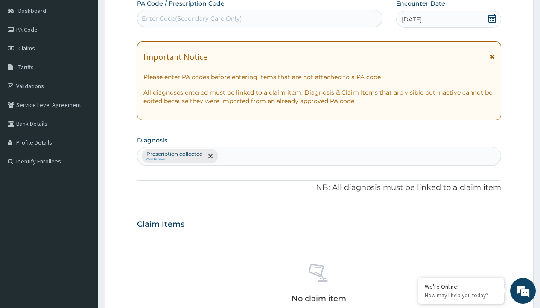
scroll to position [149, 0]
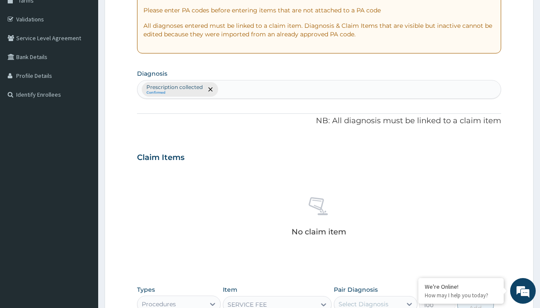
type input "prescription collected"
checkbox input "true"
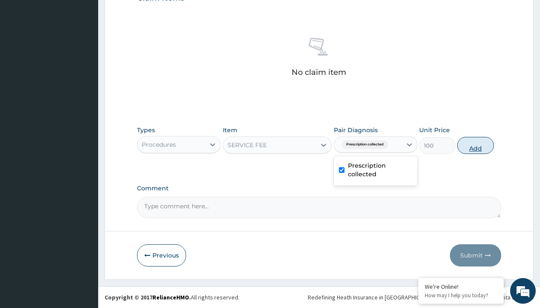
click at [476, 145] on button "Add" at bounding box center [476, 145] width 36 height 17
type input "0"
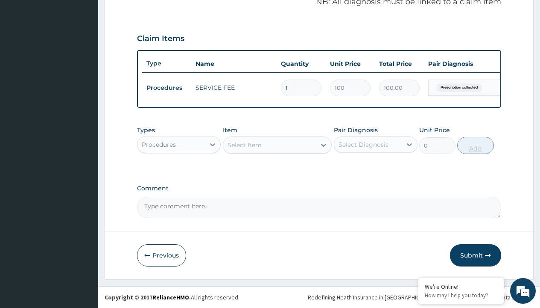
scroll to position [274, 0]
click at [159, 144] on div "Procedures" at bounding box center [159, 144] width 34 height 9
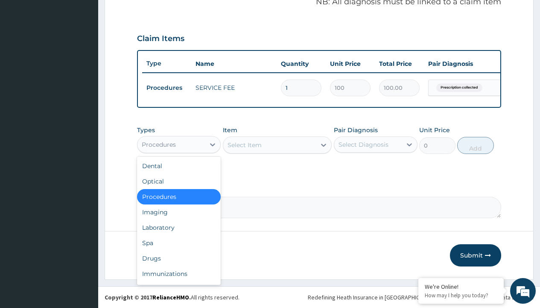
type input "drugs"
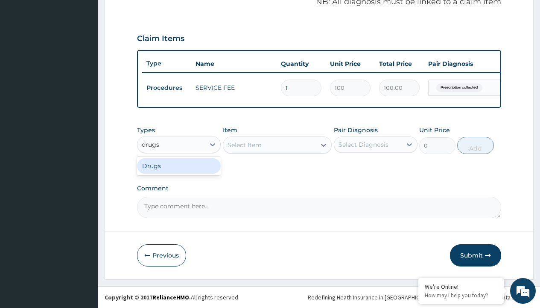
scroll to position [0, 0]
click at [179, 165] on div "Drugs" at bounding box center [179, 165] width 84 height 15
click at [244, 144] on div "Select Item" at bounding box center [277, 144] width 109 height 17
type input "amoksiklav 1000mg tabs x 10 (amoxicillin/clavulanic acid) x7"
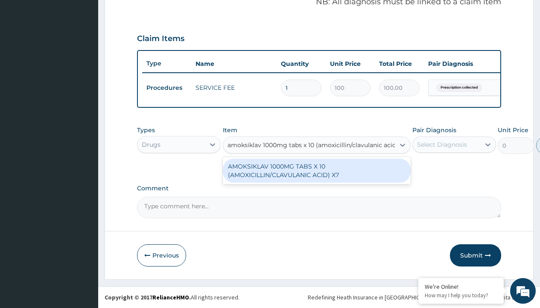
click at [317, 170] on div "AMOKSIKLAV 1000MG TABS X 10 (AMOXICILLIN/CLAVULANIC ACID) X7" at bounding box center [317, 171] width 188 height 24
type input "746.4000244140625"
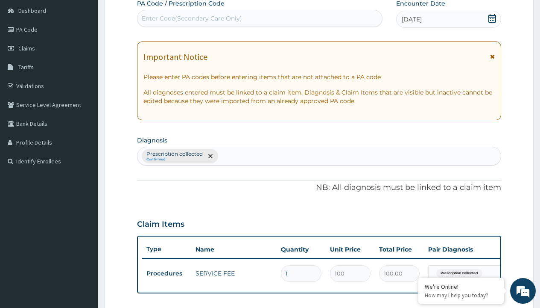
type input "prescription collected"
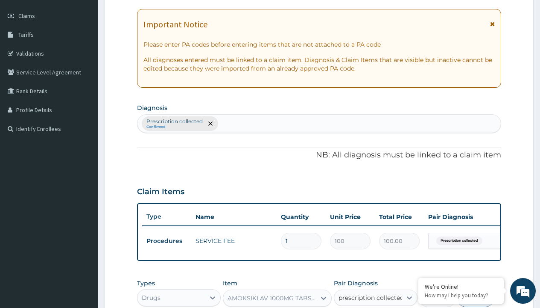
checkbox input "true"
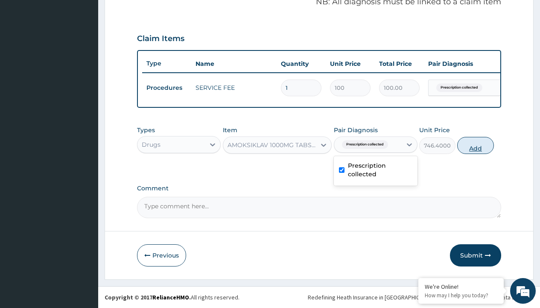
click at [476, 145] on button "Add" at bounding box center [476, 145] width 36 height 17
type input "0"
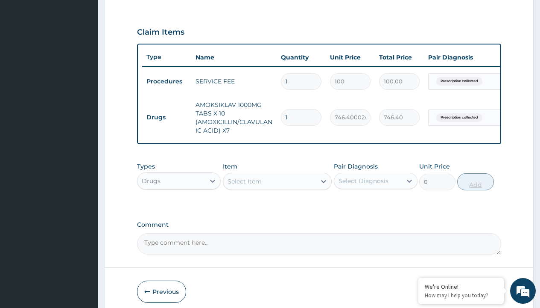
type input "10"
type input "7464.00"
type input "10"
click at [167, 117] on td "Drugs" at bounding box center [166, 117] width 49 height 16
type input "procedures"
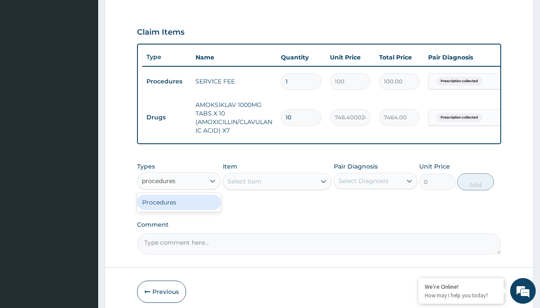
scroll to position [0, 0]
click at [179, 208] on div "Procedures" at bounding box center [179, 201] width 84 height 15
click at [244, 185] on div "Select Item" at bounding box center [245, 181] width 34 height 9
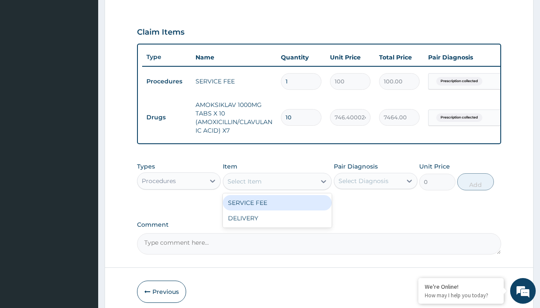
type input "delivery"
click at [277, 208] on div "DELIVERY" at bounding box center [277, 202] width 109 height 15
type input "2000"
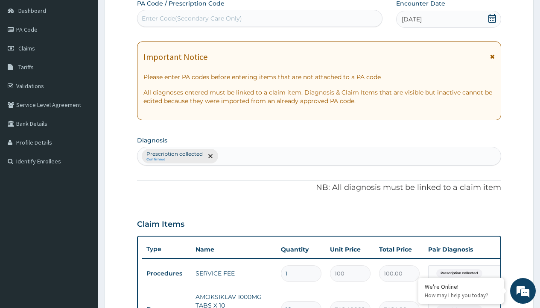
type input "prescription collected"
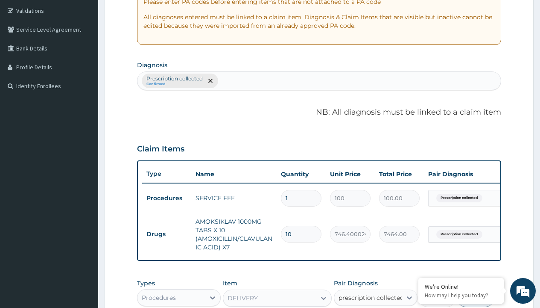
checkbox input "true"
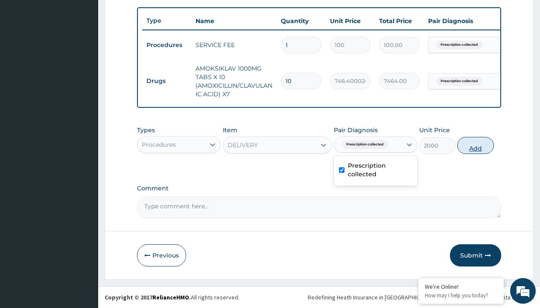
click at [476, 145] on button "Add" at bounding box center [476, 145] width 36 height 17
type input "0"
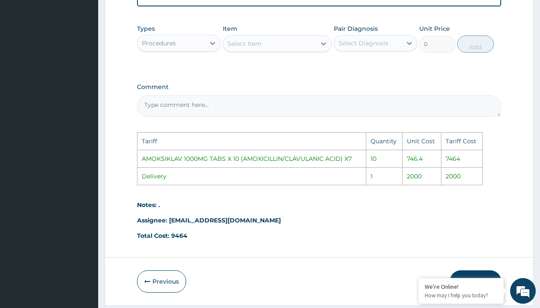
scroll to position [474, 0]
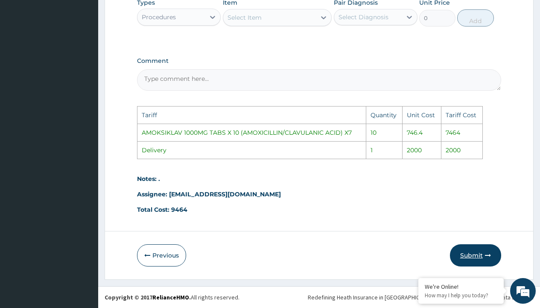
click at [479, 255] on button "Submit" at bounding box center [475, 255] width 51 height 22
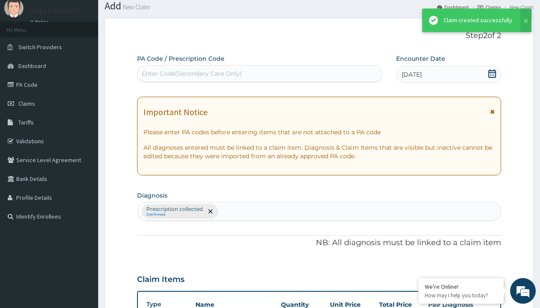
scroll to position [346, 0]
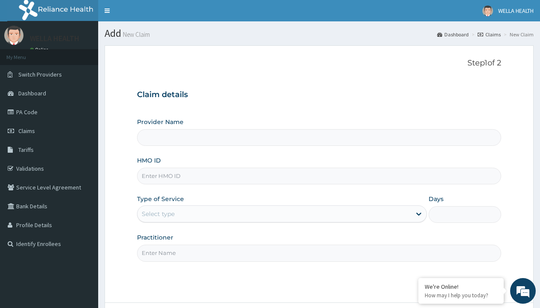
type input "LAY/10016/A"
type input "Pharmacy Pick Up ( WellaHealth)"
type input "LAY/10016/A"
type input "WellaHealth"
click at [158, 214] on div "Select type" at bounding box center [158, 213] width 33 height 9
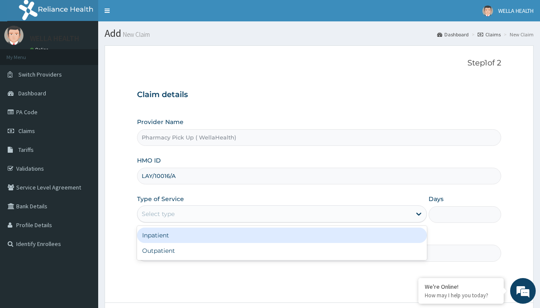
click at [282, 250] on div "Outpatient" at bounding box center [282, 250] width 290 height 15
type input "1"
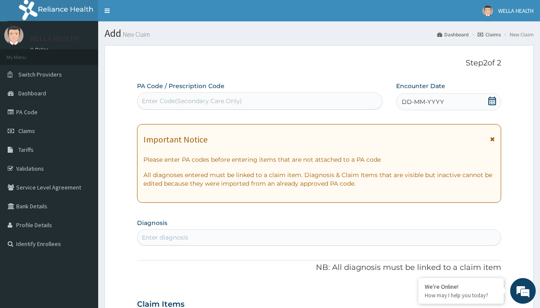
scroll to position [71, 0]
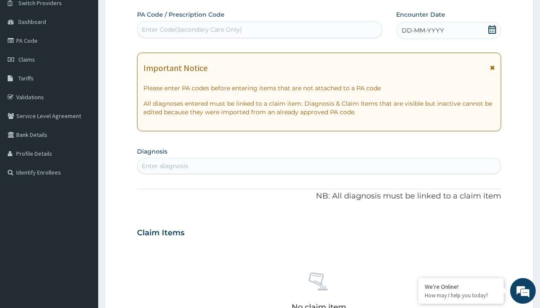
click at [423, 30] on span "DD-MM-YYYY" at bounding box center [423, 30] width 42 height 9
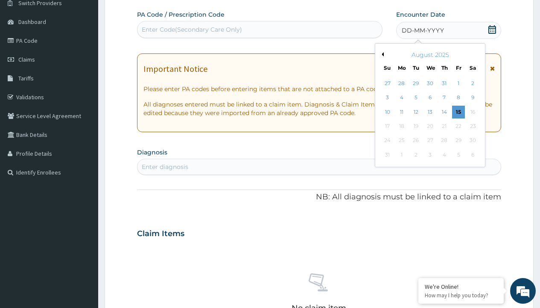
click at [382, 54] on button "Previous Month" at bounding box center [382, 54] width 4 height 4
click at [444, 126] on div "24" at bounding box center [444, 126] width 13 height 13
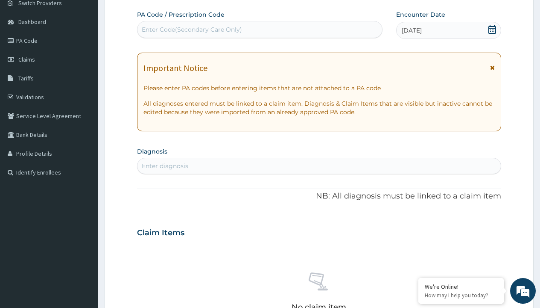
click at [165, 166] on div "Enter diagnosis" at bounding box center [165, 165] width 47 height 9
type input "prescription collected"
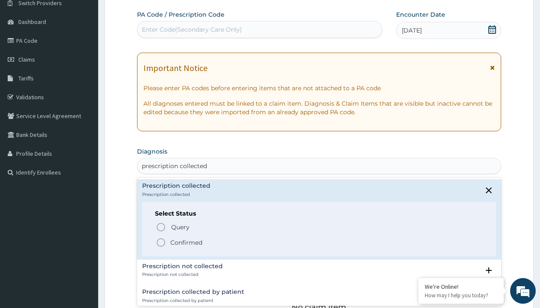
click at [186, 242] on p "Confirmed" at bounding box center [186, 242] width 32 height 9
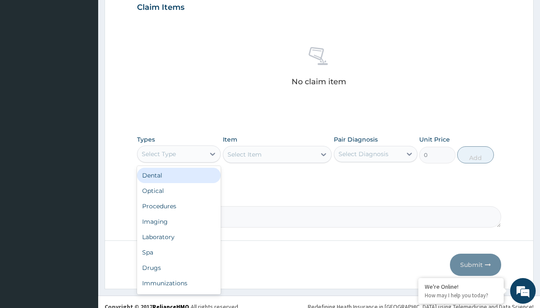
type input "procedures"
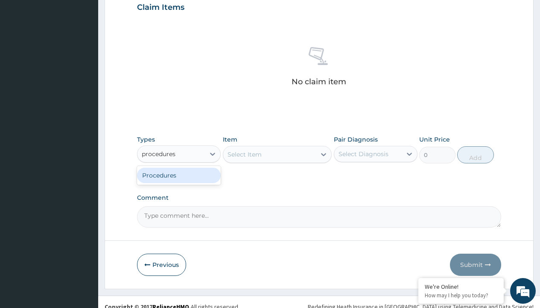
click at [179, 175] on div "Procedures" at bounding box center [179, 174] width 84 height 15
click at [244, 154] on div "Select Item" at bounding box center [277, 154] width 109 height 17
type input "service fee"
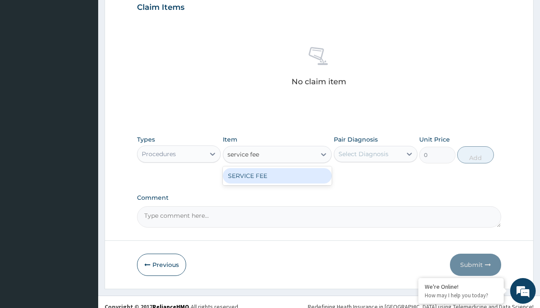
click at [277, 175] on div "SERVICE FEE" at bounding box center [277, 175] width 109 height 15
type input "100"
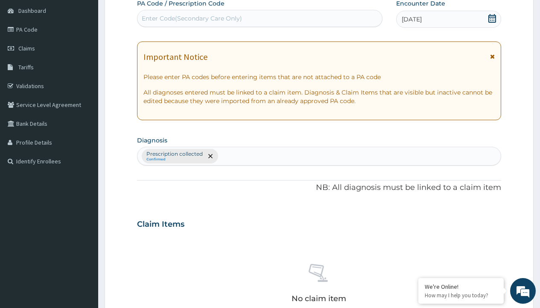
type input "prescription collected"
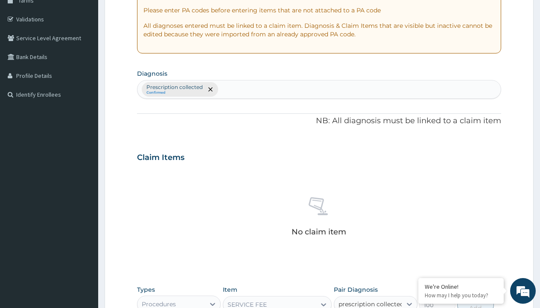
checkbox input "true"
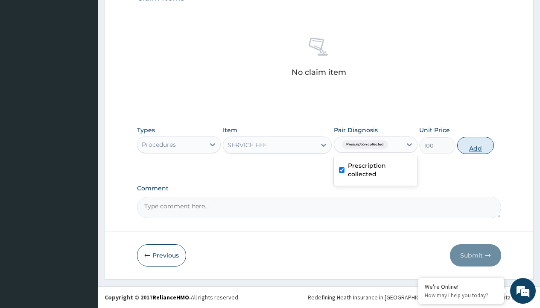
click at [476, 145] on button "Add" at bounding box center [476, 145] width 36 height 17
type input "0"
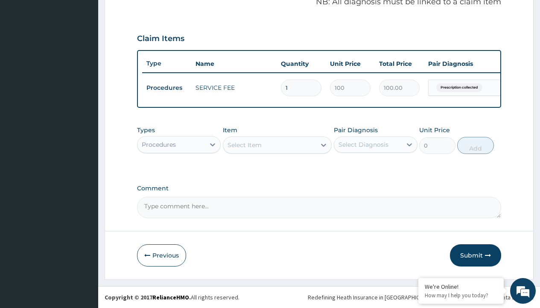
click at [159, 144] on div "Procedures" at bounding box center [159, 144] width 34 height 9
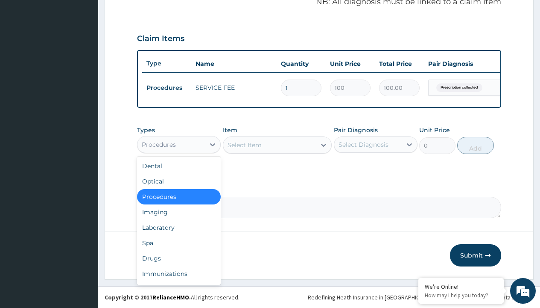
type input "drugs"
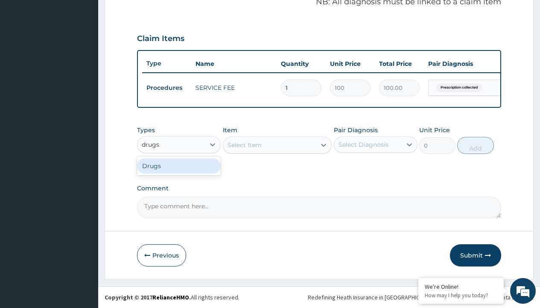
click at [179, 165] on div "Drugs" at bounding box center [179, 165] width 84 height 15
click at [244, 144] on div "Select Item" at bounding box center [277, 144] width 109 height 17
type input "[MEDICAL_DATA] hctz 16/12.5mg (advantec)/pack"
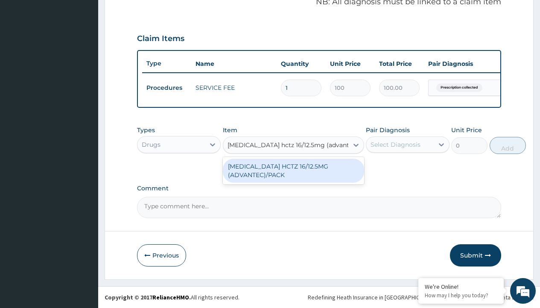
click at [294, 170] on div "[MEDICAL_DATA] HCTZ 16/12.5MG (ADVANTEC)/PACK" at bounding box center [293, 171] width 141 height 24
type input "478.1000061035156"
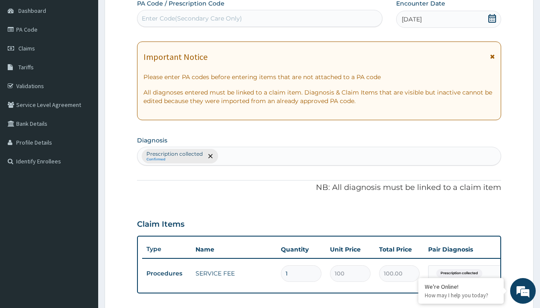
type input "prescription collected"
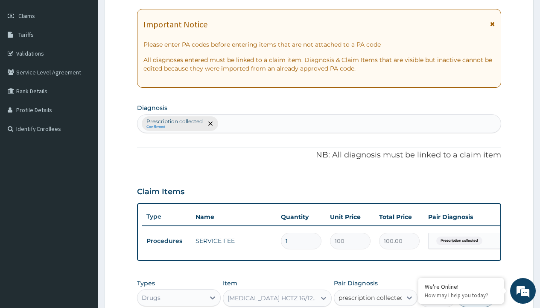
checkbox input "true"
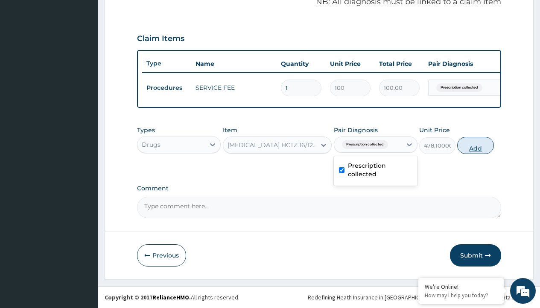
click at [476, 145] on button "Add" at bounding box center [476, 145] width 36 height 17
type input "0"
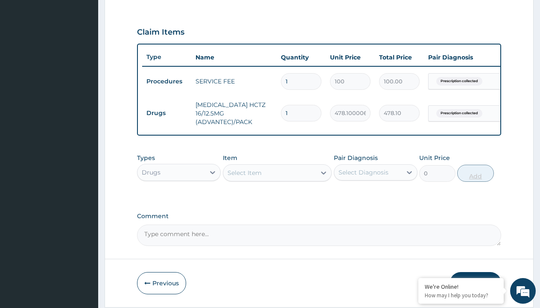
type input "30"
type input "14343.00"
type input "30"
click at [167, 113] on td "Drugs" at bounding box center [166, 113] width 49 height 16
type input "procedures"
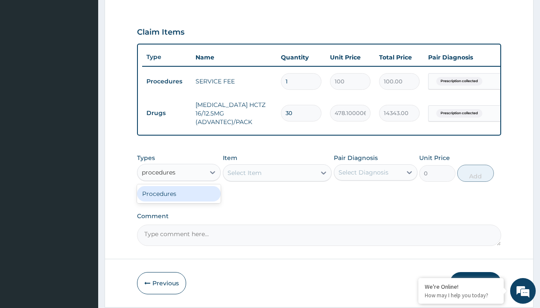
scroll to position [0, 0]
click at [179, 200] on div "Procedures" at bounding box center [179, 193] width 84 height 15
click at [244, 177] on div "Select Item" at bounding box center [245, 172] width 34 height 9
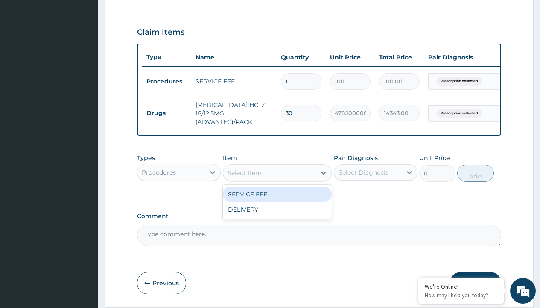
type input "delivery"
click at [277, 200] on div "DELIVERY" at bounding box center [277, 193] width 109 height 15
type input "2000"
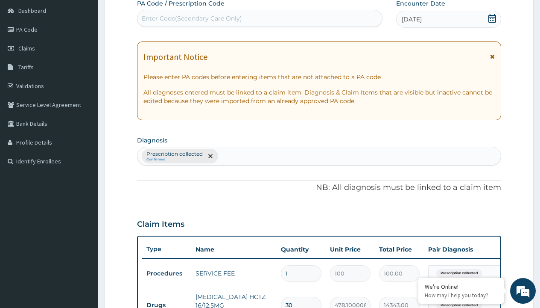
type input "prescription collected"
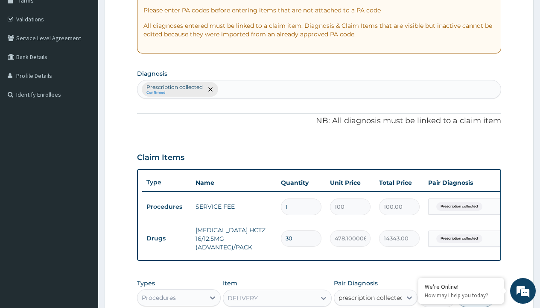
checkbox input "true"
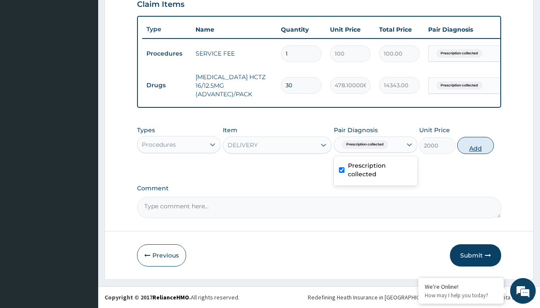
click at [476, 145] on button "Add" at bounding box center [476, 145] width 36 height 17
type input "0"
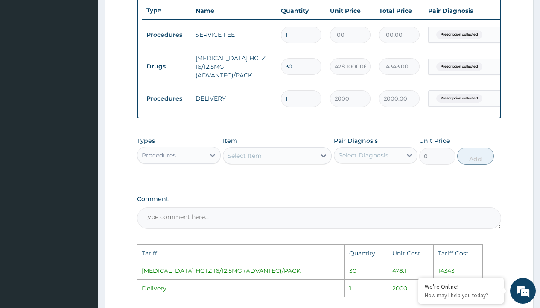
scroll to position [465, 0]
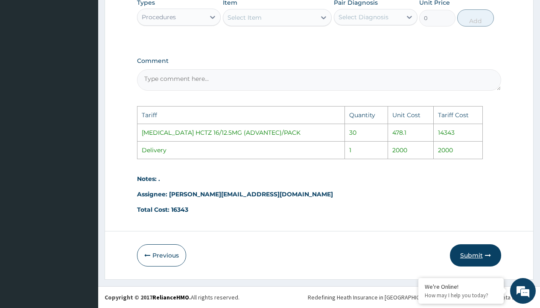
click at [484, 255] on button "Submit" at bounding box center [475, 255] width 51 height 22
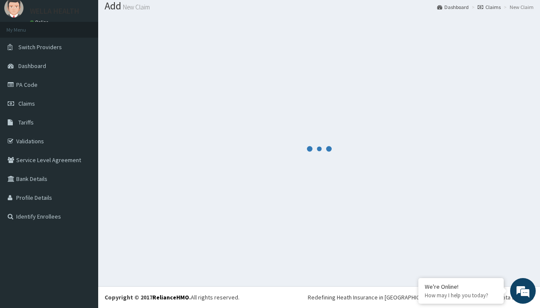
scroll to position [338, 0]
